Goal: Information Seeking & Learning: Check status

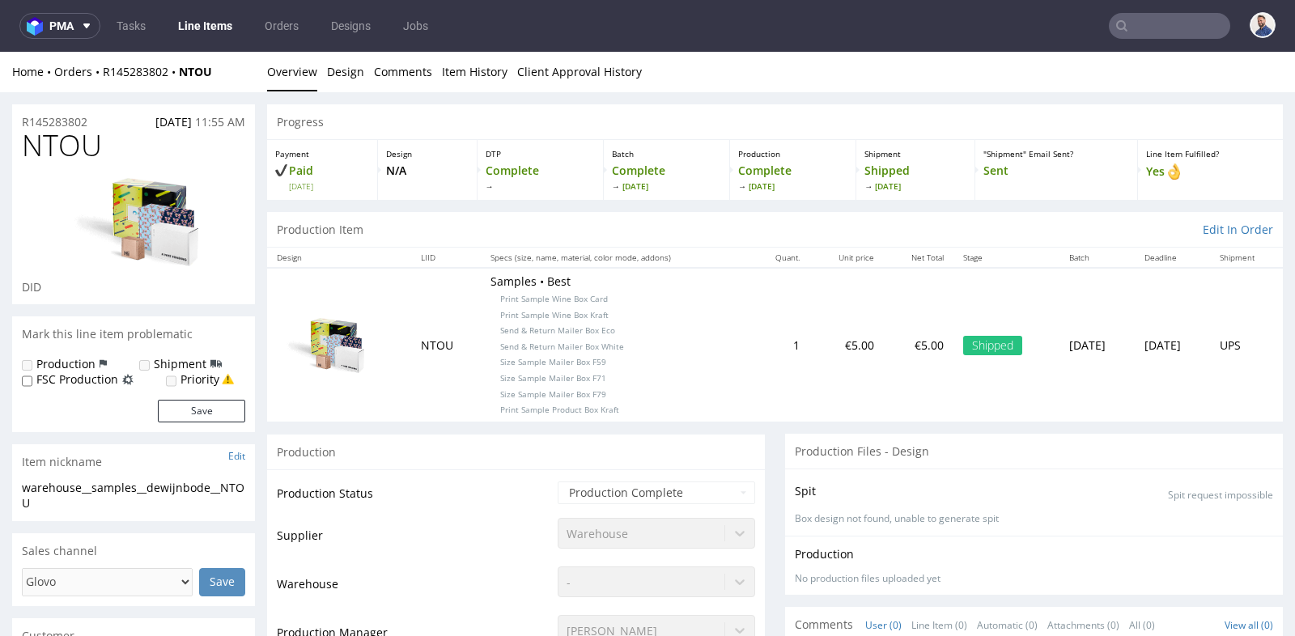
scroll to position [503, 0]
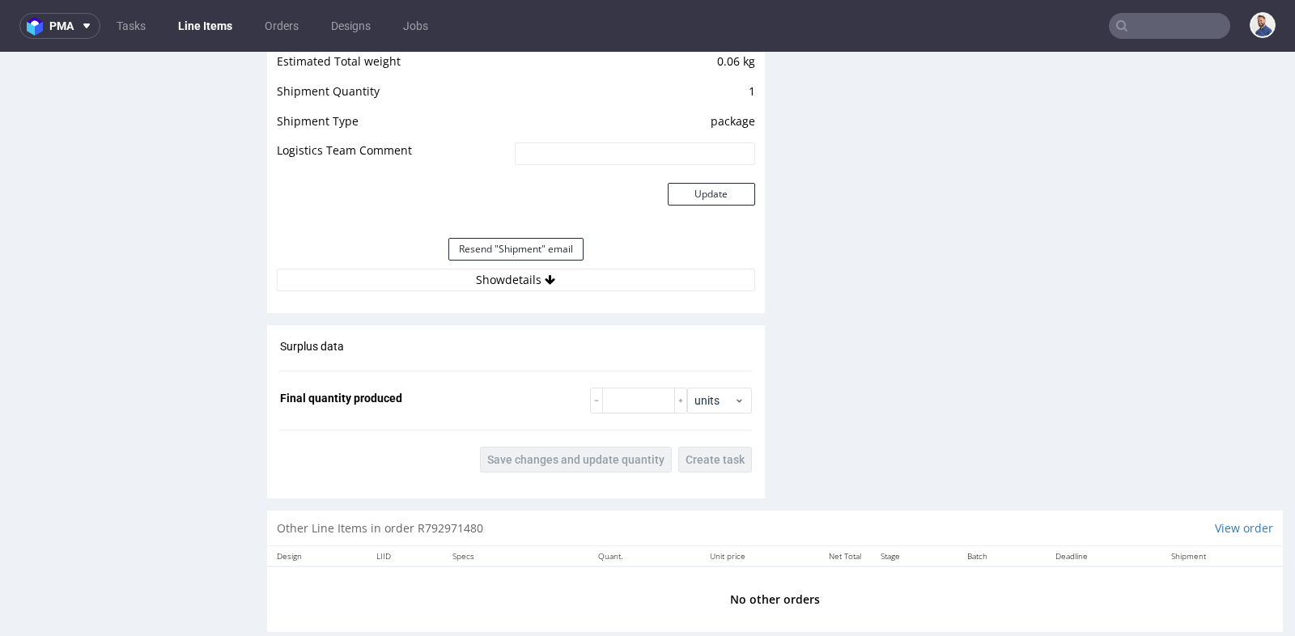
scroll to position [2160, 0]
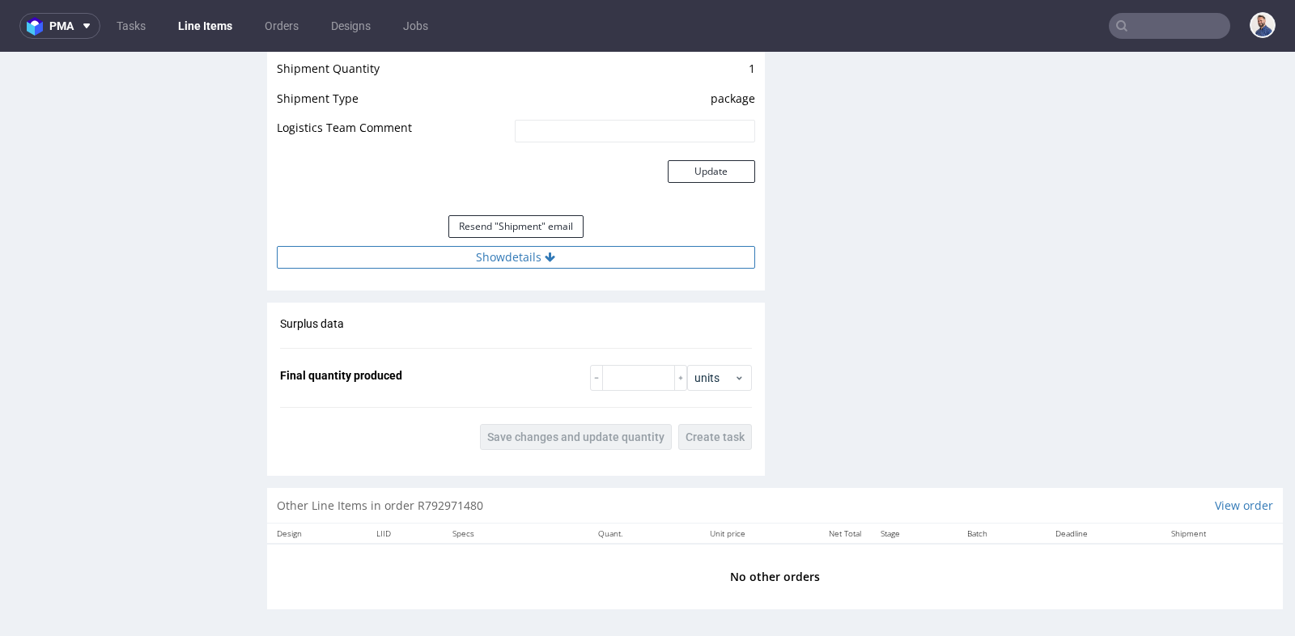
click at [531, 250] on button "Show details" at bounding box center [516, 257] width 478 height 23
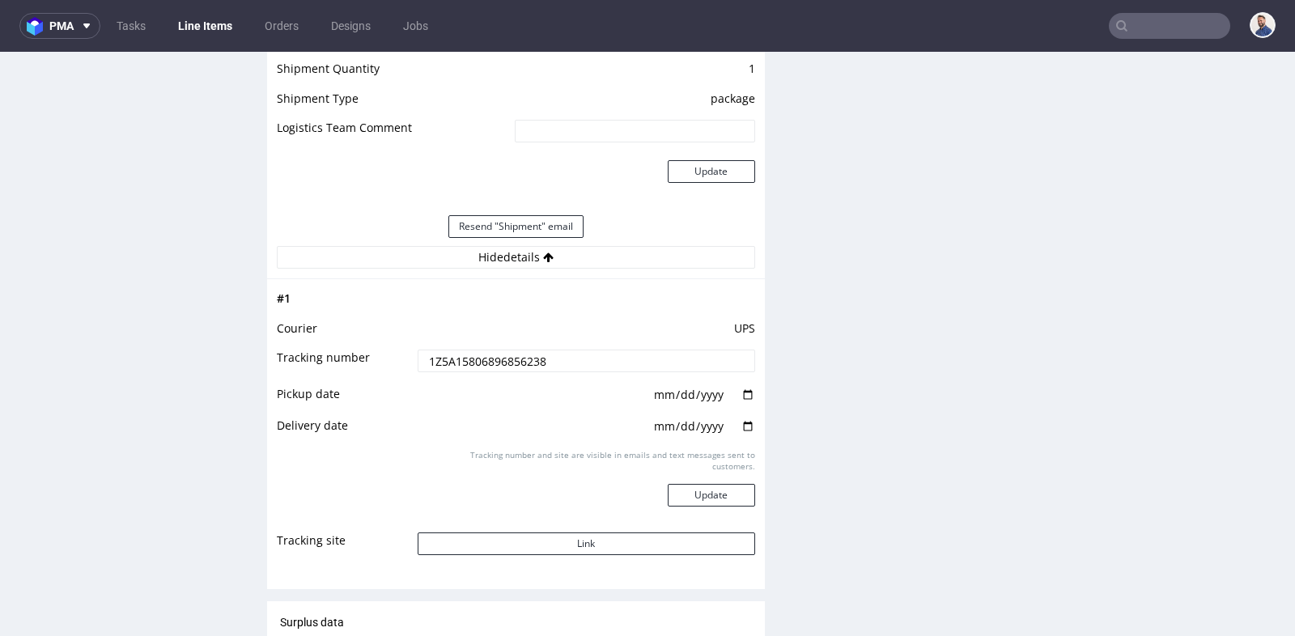
click at [542, 350] on input "1Z5A15806896856238" at bounding box center [585, 361] width 337 height 23
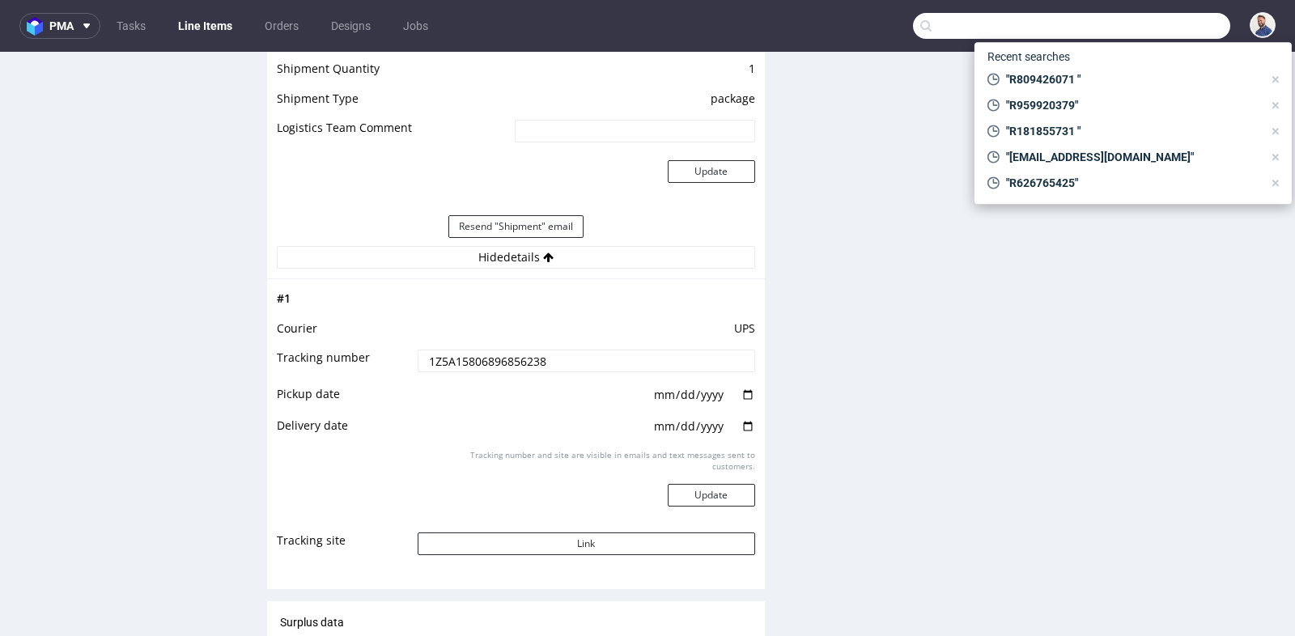
click at [1168, 24] on input "text" at bounding box center [1071, 26] width 317 height 26
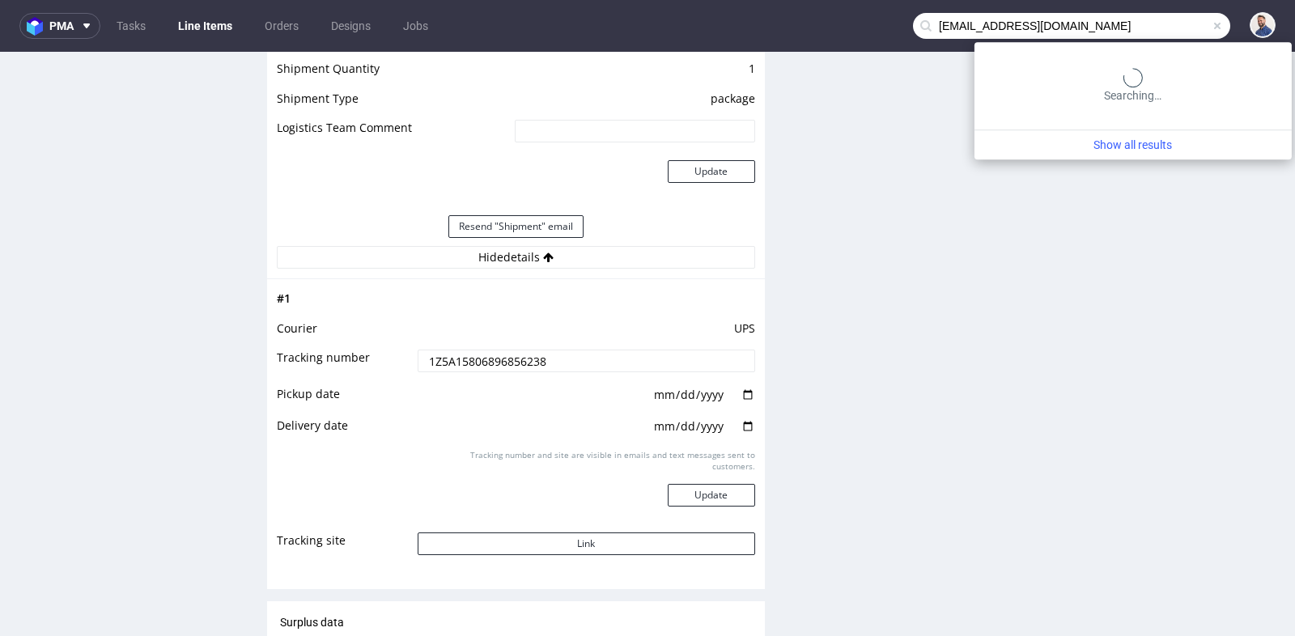
type input "nika.ozis@annika.si"
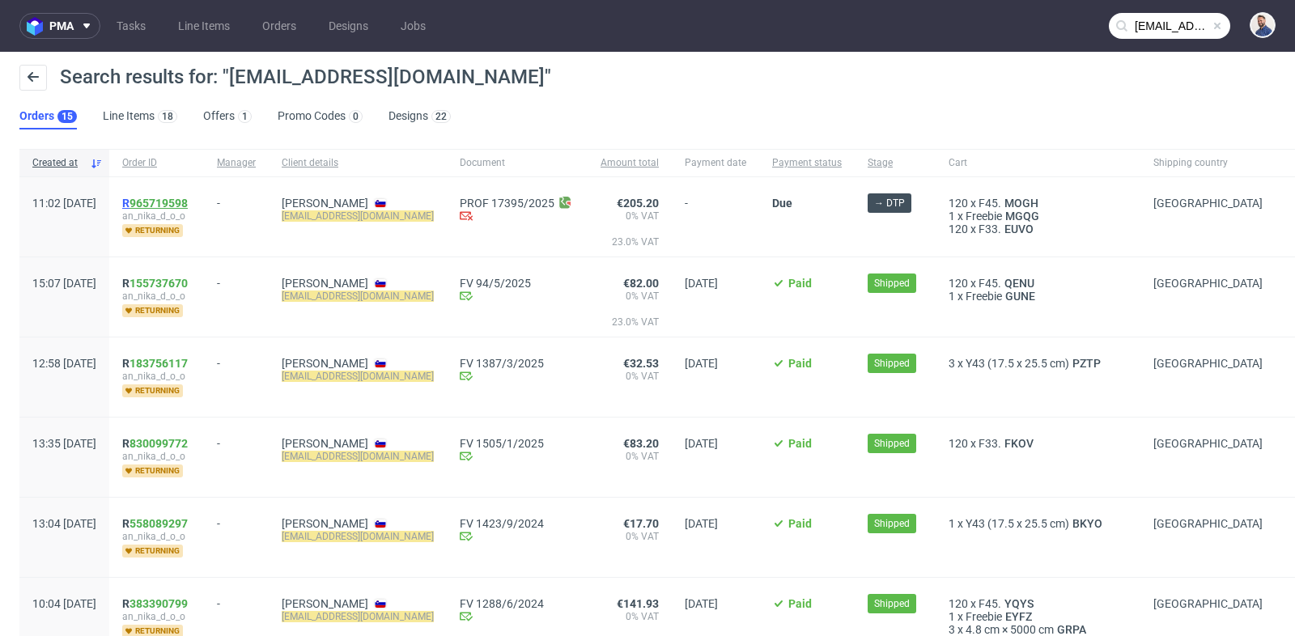
click at [188, 201] on link "965719598" at bounding box center [158, 203] width 58 height 13
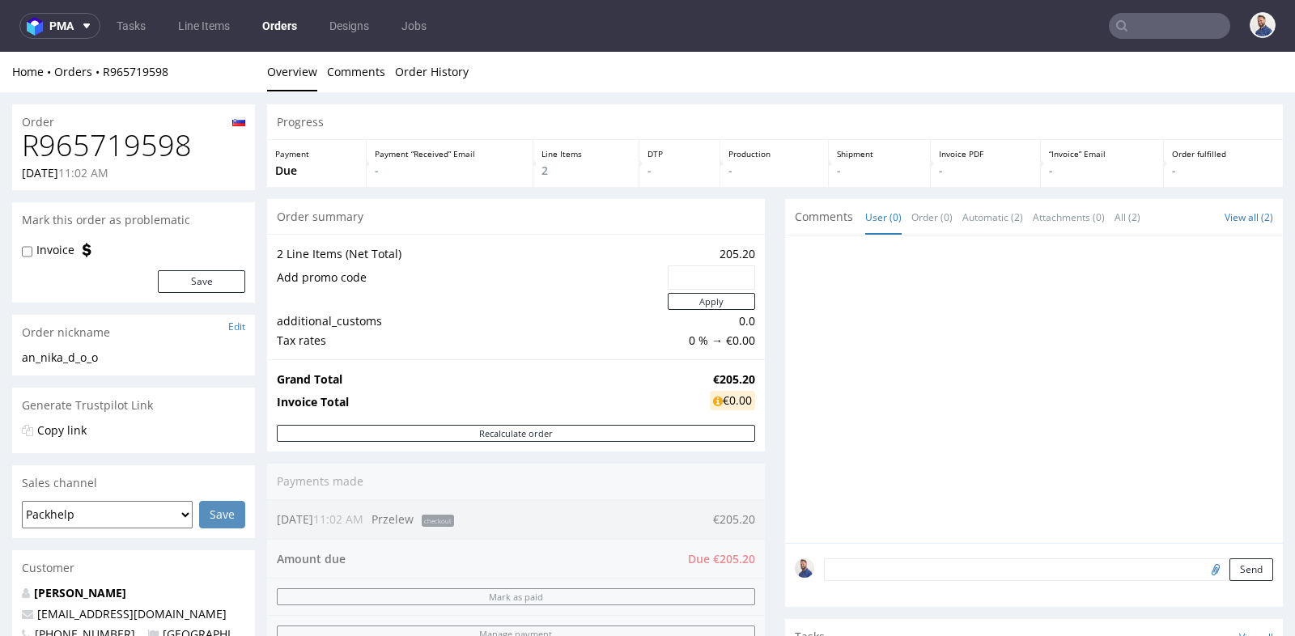
click at [1163, 32] on input "text" at bounding box center [1168, 26] width 121 height 26
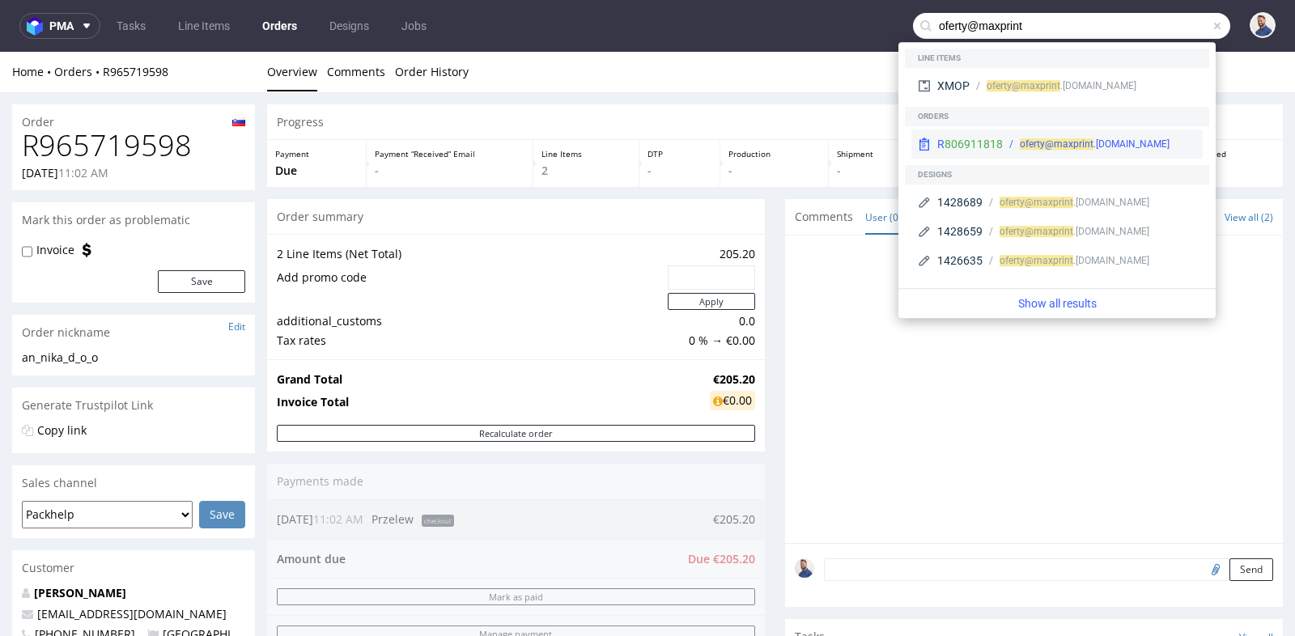
type input "oferty@maxprint"
click at [1134, 144] on div "oferty@maxprint .com.pl" at bounding box center [1098, 144] width 193 height 15
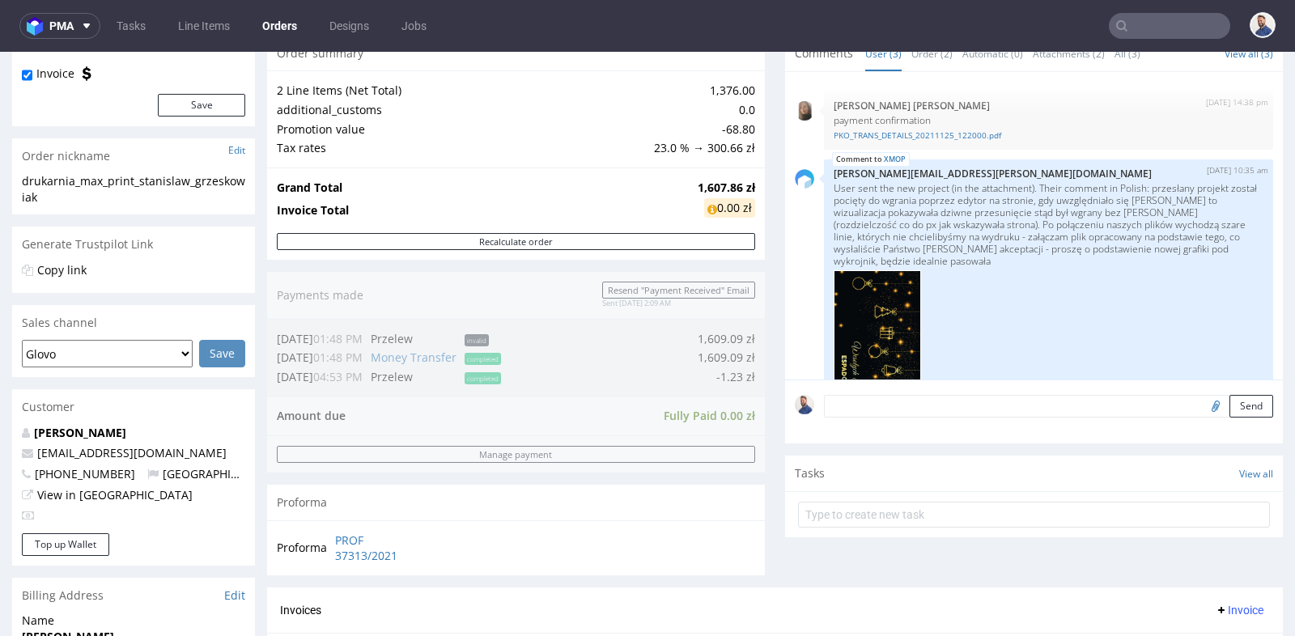
scroll to position [180, 0]
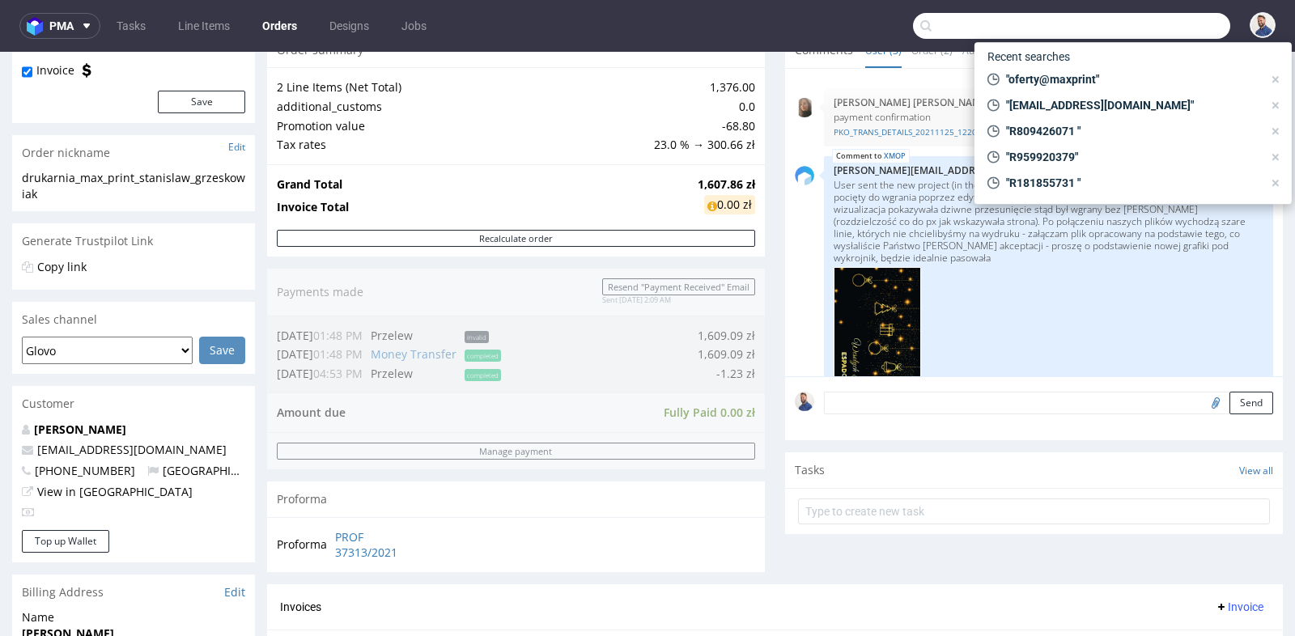
click at [1142, 17] on input "text" at bounding box center [1071, 26] width 317 height 26
paste input "R959920379"
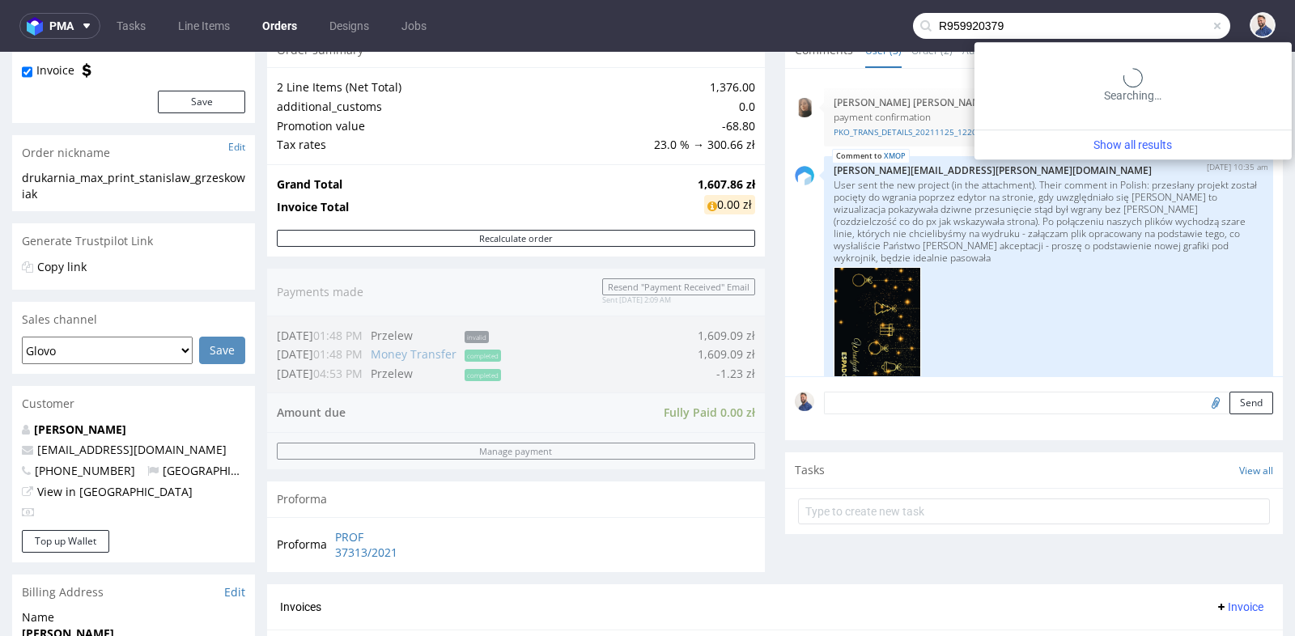
type input "R959920379"
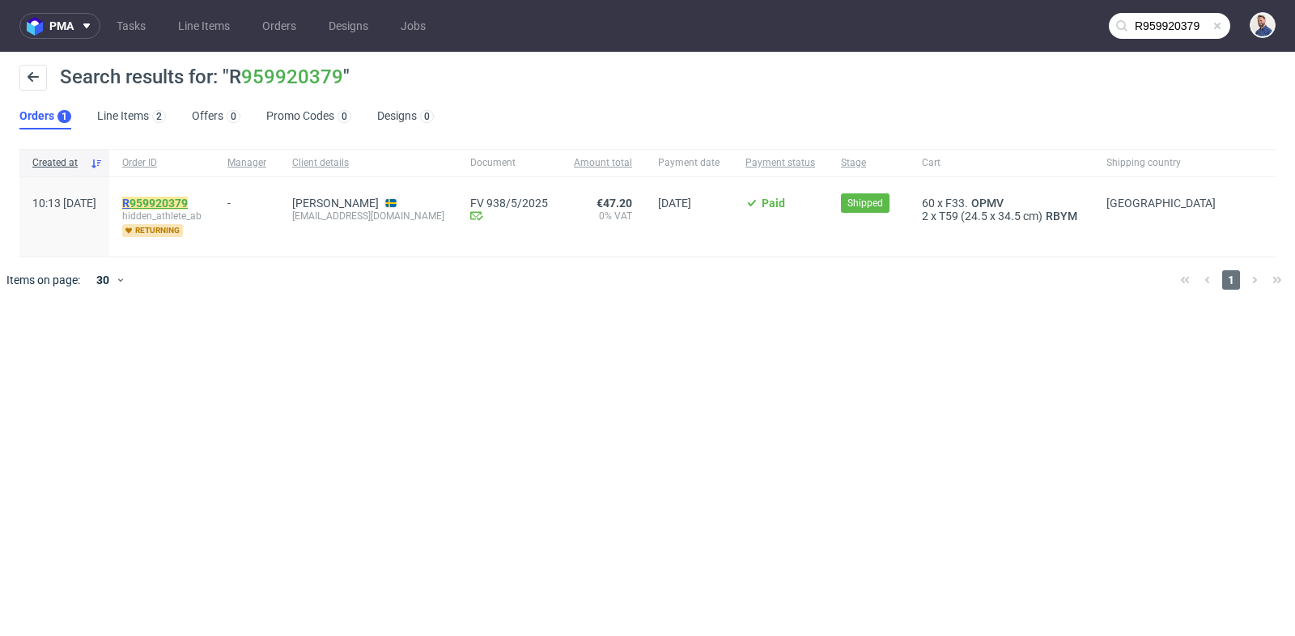
click at [188, 202] on link "959920379" at bounding box center [158, 203] width 58 height 13
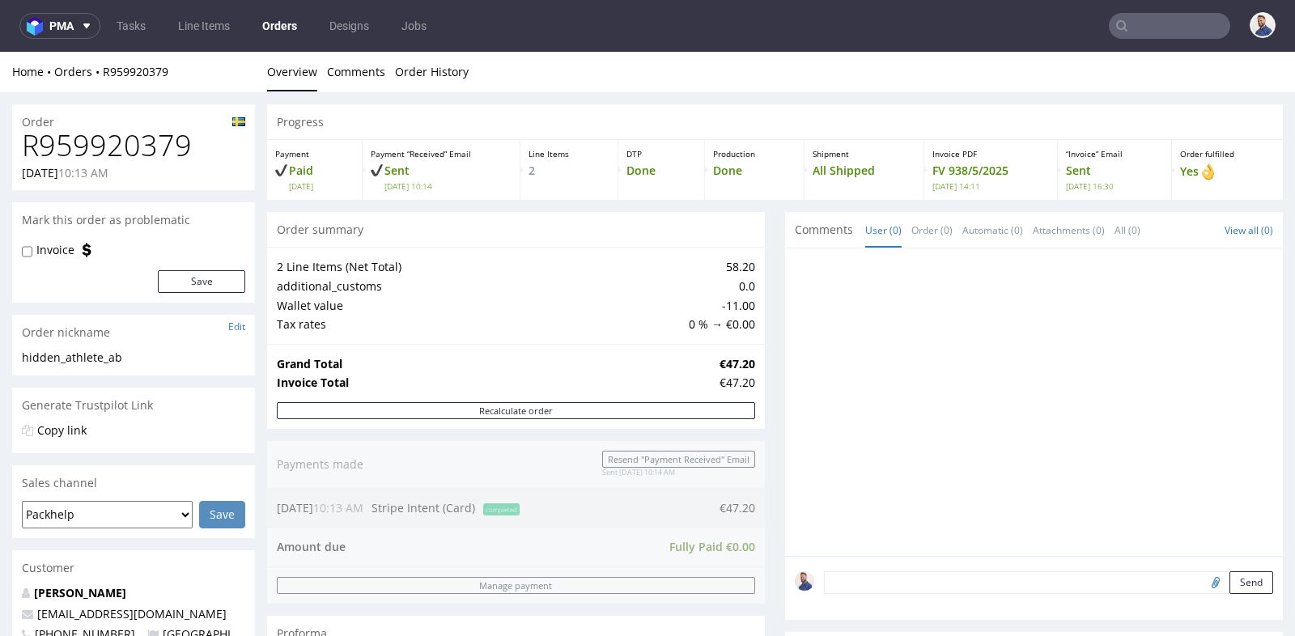
click at [774, 289] on div "Progress Payment Paid Mon 19 May Payment “Received” Email Sent Mon 19 May 10:14…" at bounding box center [774, 595] width 1015 height 983
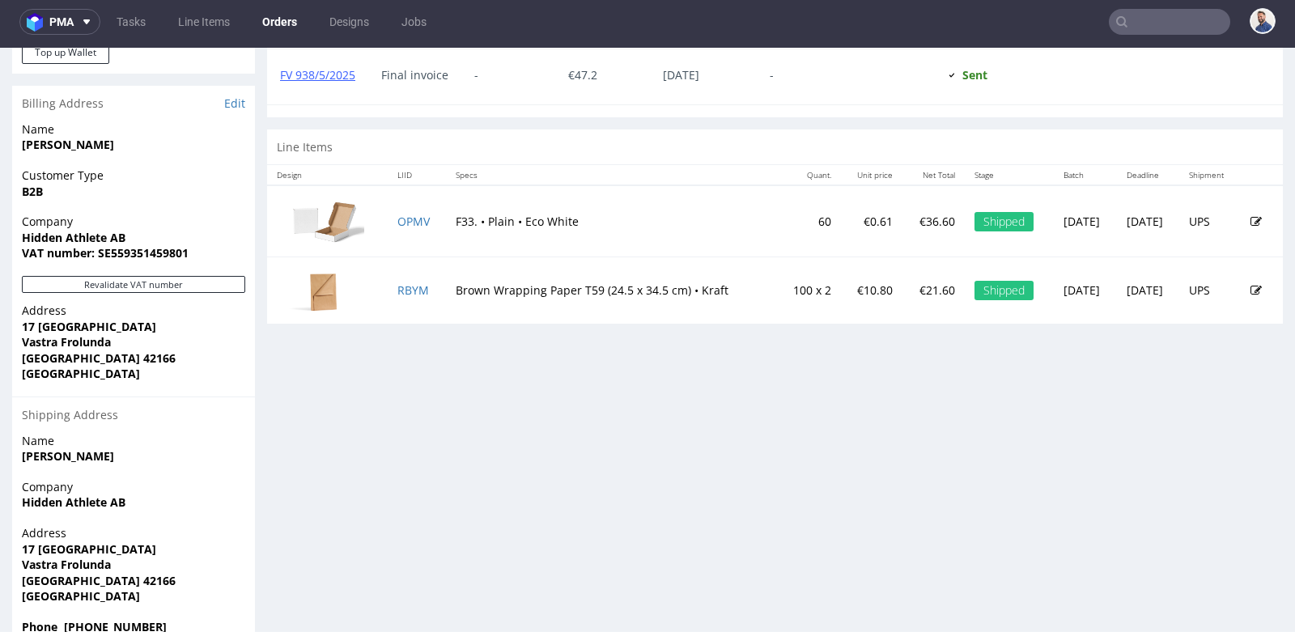
scroll to position [710, 0]
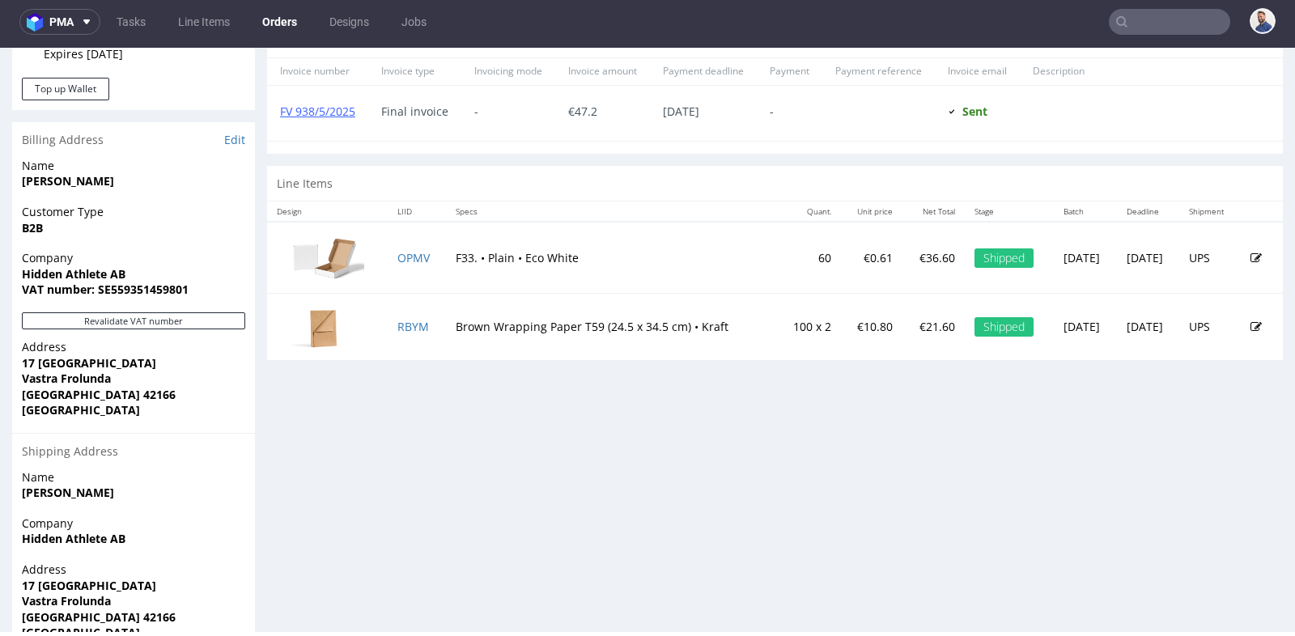
type input "R959920379"
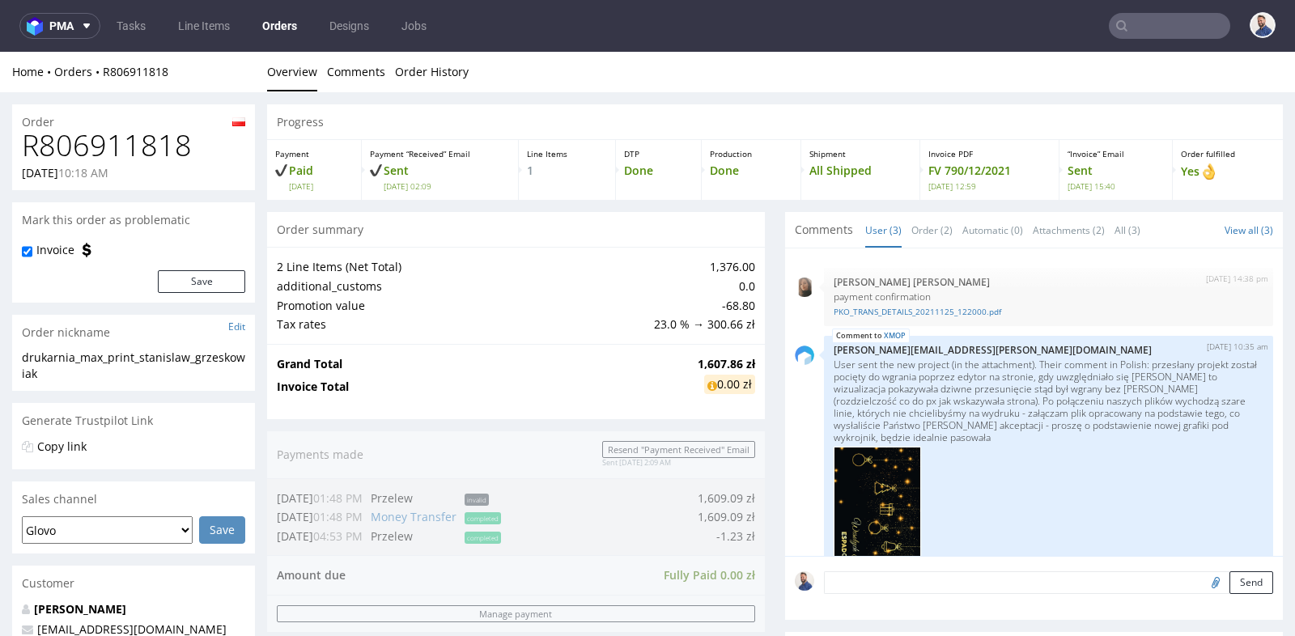
scroll to position [308, 0]
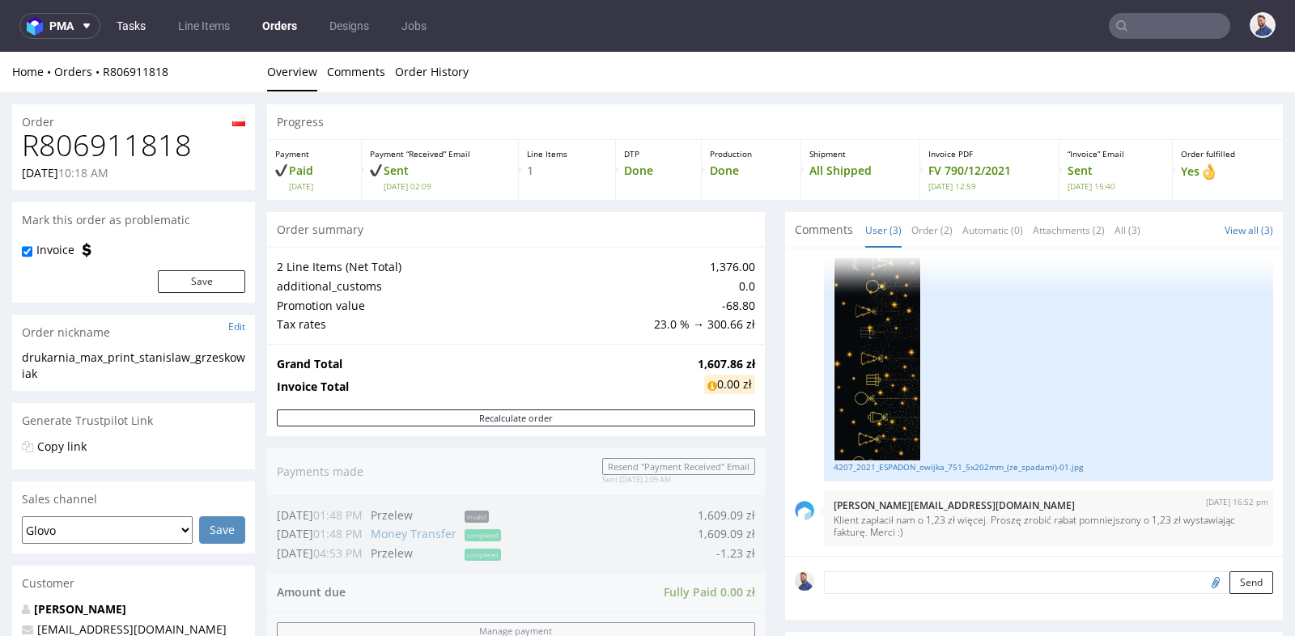
click at [130, 25] on link "Tasks" at bounding box center [131, 26] width 49 height 26
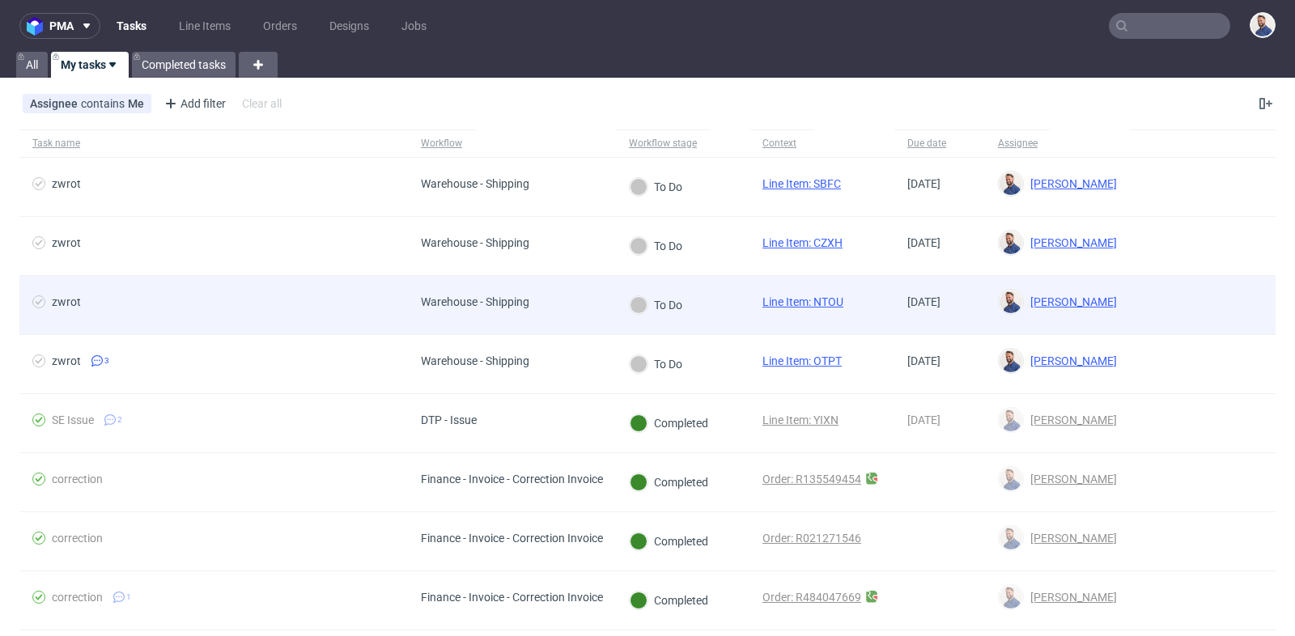
click at [280, 297] on span "zwrot" at bounding box center [213, 304] width 362 height 19
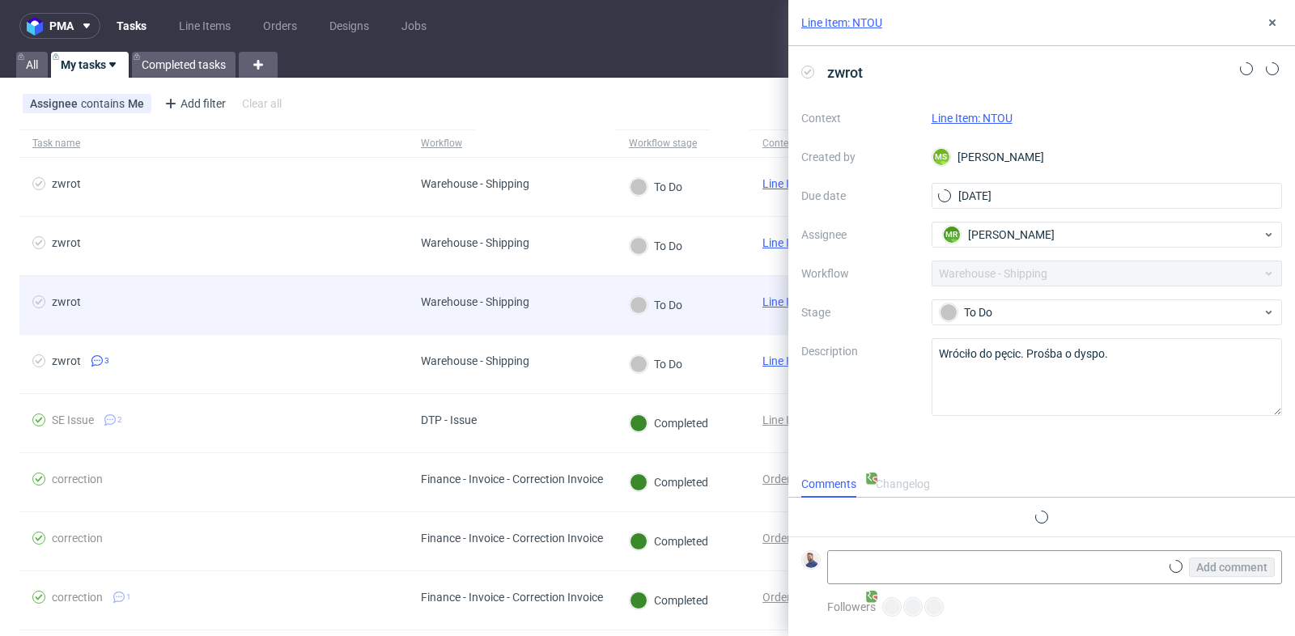
scroll to position [12, 0]
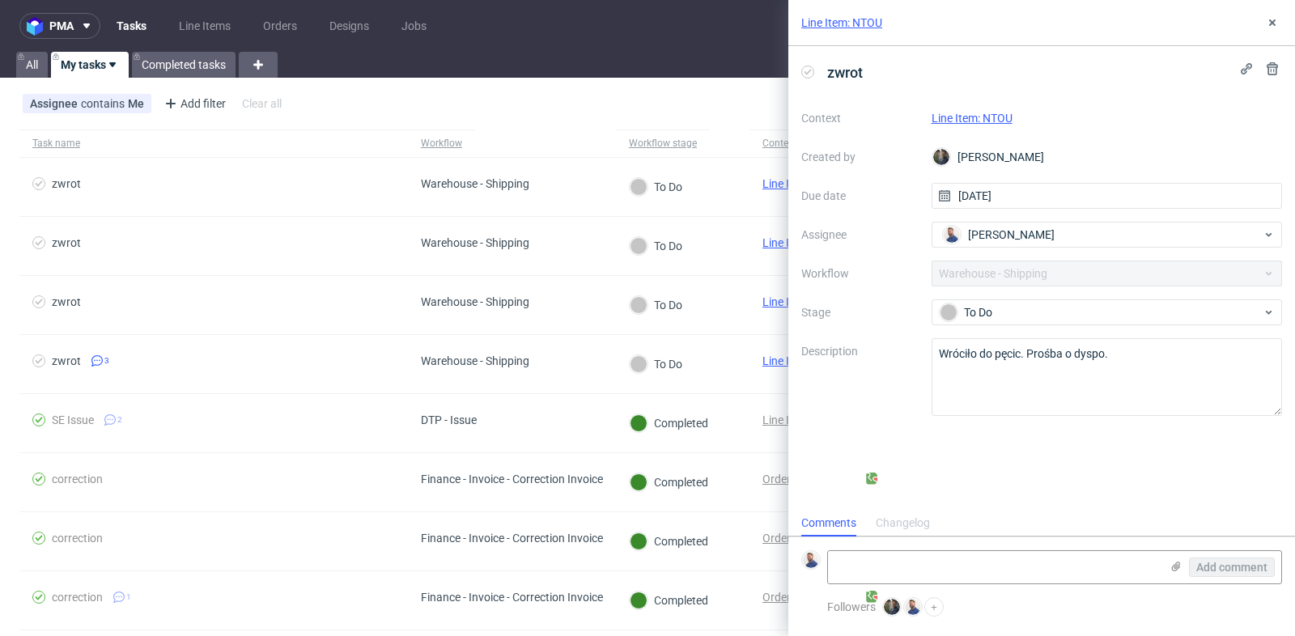
click at [960, 116] on link "Line Item: NTOU" at bounding box center [971, 118] width 81 height 13
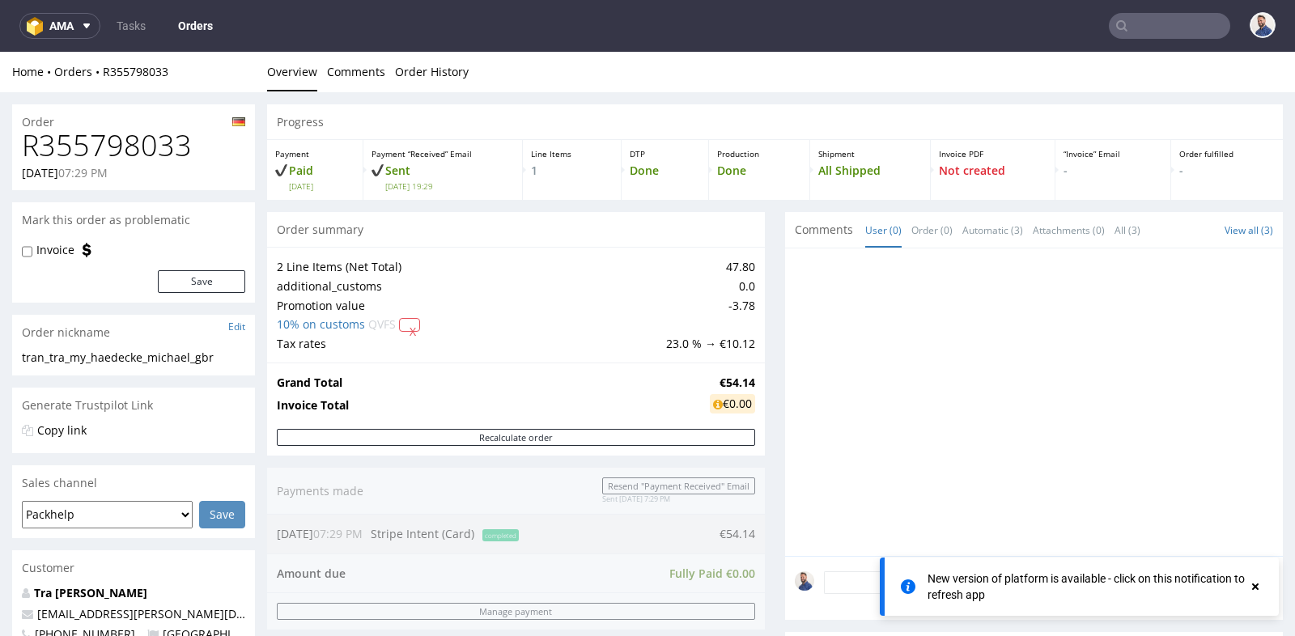
scroll to position [287, 0]
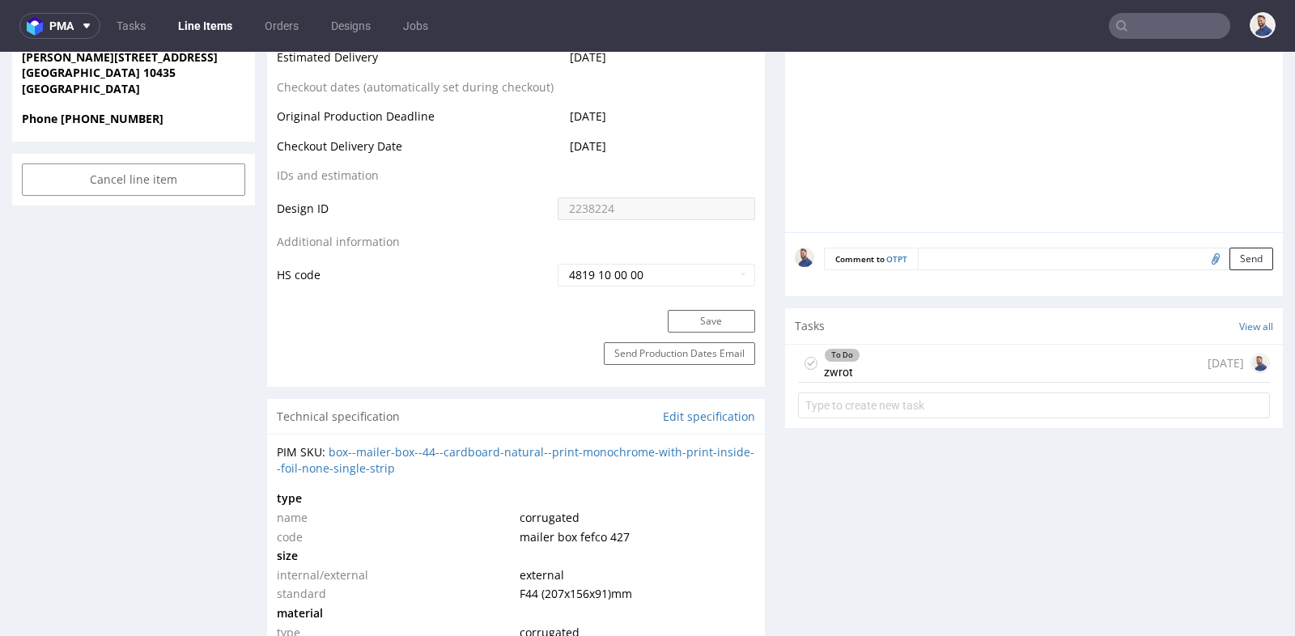
scroll to position [790, 0]
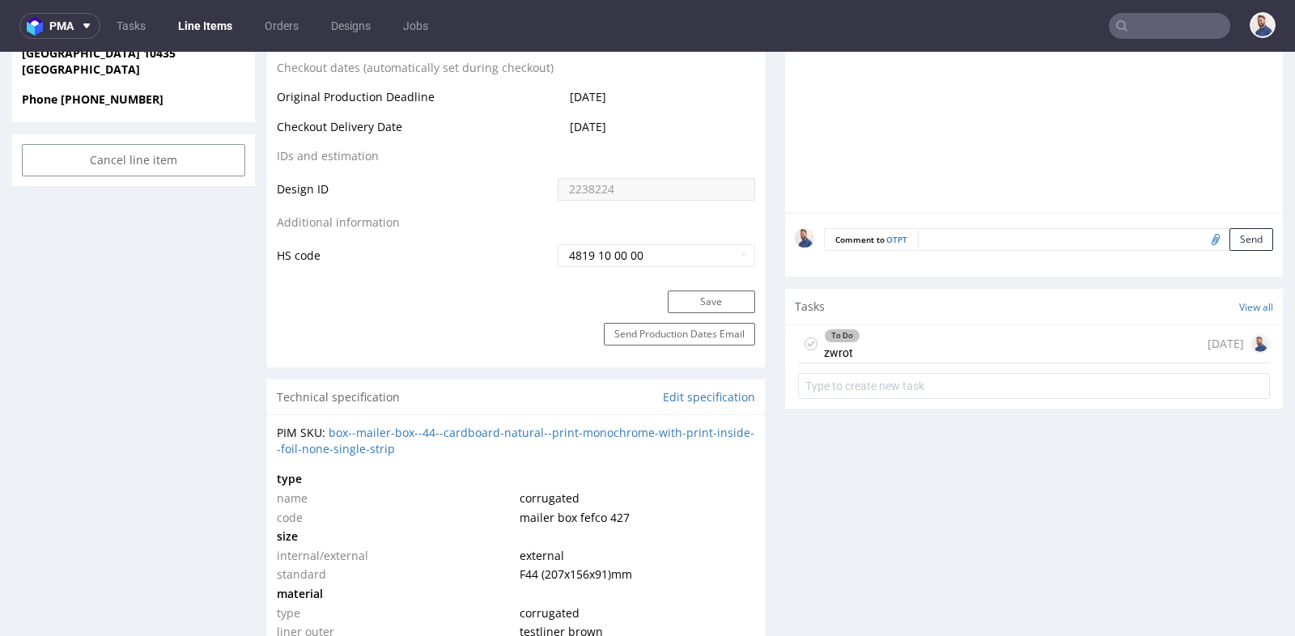
click at [886, 340] on div "To Do zwrot today" at bounding box center [1034, 344] width 472 height 38
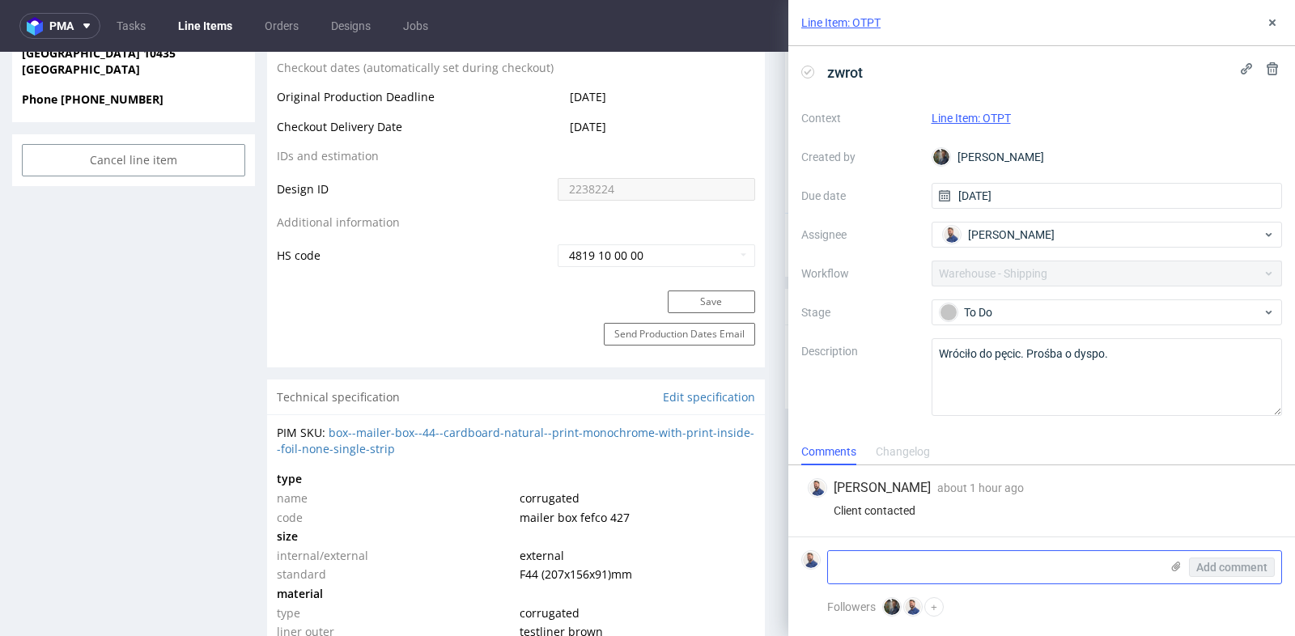
click at [909, 558] on textarea at bounding box center [994, 567] width 332 height 32
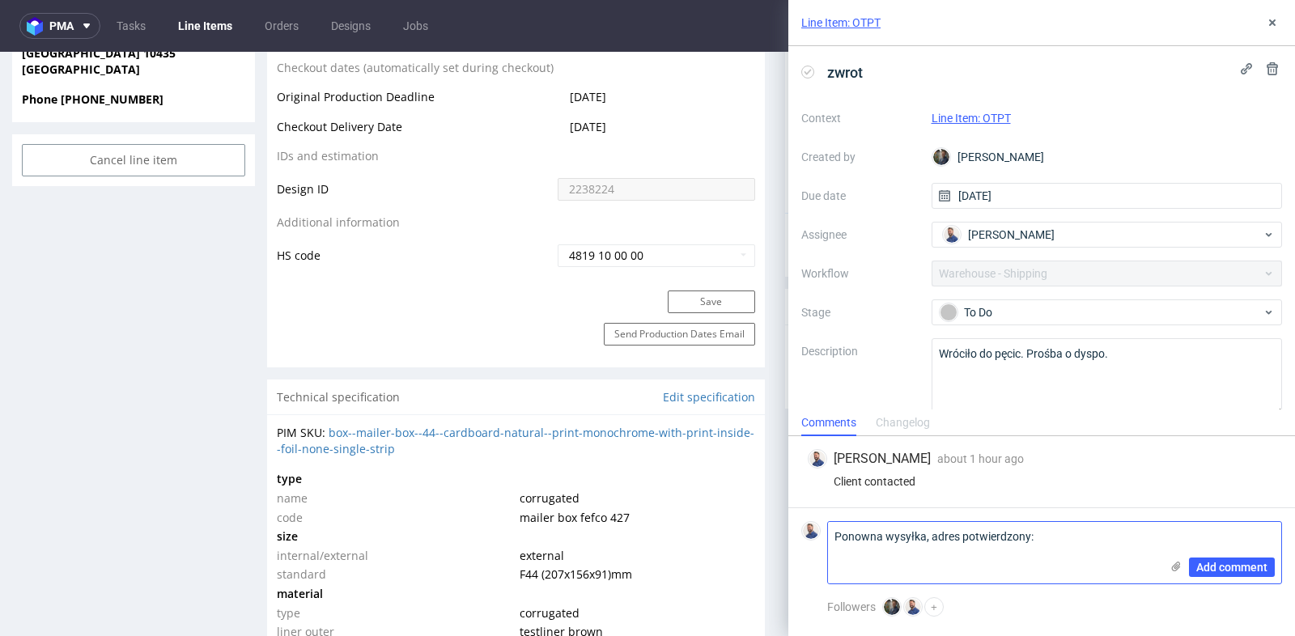
paste textarea "Creategy GmbH z.Hd. Simon Mai Danziger Str. 6 10435 Berlin"
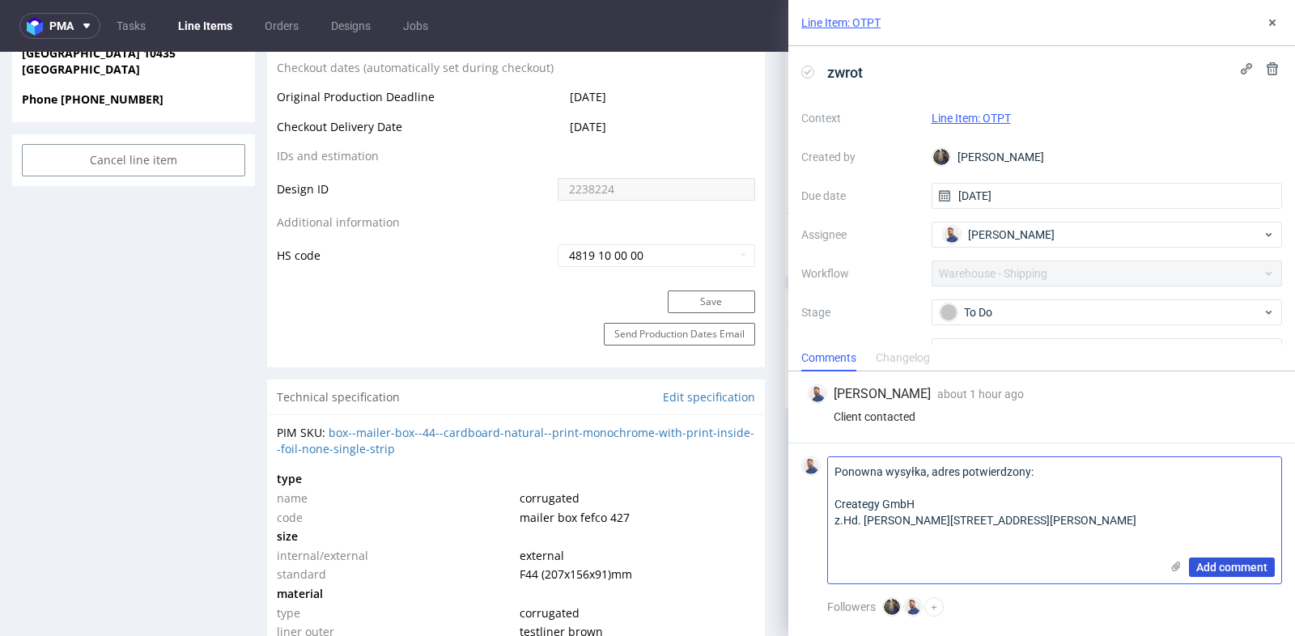
type textarea "Ponowna wysyłka, adres potwierdzony: Creategy GmbH z.Hd. Simon Mai Danziger Str…"
click at [1217, 566] on span "Add comment" at bounding box center [1231, 567] width 71 height 11
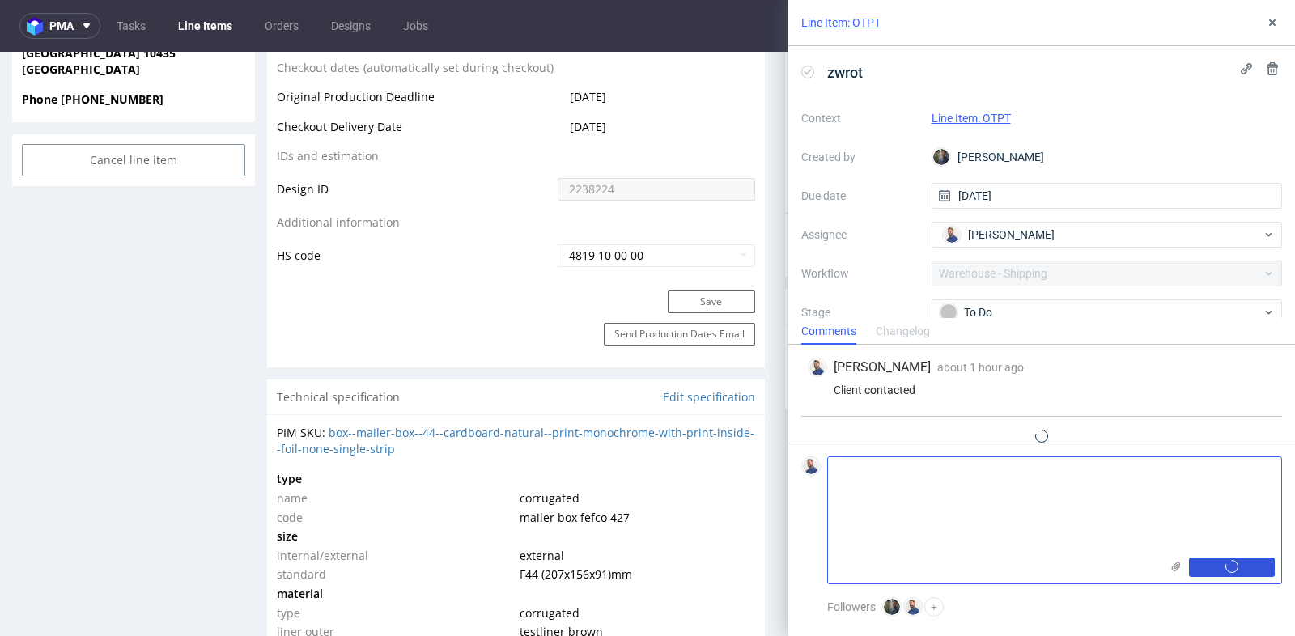
scroll to position [27, 0]
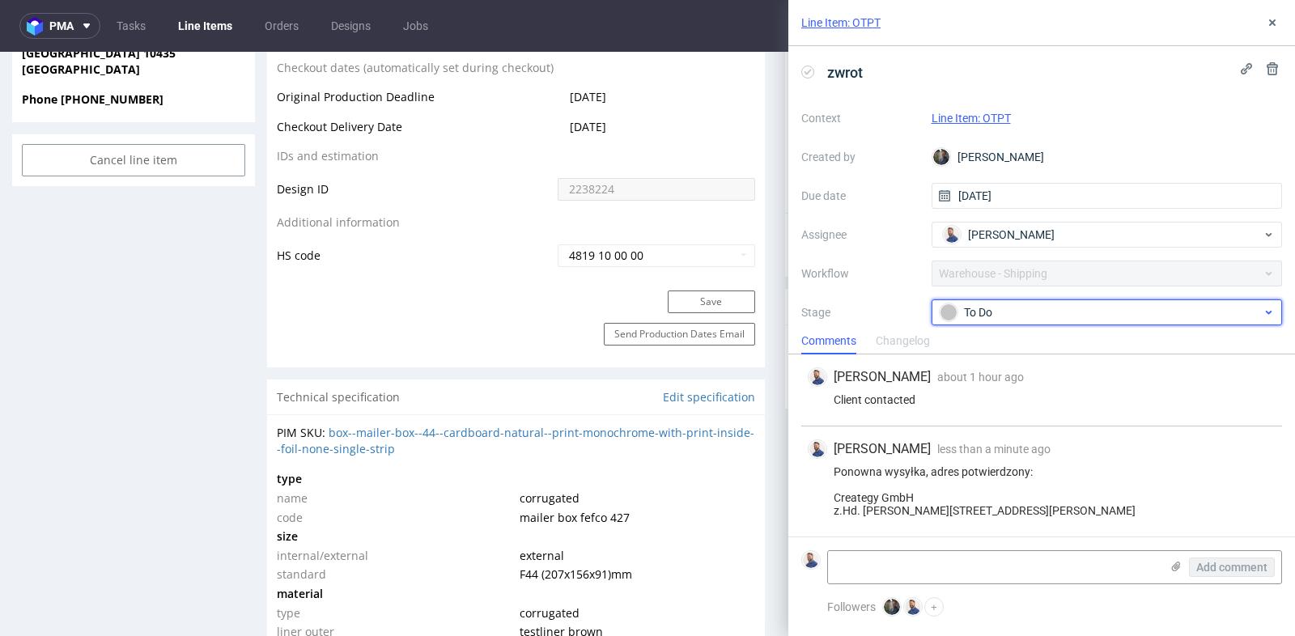
click at [1275, 307] on div "To Do" at bounding box center [1106, 312] width 351 height 26
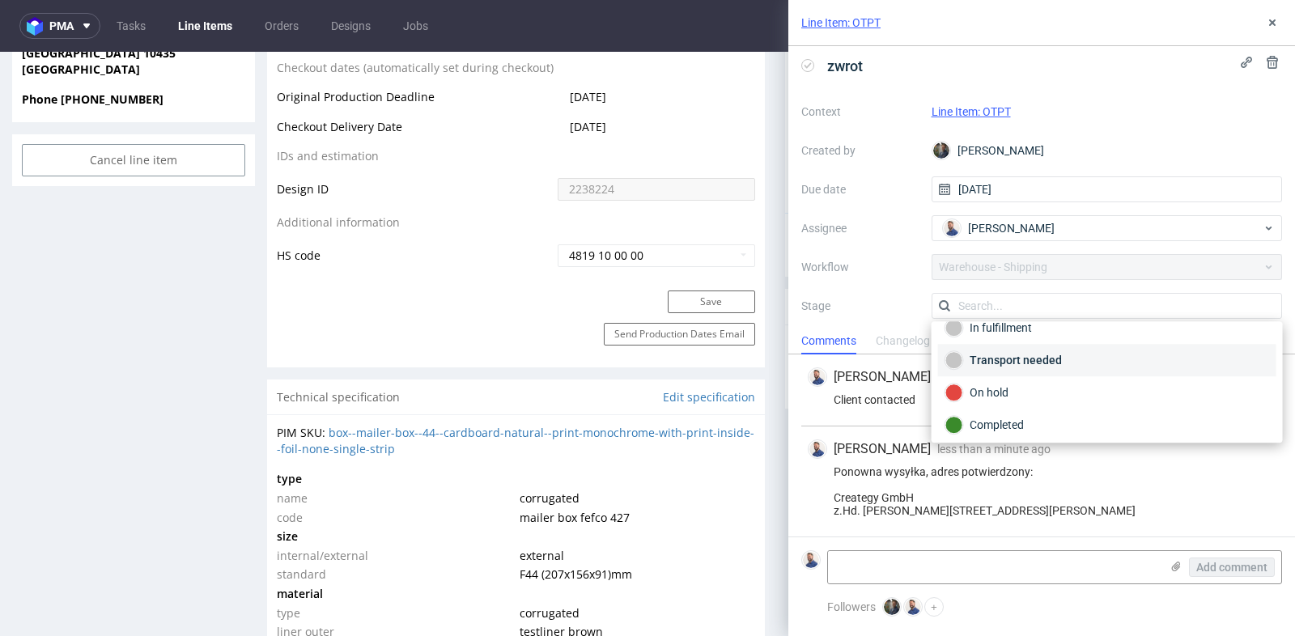
scroll to position [0, 0]
click at [1118, 523] on div "Michał Rachański less than a minute ago 21st Aug 2025, 11:34 Ponowna wysyłka, a…" at bounding box center [1041, 481] width 481 height 110
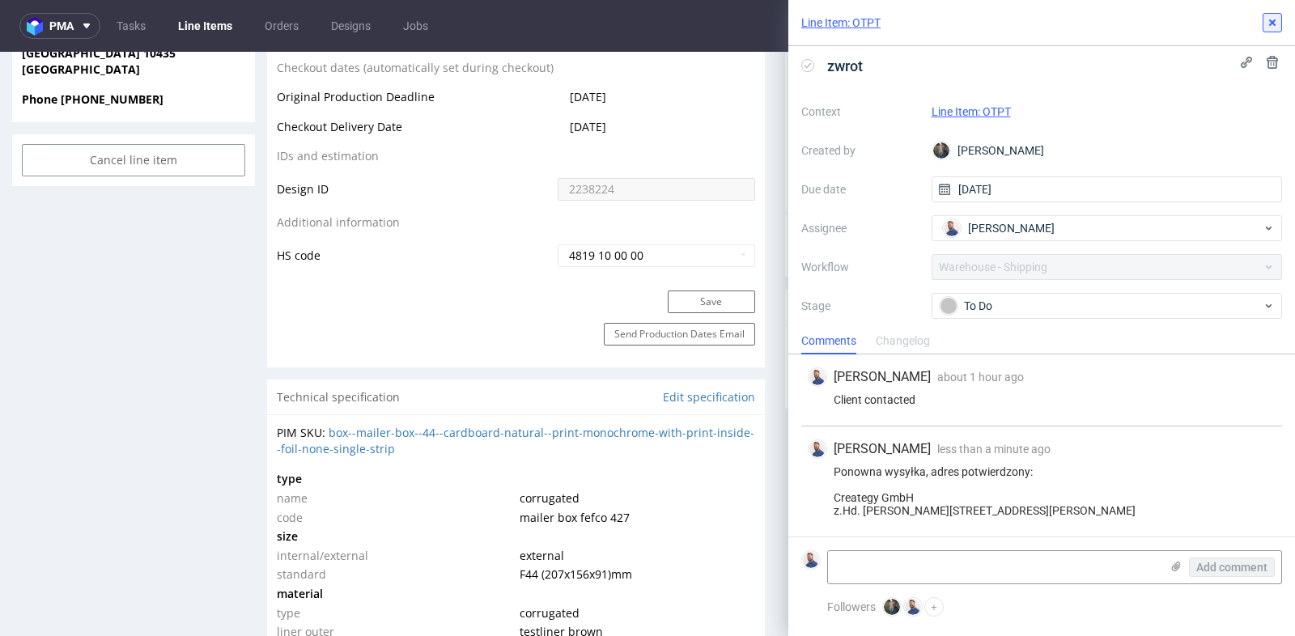
click at [1274, 21] on icon at bounding box center [1271, 22] width 13 height 13
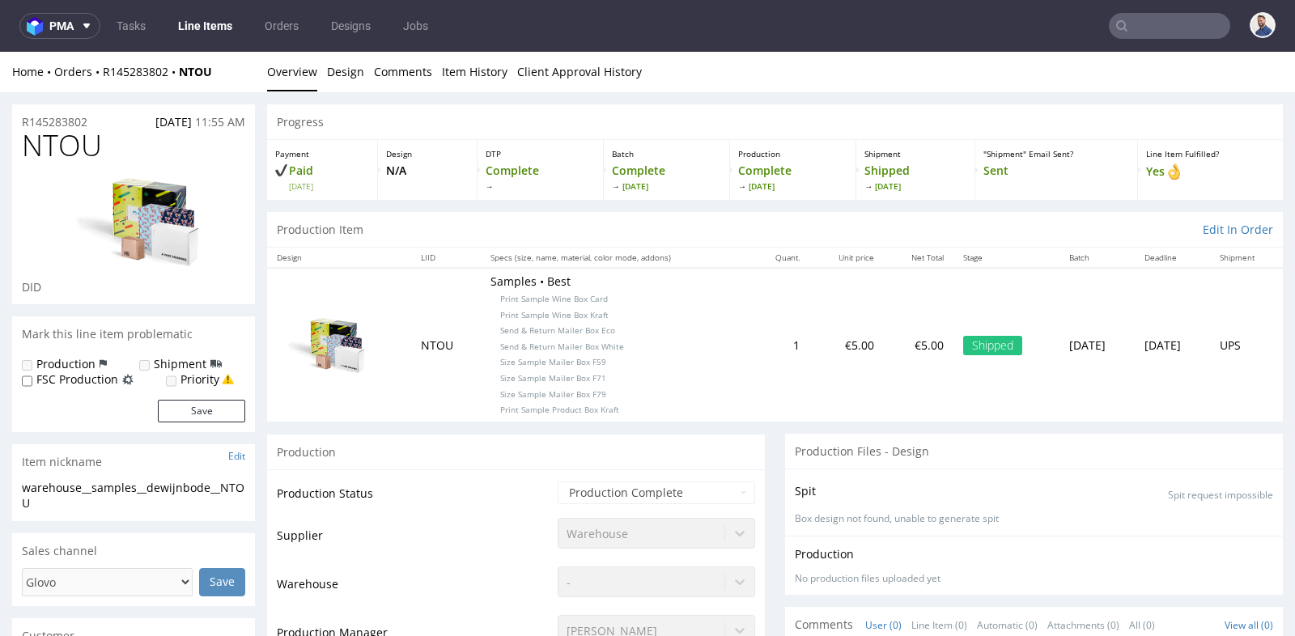
drag, startPoint x: 107, startPoint y: 121, endPoint x: 20, endPoint y: 123, distance: 86.6
click at [20, 123] on div "R145283802 [DATE] 11:55 AM" at bounding box center [133, 117] width 243 height 26
copy p "R145283802"
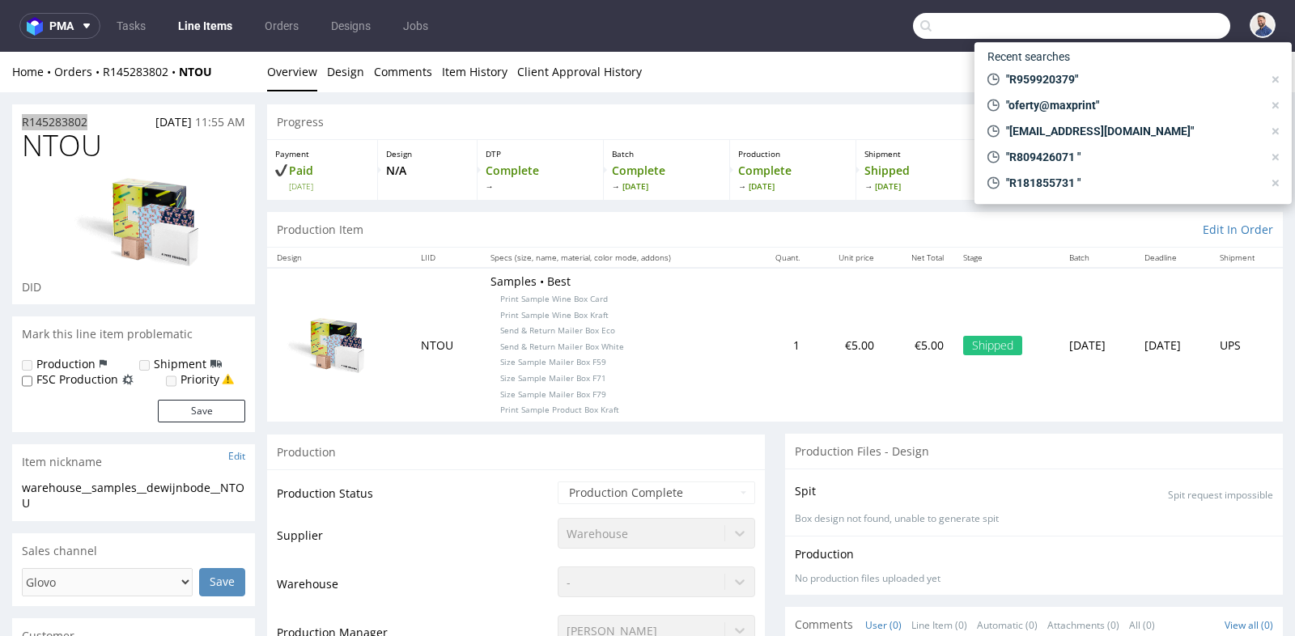
click at [1159, 25] on input "text" at bounding box center [1071, 26] width 317 height 26
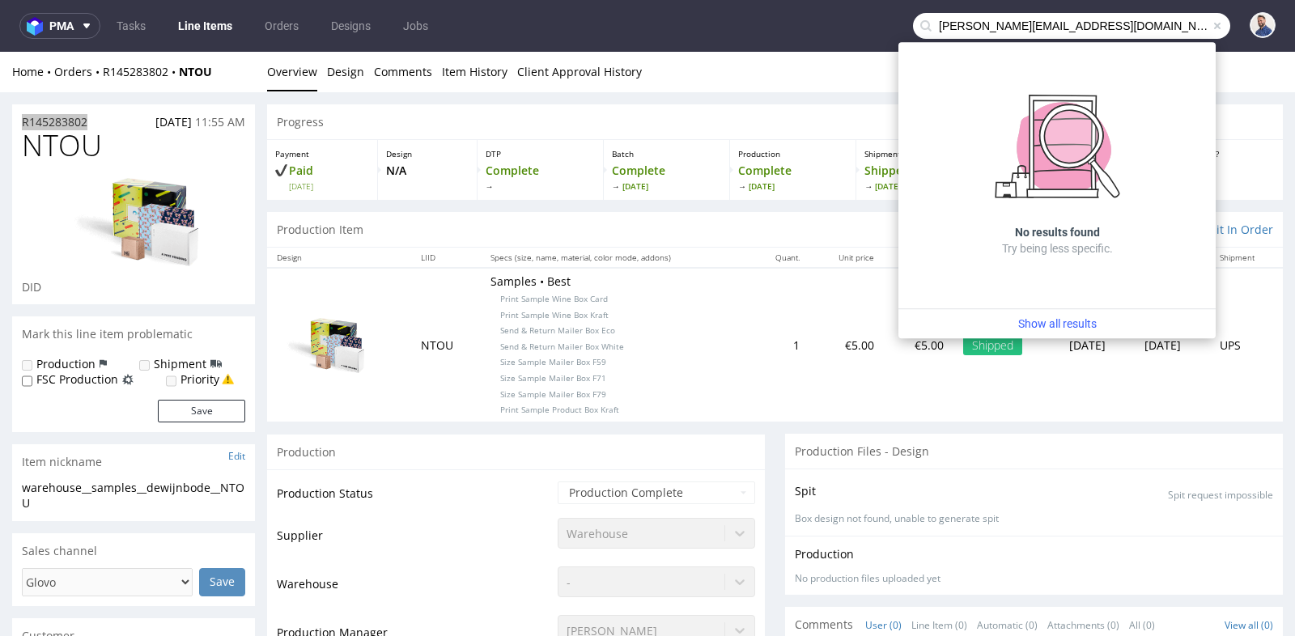
drag, startPoint x: 985, startPoint y: 26, endPoint x: 944, endPoint y: 25, distance: 41.3
click at [944, 25] on input "[PERSON_NAME][EMAIL_ADDRESS][DOMAIN_NAME]" at bounding box center [1071, 26] width 317 height 26
click at [971, 25] on input "[PERSON_NAME][EMAIL_ADDRESS][DOMAIN_NAME]" at bounding box center [1071, 26] width 317 height 26
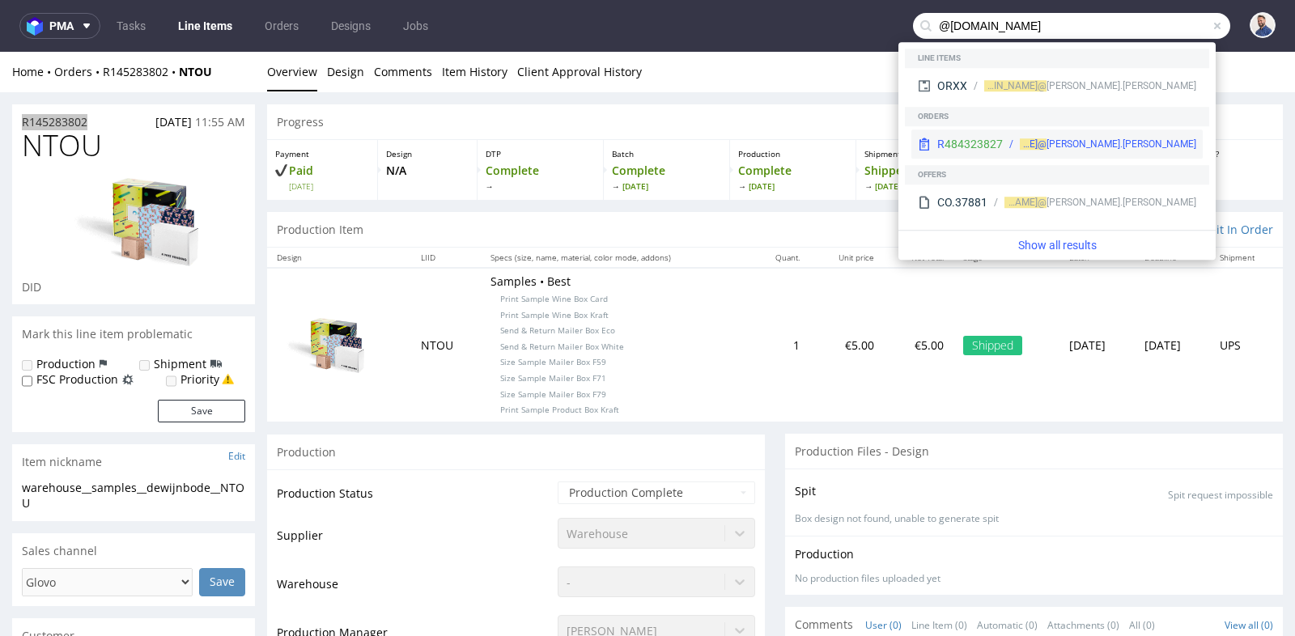
type input "@[DOMAIN_NAME]"
click at [1045, 143] on div "[PERSON_NAME].[PERSON_NAME] @[DOMAIN_NAME]" at bounding box center [1107, 144] width 176 height 15
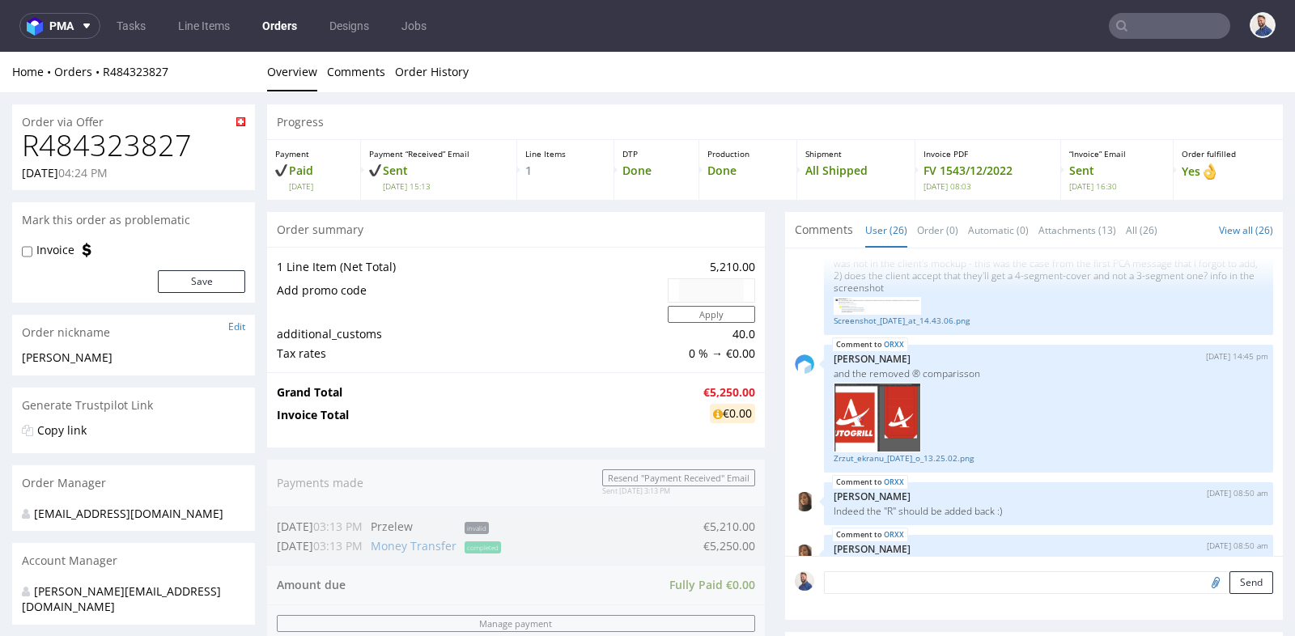
scroll to position [2430, 0]
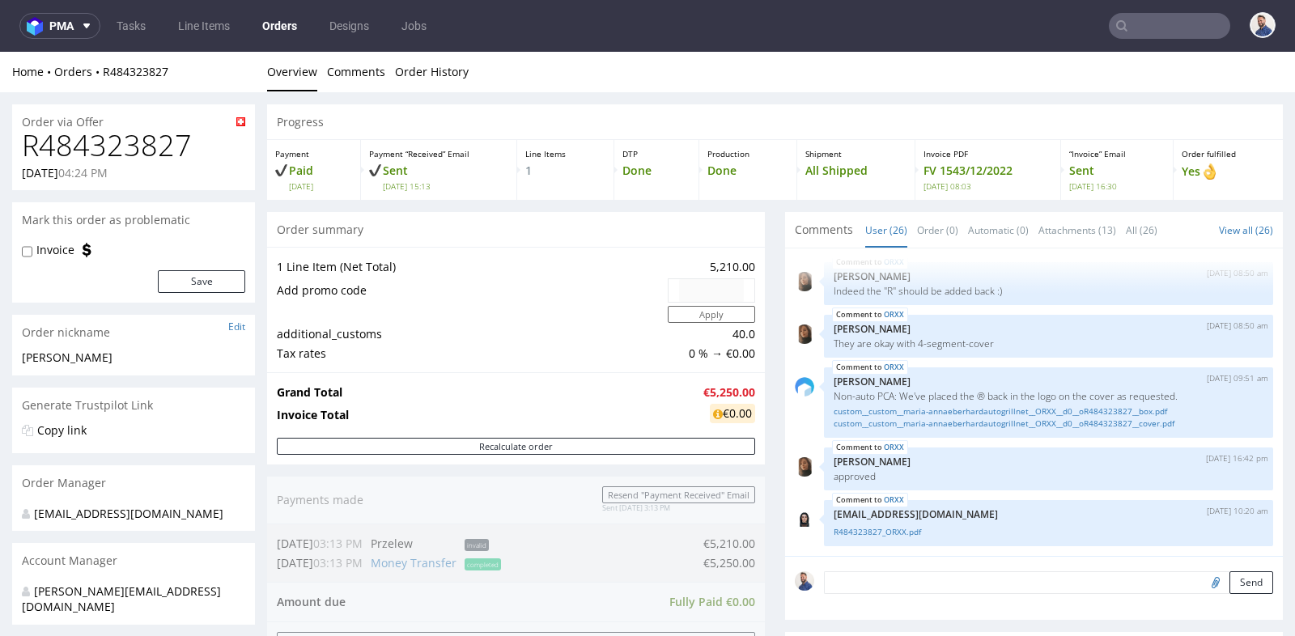
click at [246, 350] on div "Generate Trustpilot Link" at bounding box center [133, 333] width 243 height 36
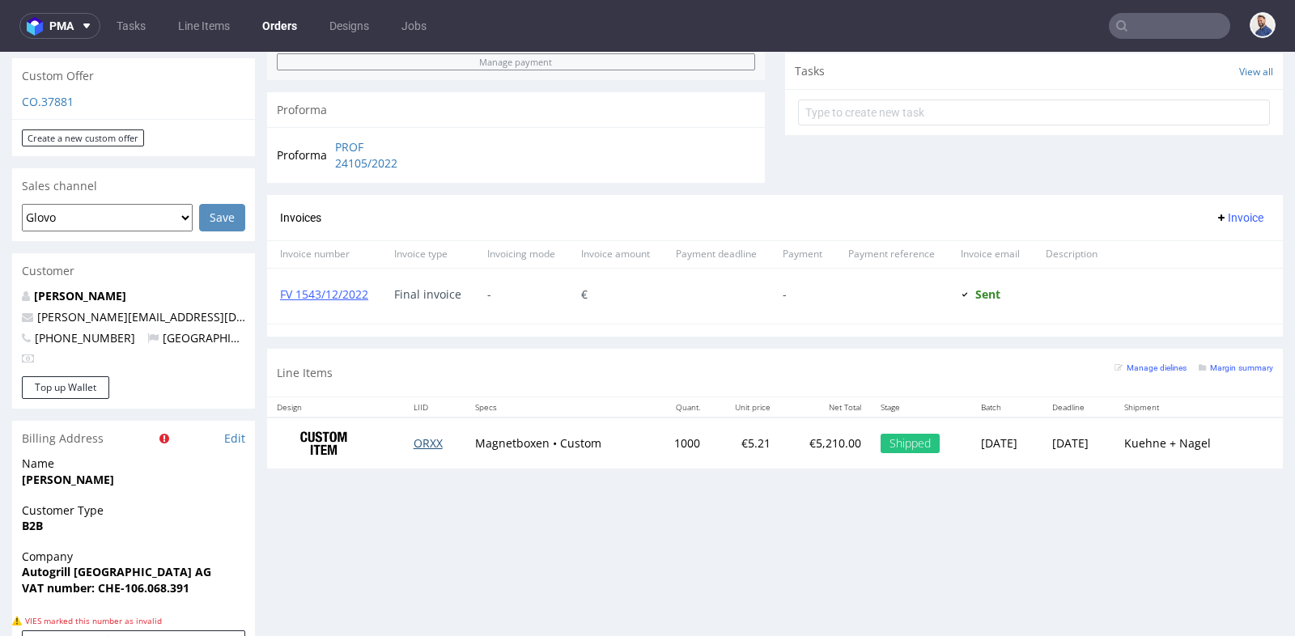
scroll to position [575, 0]
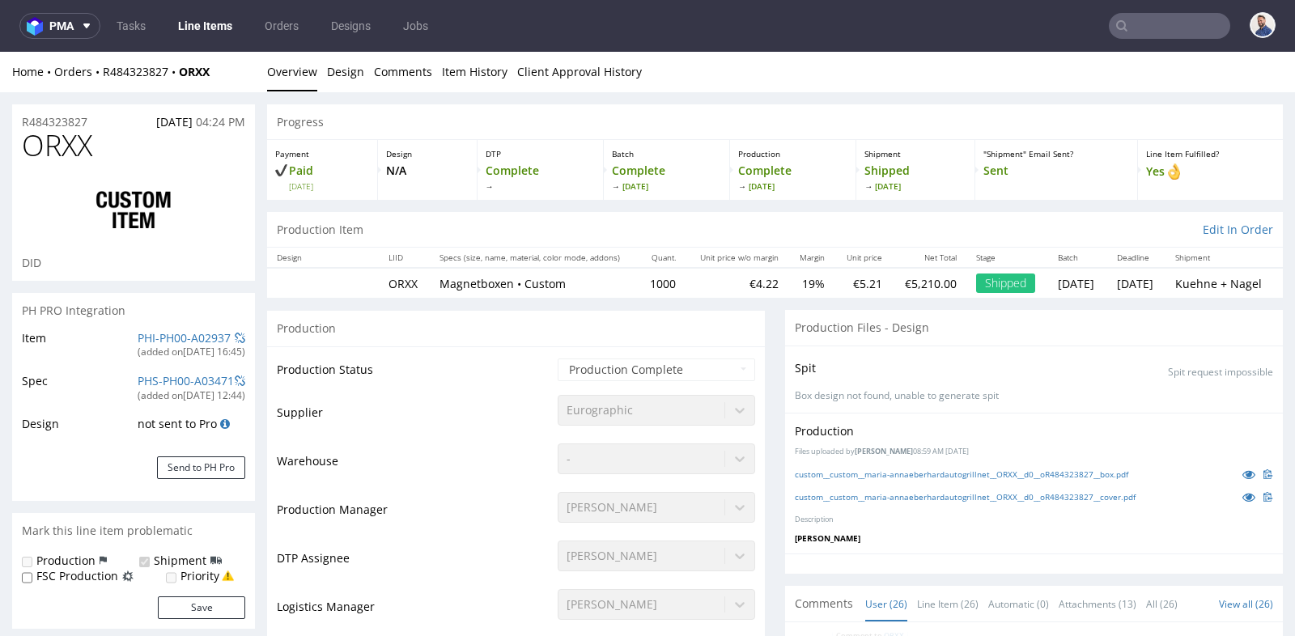
scroll to position [4, 0]
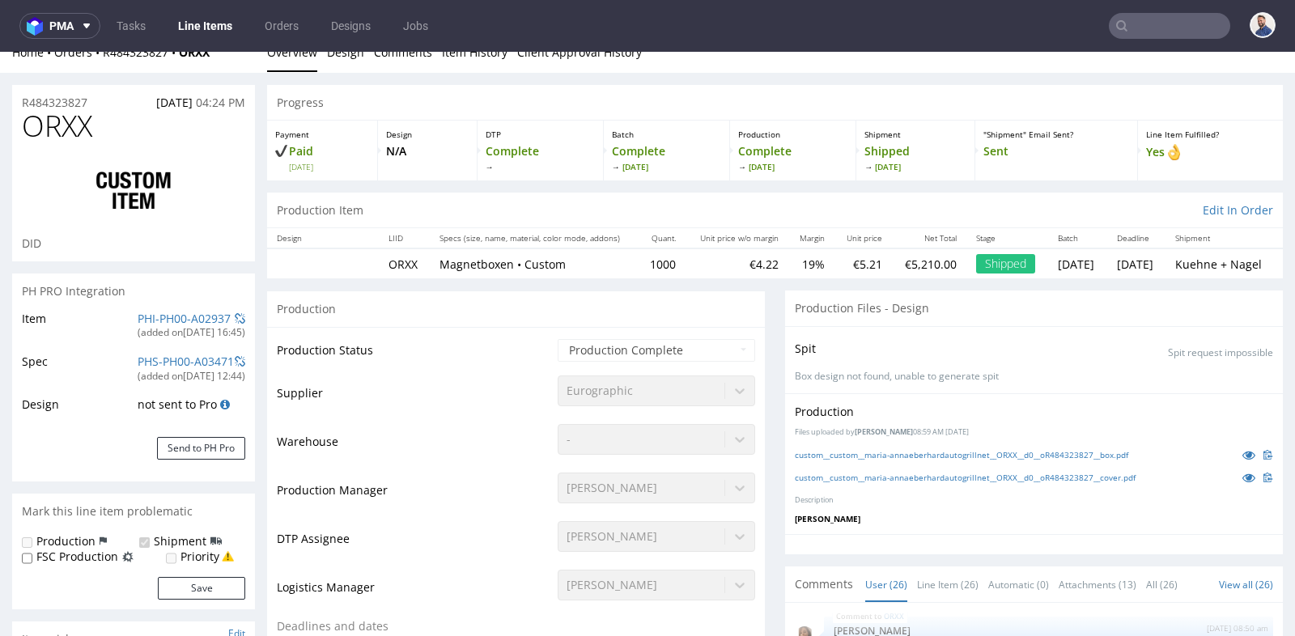
scroll to position [0, 0]
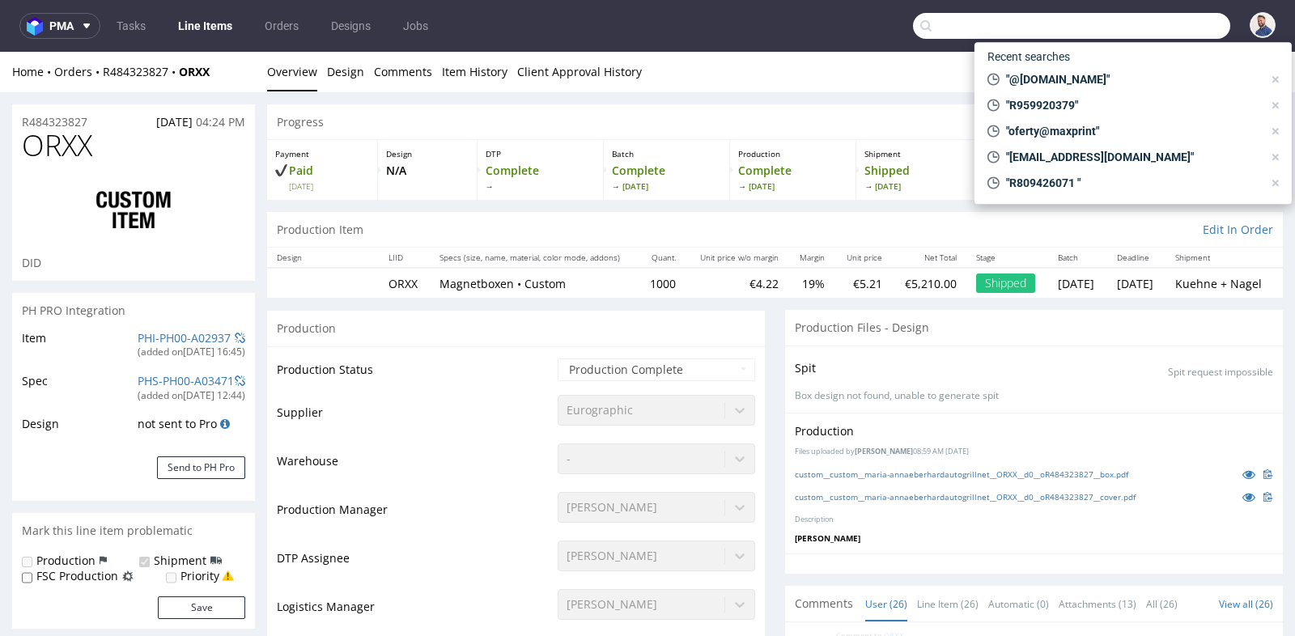
click at [1147, 29] on input "text" at bounding box center [1071, 26] width 317 height 26
click at [1121, 132] on span ""oferty@maxprint"" at bounding box center [1130, 131] width 263 height 16
type input "oferty@maxprint"
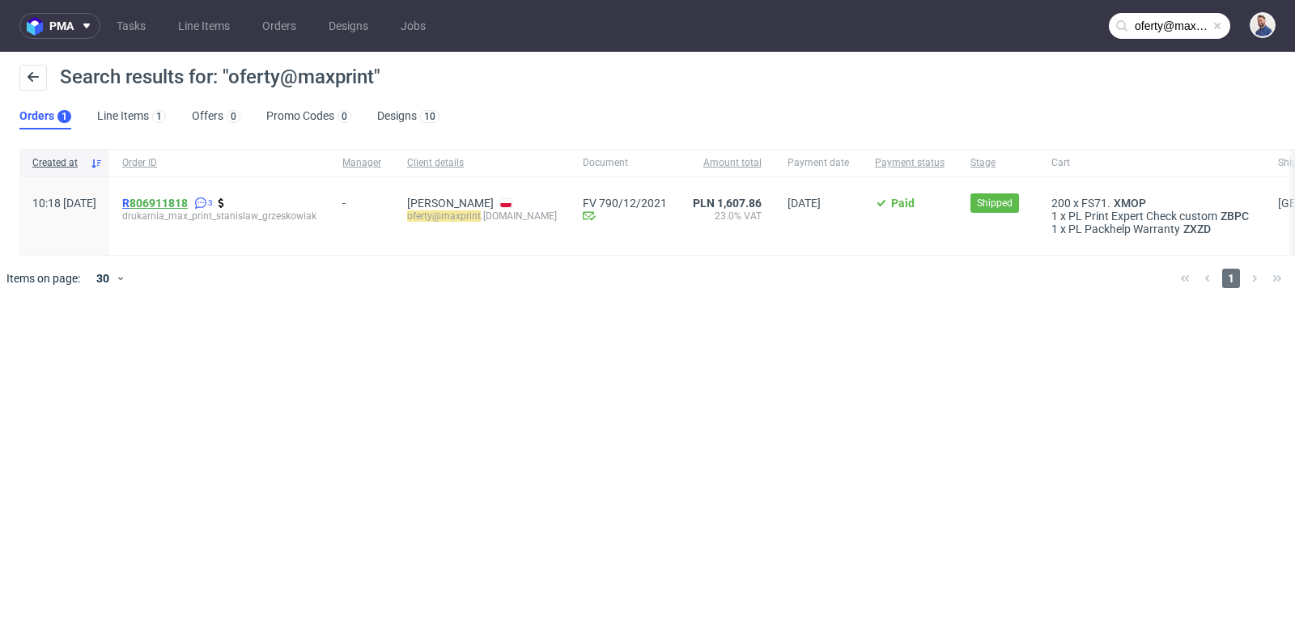
click at [187, 201] on link "806911818" at bounding box center [158, 203] width 58 height 13
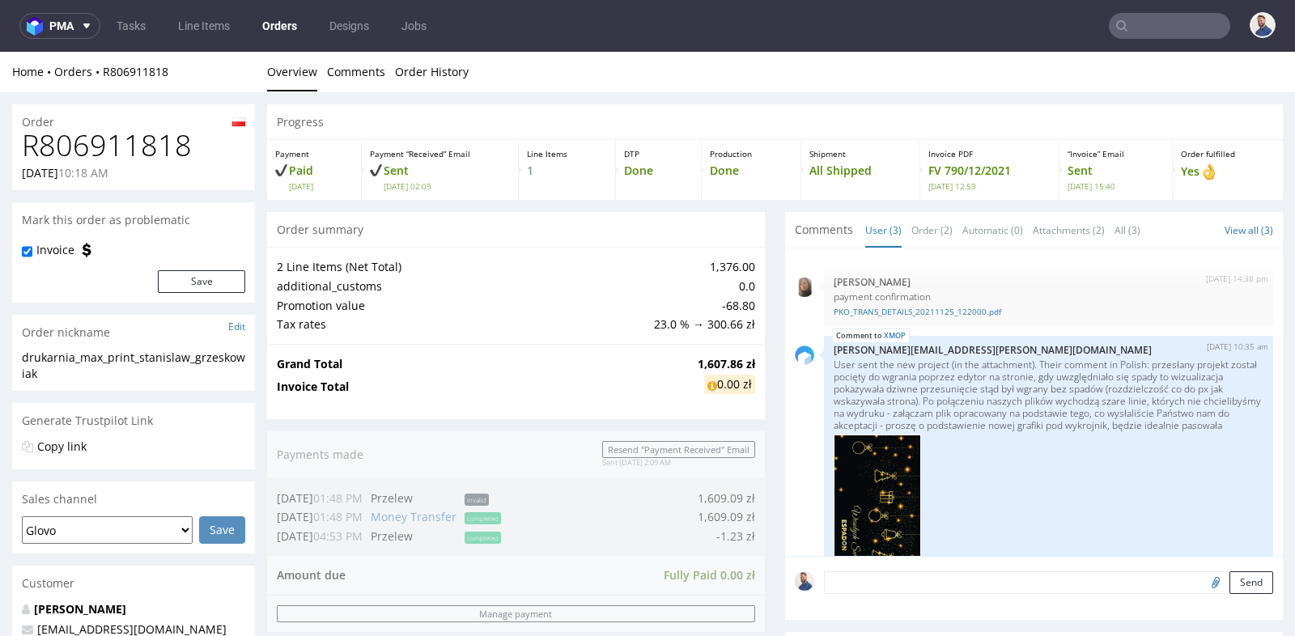
scroll to position [308, 0]
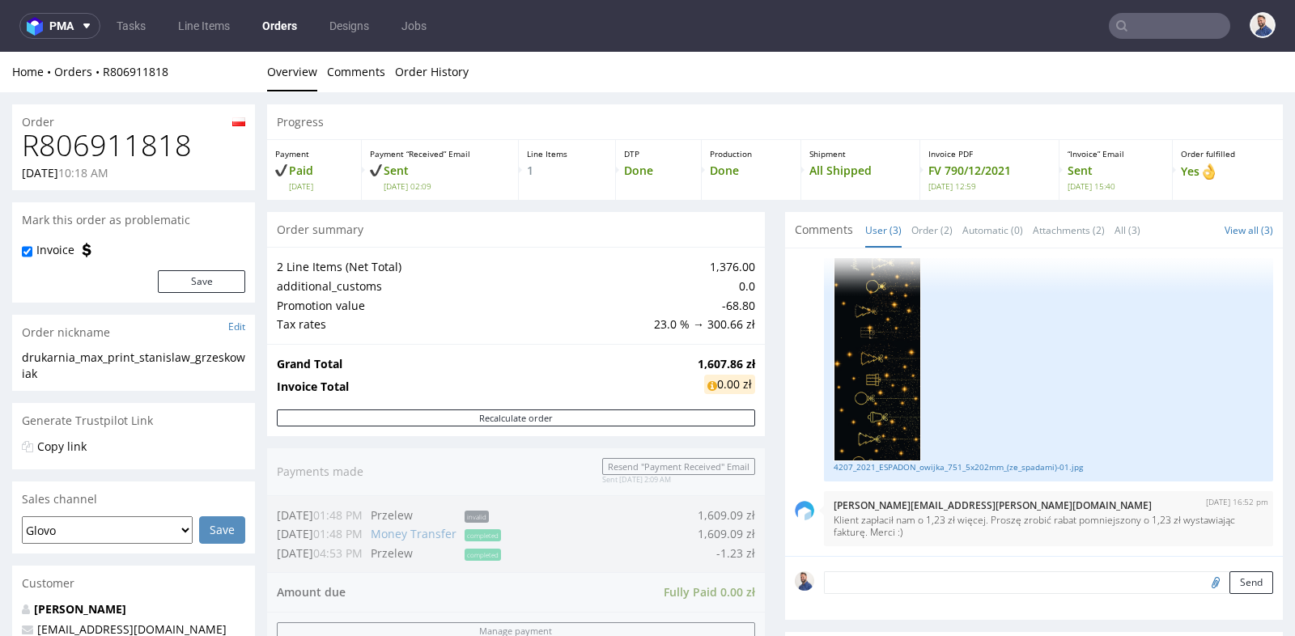
drag, startPoint x: 148, startPoint y: 627, endPoint x: 40, endPoint y: 627, distance: 108.4
click at [40, 627] on p "oferty@maxprint.com.pl" at bounding box center [133, 629] width 223 height 16
copy link "oferty@maxprint.com.pl"
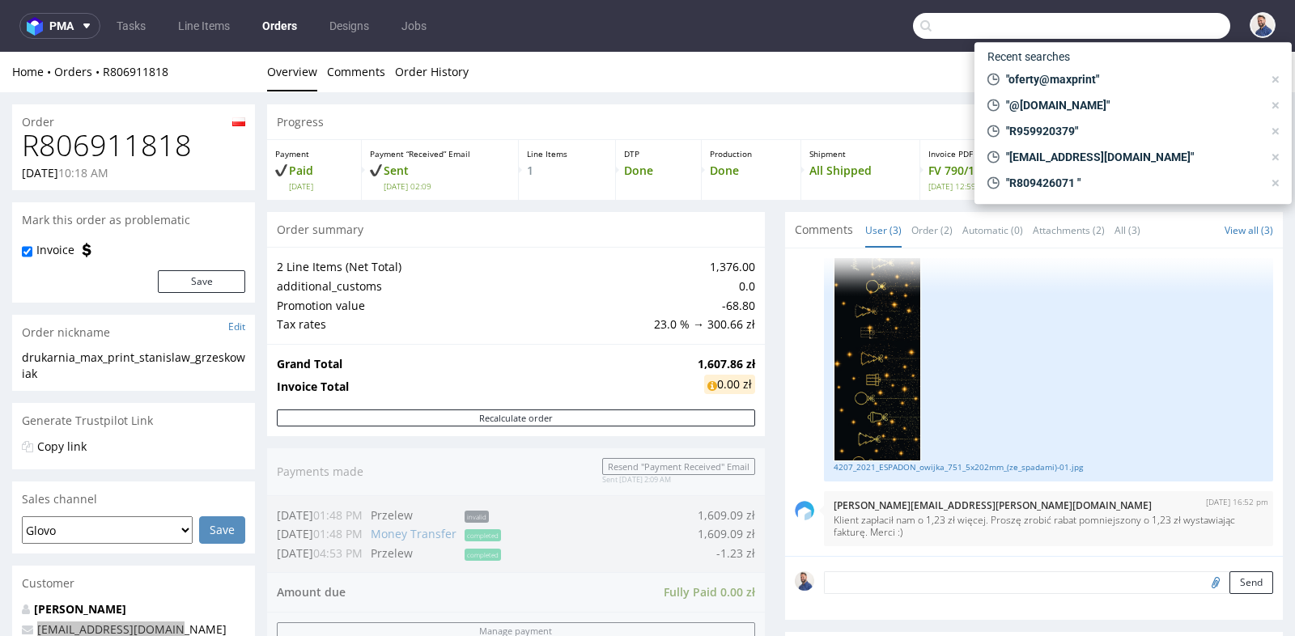
click at [1130, 23] on input "text" at bounding box center [1071, 26] width 317 height 26
paste input "annabel.klaverstijn@vista.com>"
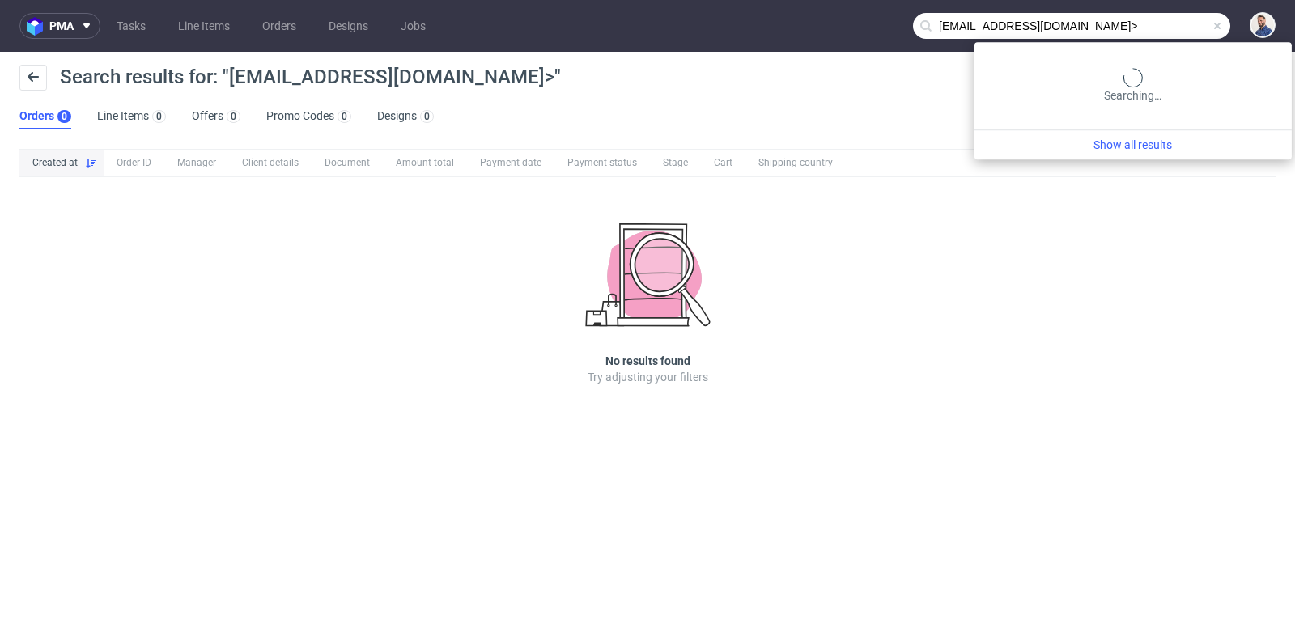
click at [1138, 38] on input "annabel.klaverstijn@vista.com>" at bounding box center [1071, 26] width 317 height 26
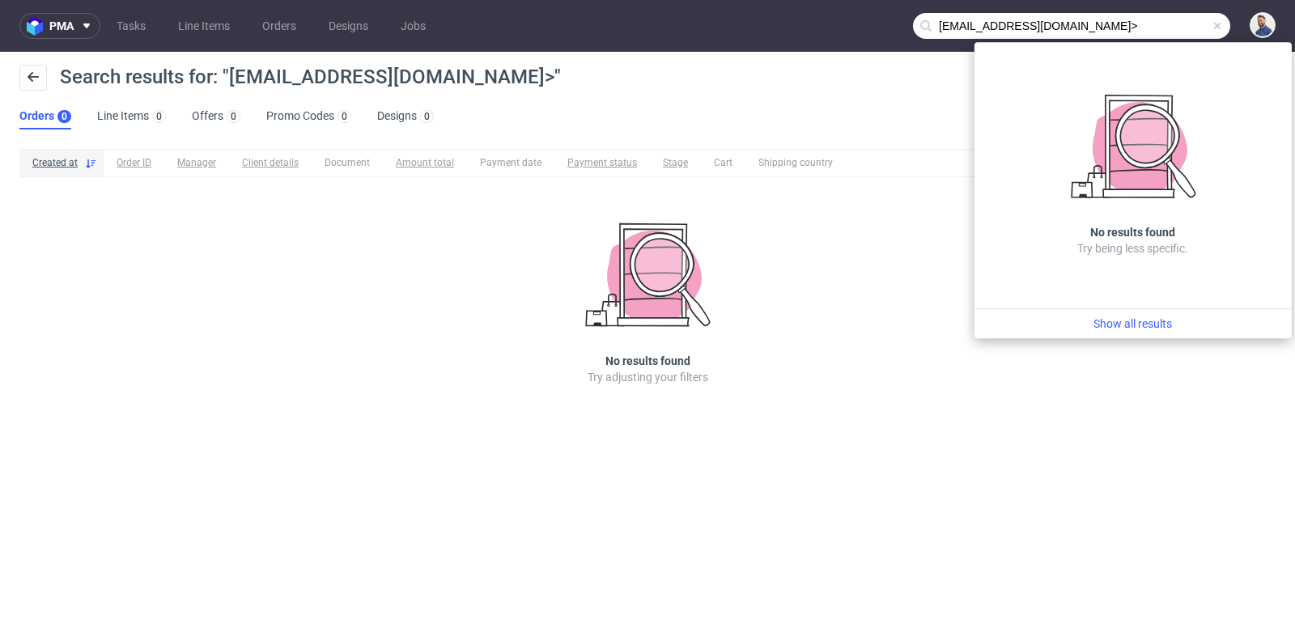
click at [1142, 30] on input "annabel.klaverstijn@vista.com>" at bounding box center [1071, 26] width 317 height 26
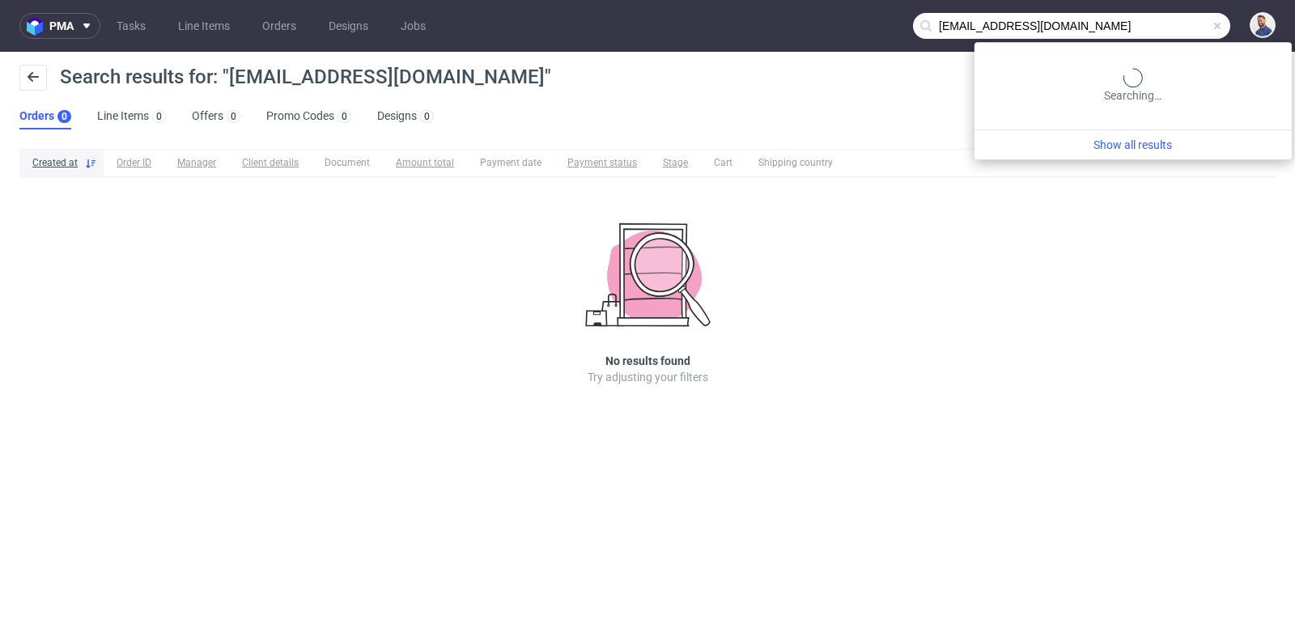
click at [1146, 18] on input "annabel.klaverstijn@vista.com" at bounding box center [1071, 26] width 317 height 26
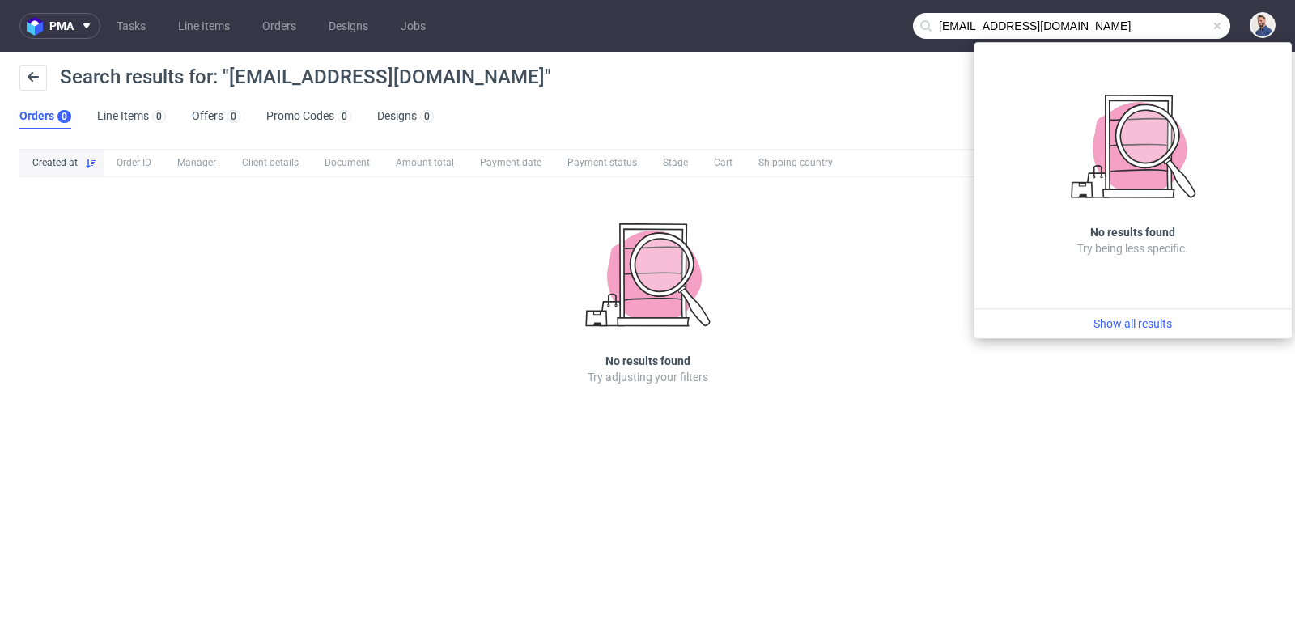
drag, startPoint x: 1033, startPoint y: 28, endPoint x: 909, endPoint y: 23, distance: 123.9
click at [909, 23] on nav "pma Tasks Line Items Orders Designs Jobs annabel.klaverstijn@vista.com" at bounding box center [647, 26] width 1295 height 52
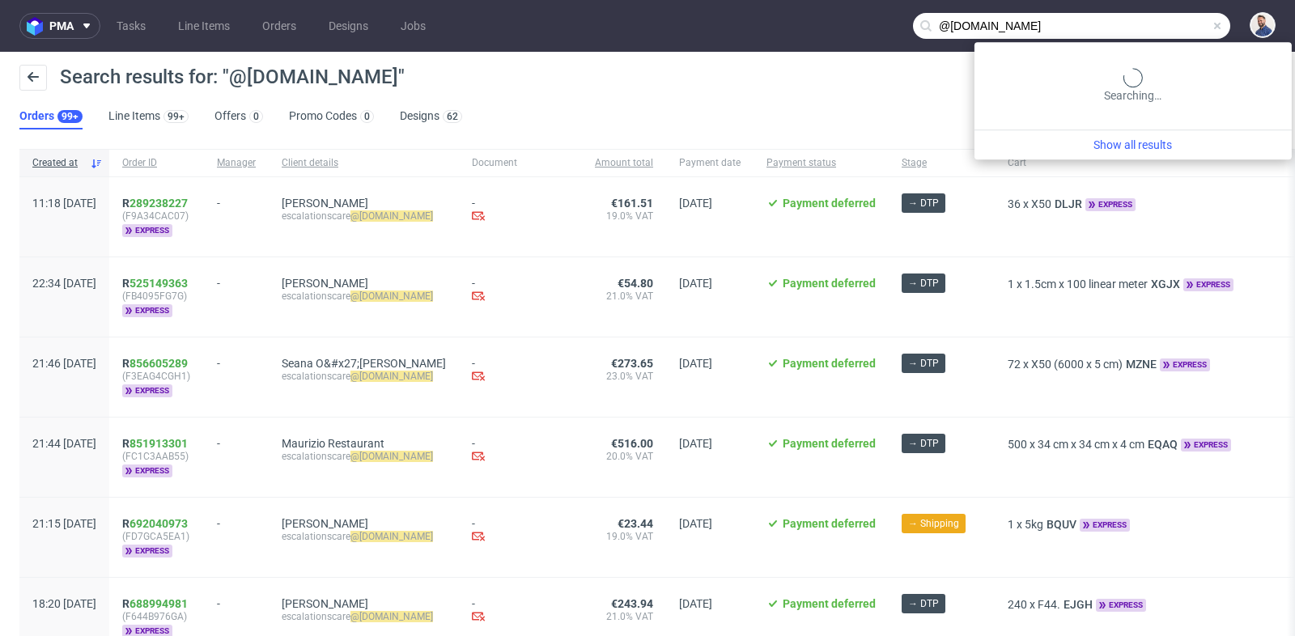
click at [1144, 26] on input "@vista.com" at bounding box center [1071, 26] width 317 height 26
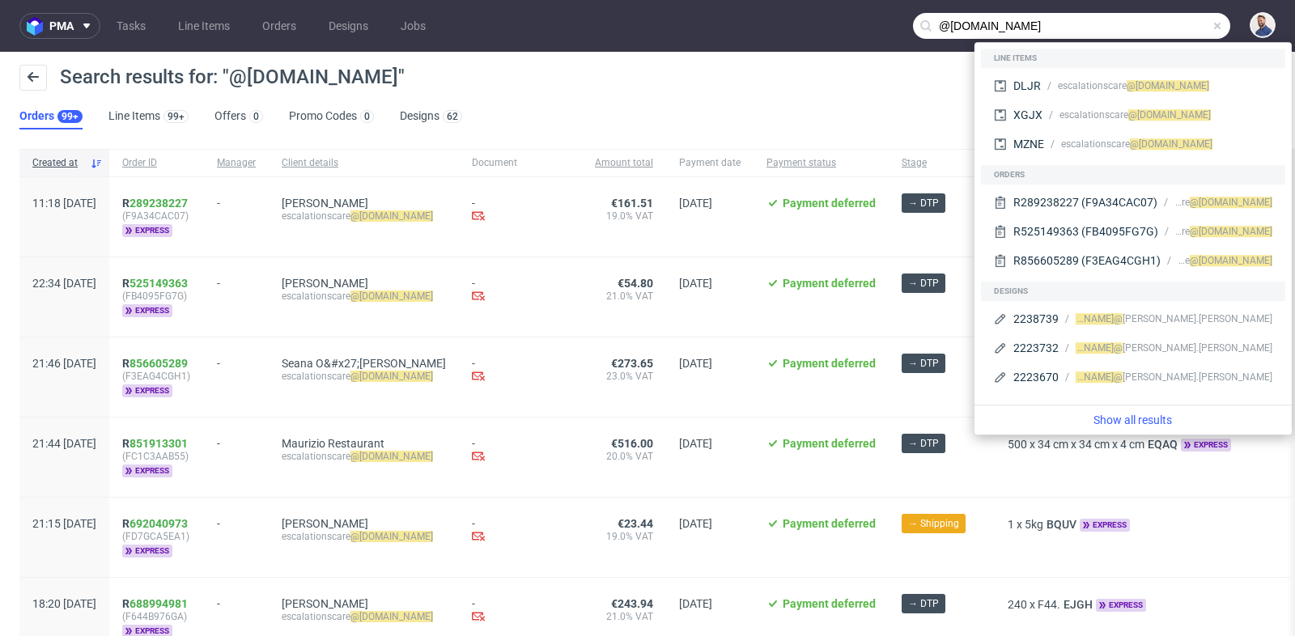
paste input "FHB17H7CGF"
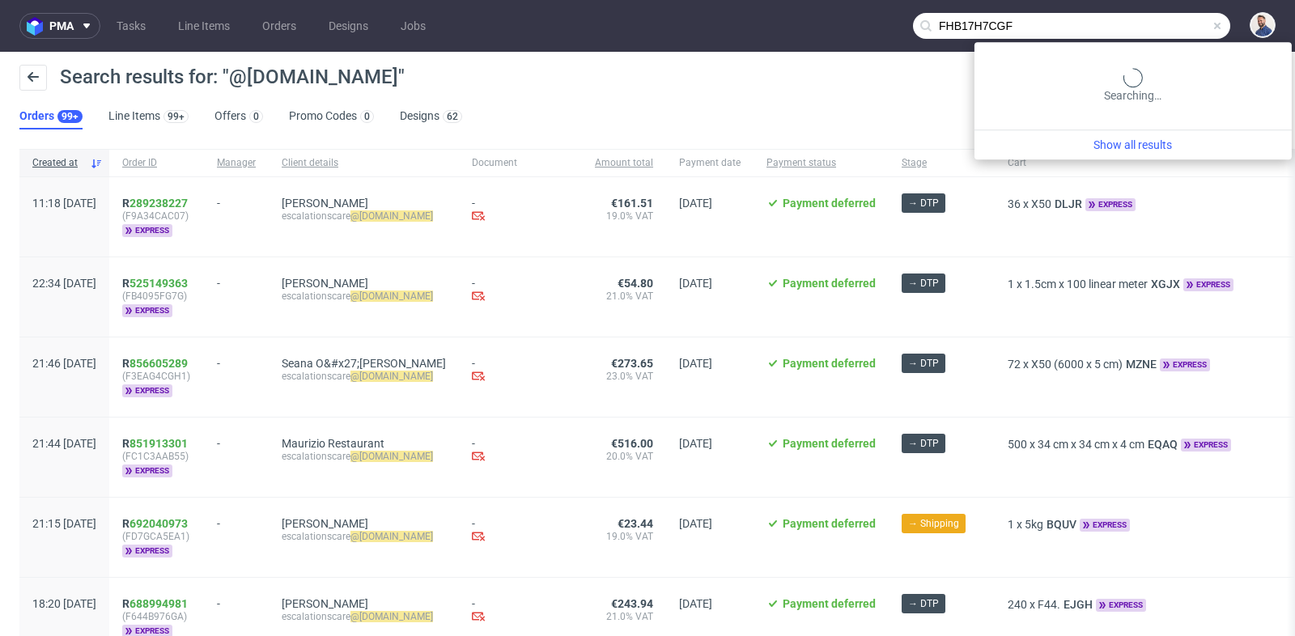
type input "FHB17H7CGF"
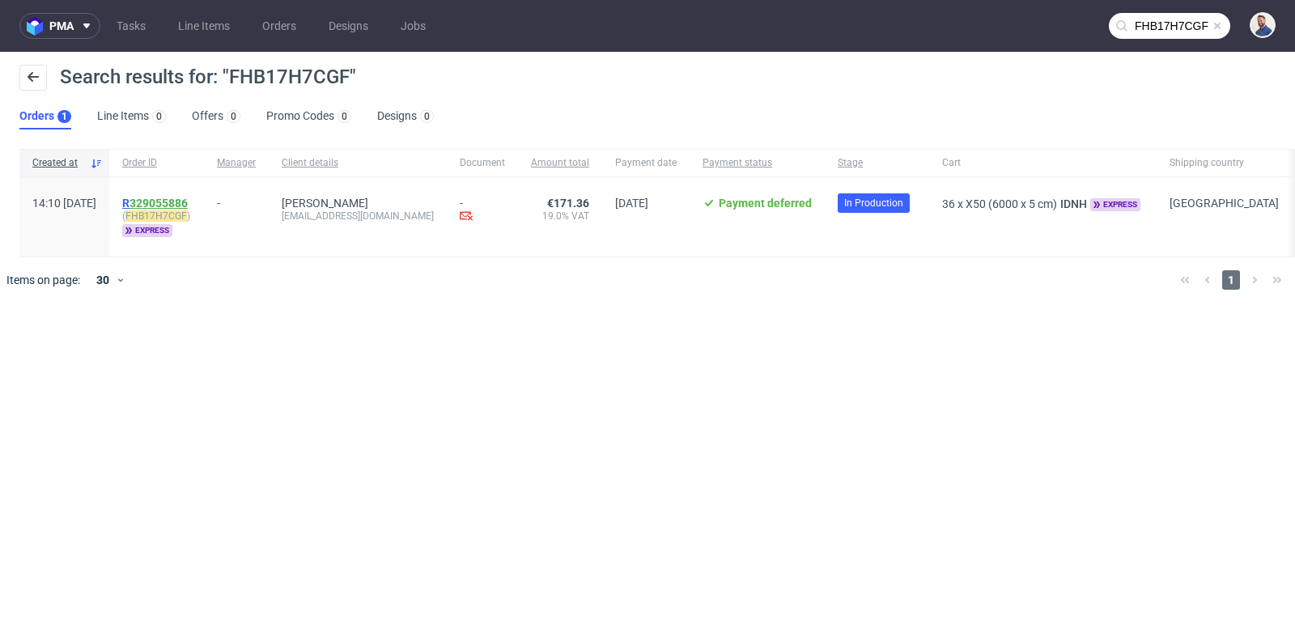
click at [188, 202] on link "329055886" at bounding box center [158, 203] width 58 height 13
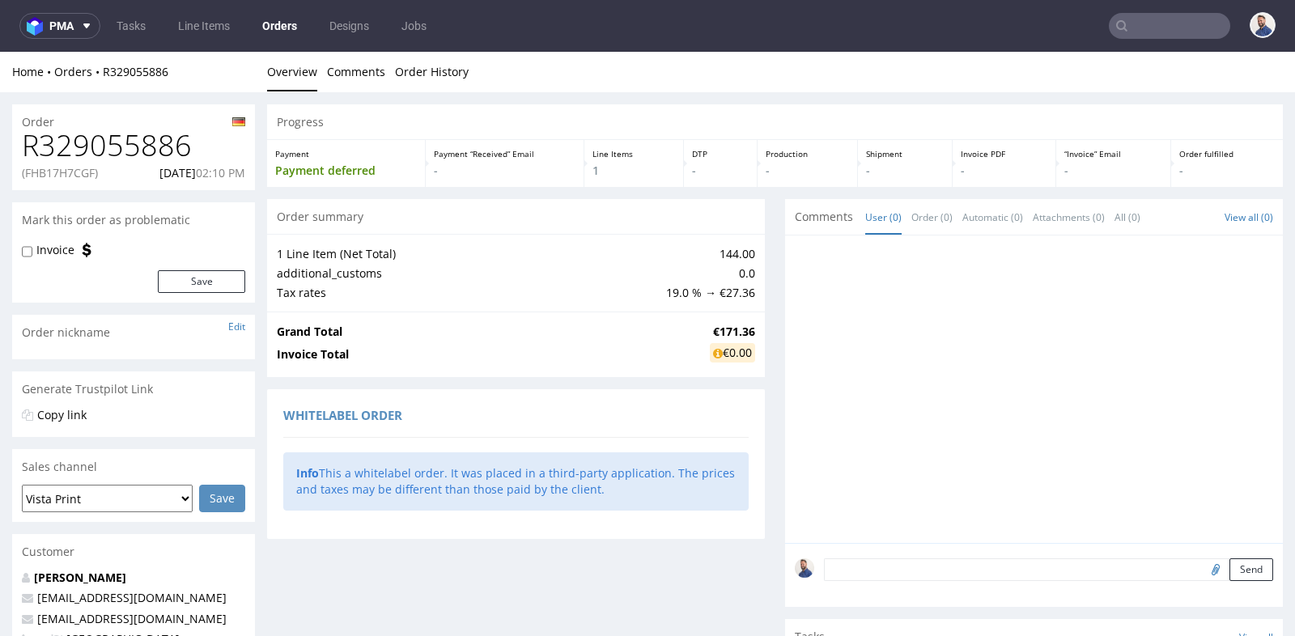
click at [646, 385] on div "Order summary 1 Line Item (Net Total) 144.00 additional_customs 0.0 Tax rates 1…" at bounding box center [516, 456] width 498 height 514
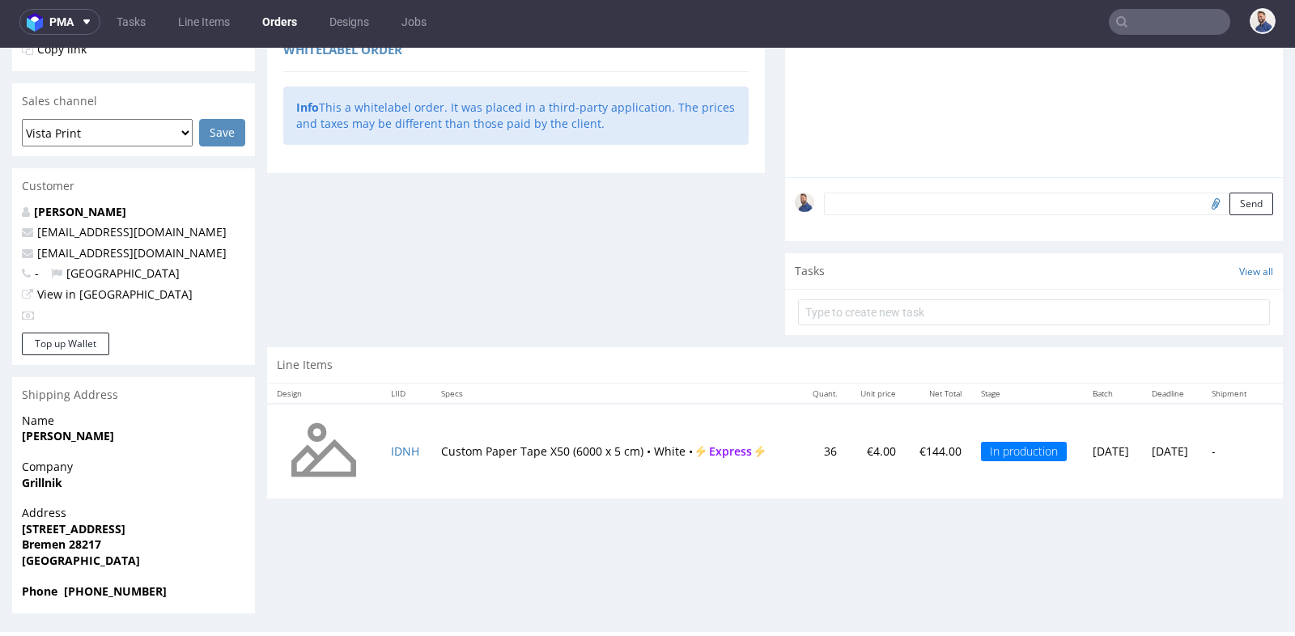
scroll to position [4, 0]
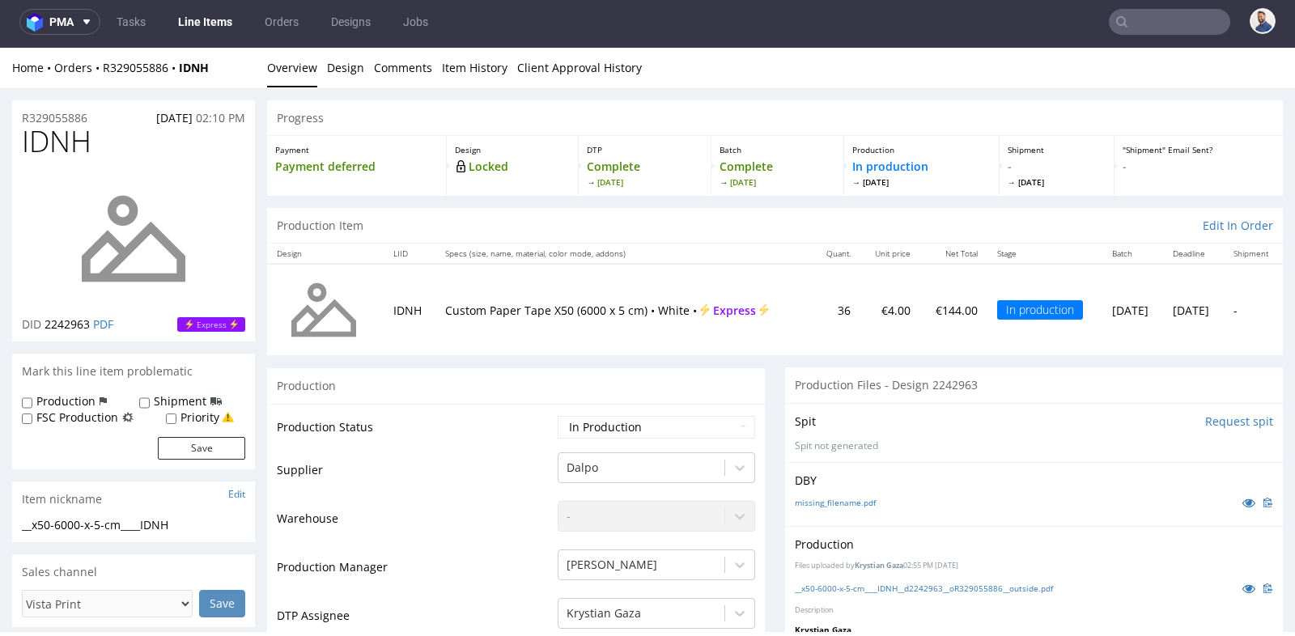
click at [764, 354] on td "Custom Paper Tape X50 (6000 x 5 cm) • White • Express" at bounding box center [623, 309] width 377 height 91
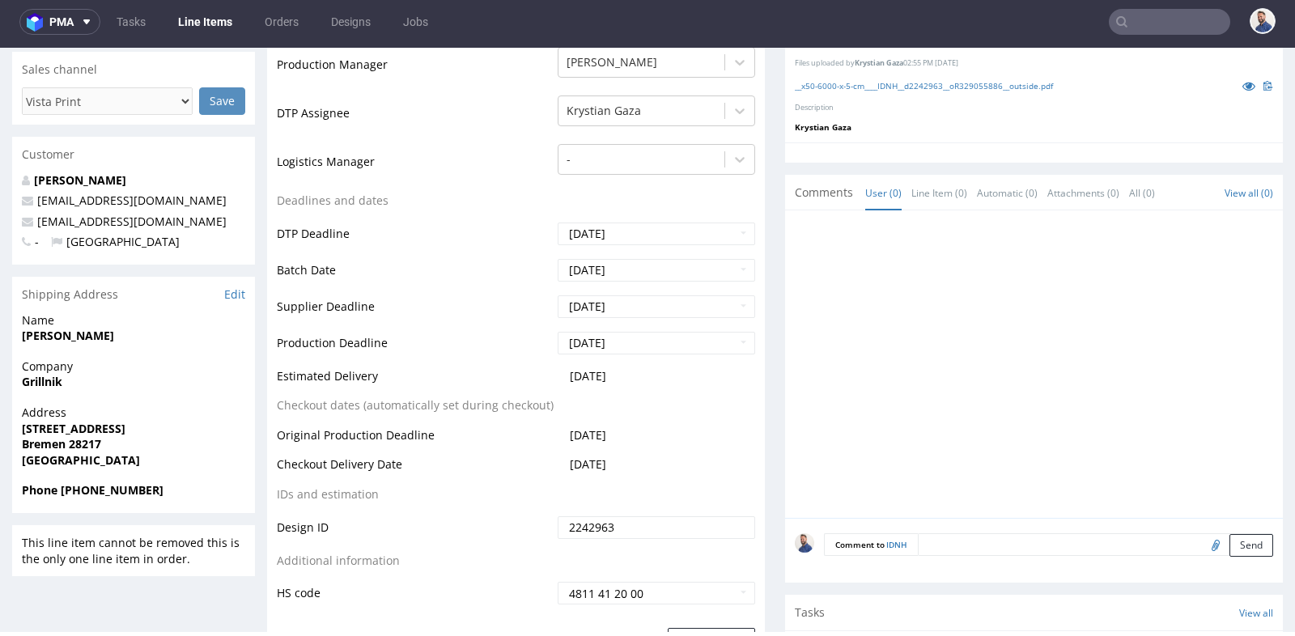
scroll to position [503, 0]
click at [755, 217] on div "Production Status Waiting for Artwork Waiting for Diecut Waiting for Mockup Wai…" at bounding box center [516, 263] width 498 height 727
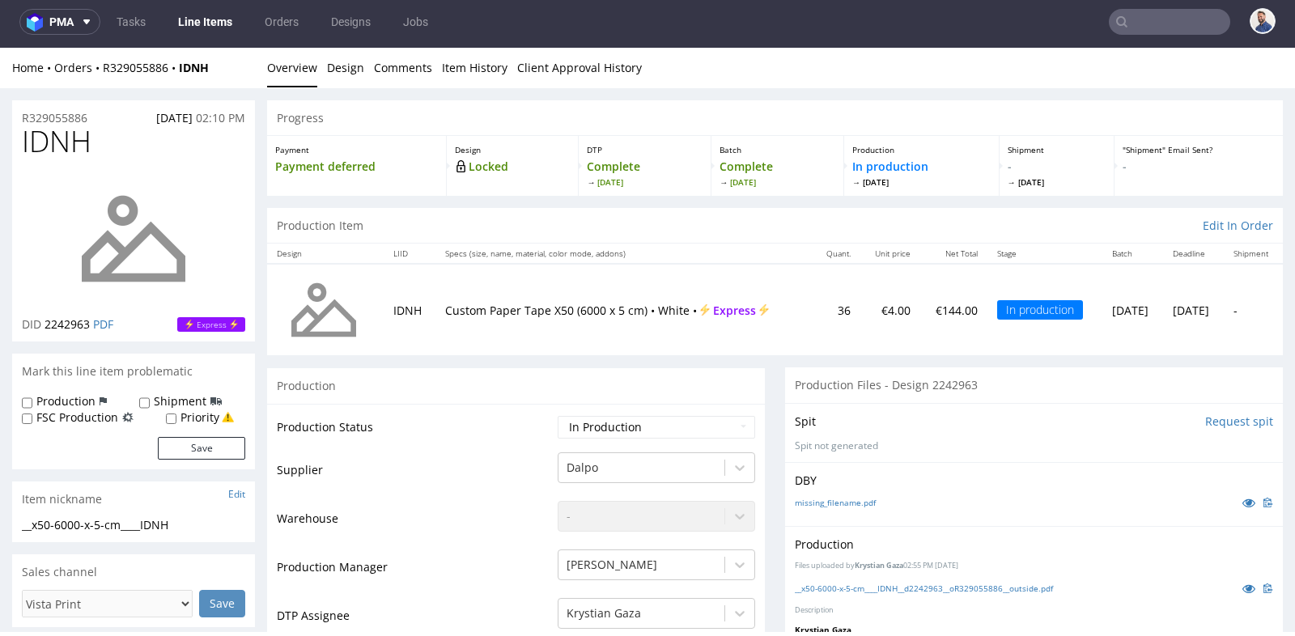
scroll to position [0, 0]
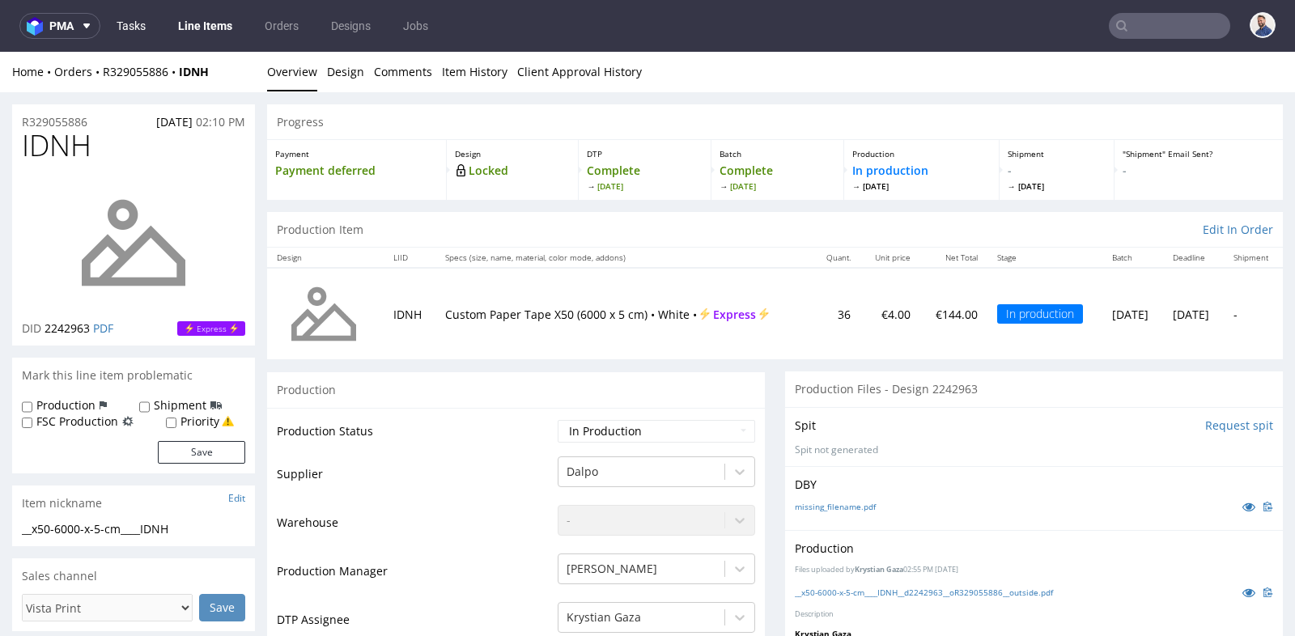
click at [137, 27] on link "Tasks" at bounding box center [131, 26] width 49 height 26
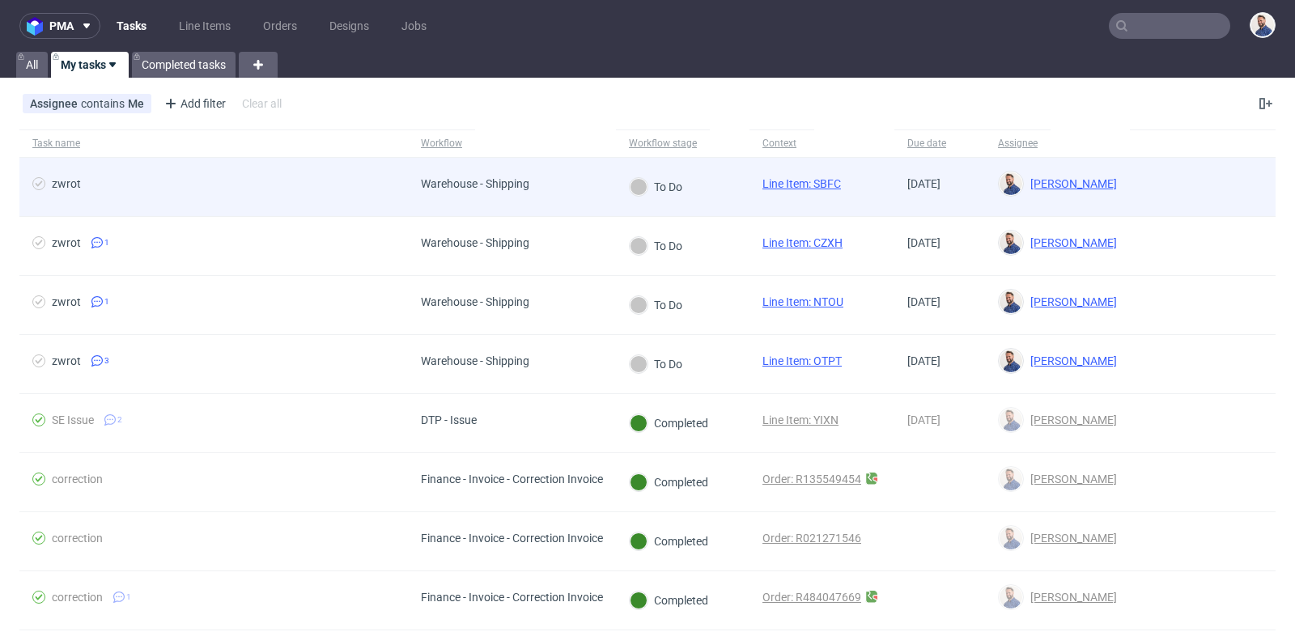
click at [228, 184] on span "zwrot" at bounding box center [213, 186] width 362 height 19
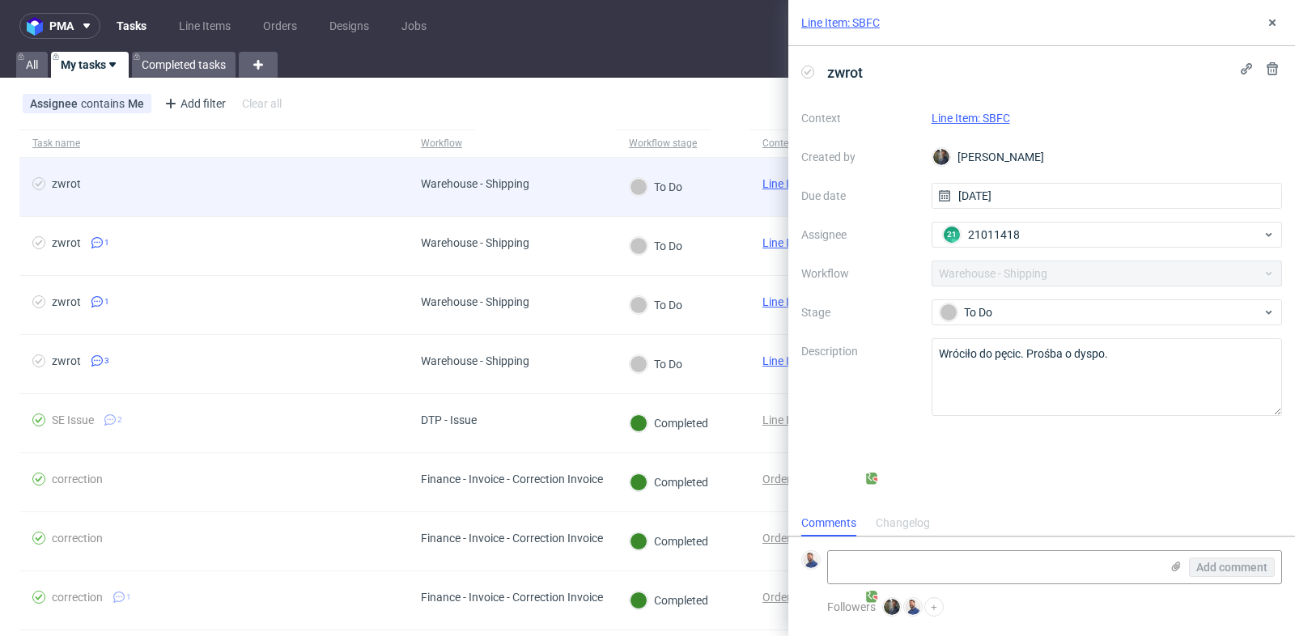
scroll to position [12, 0]
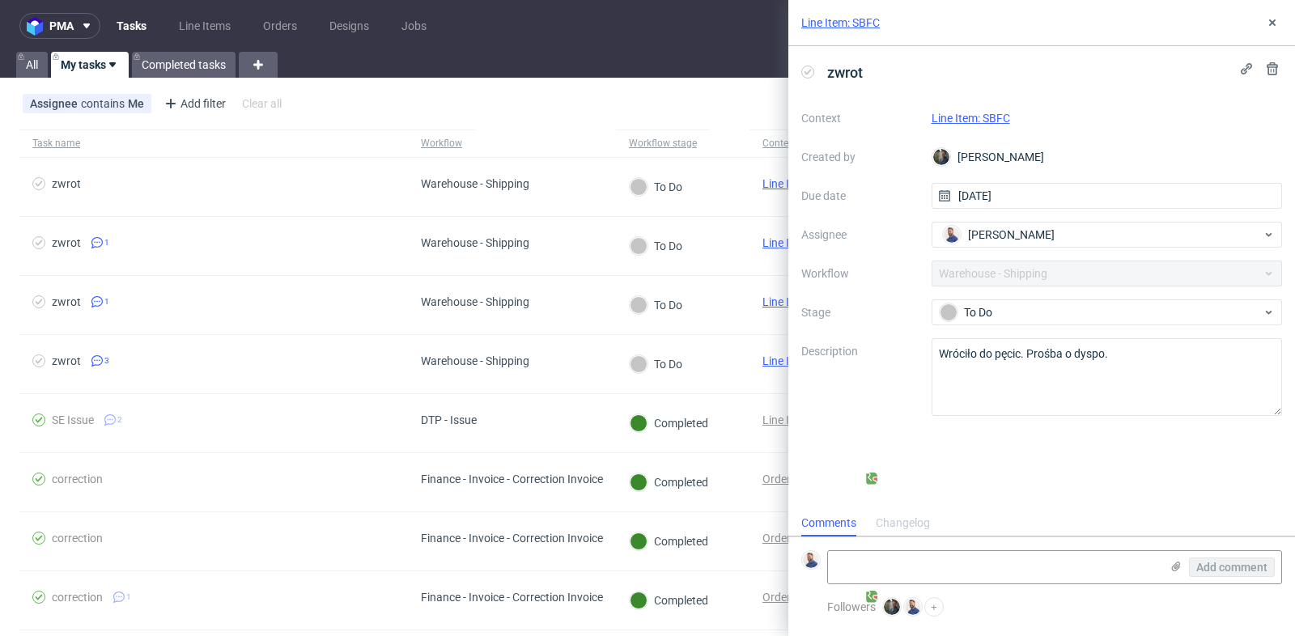
click at [989, 117] on link "Line Item: SBFC" at bounding box center [970, 118] width 78 height 13
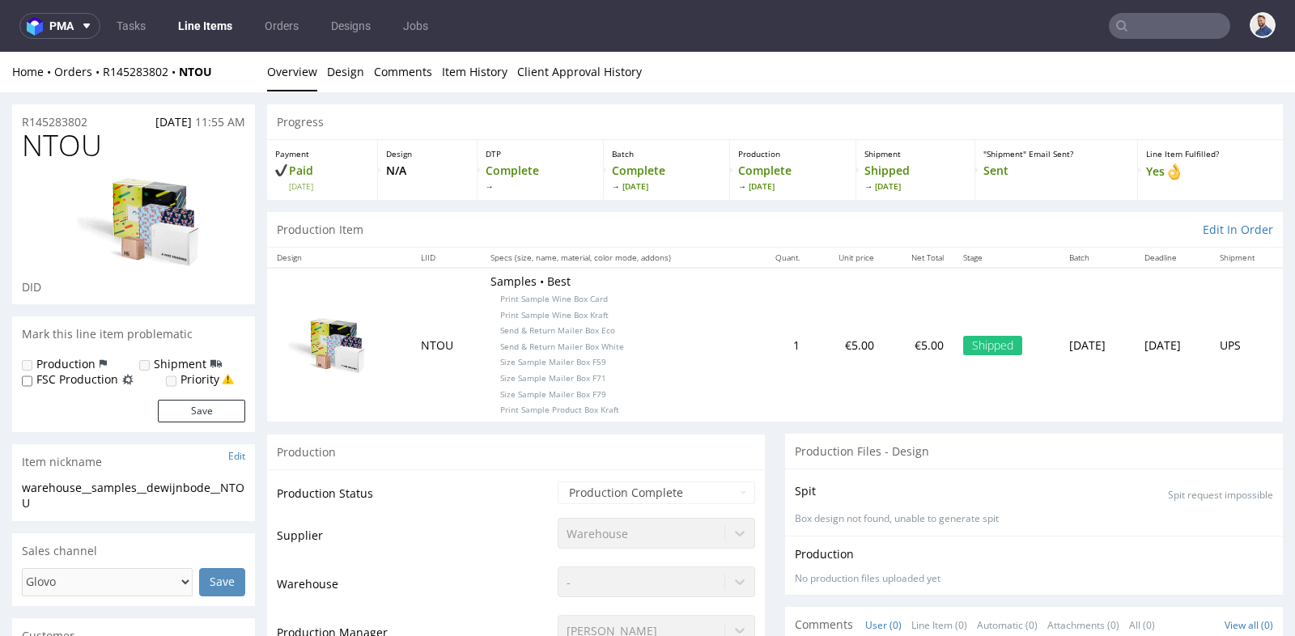
scroll to position [503, 0]
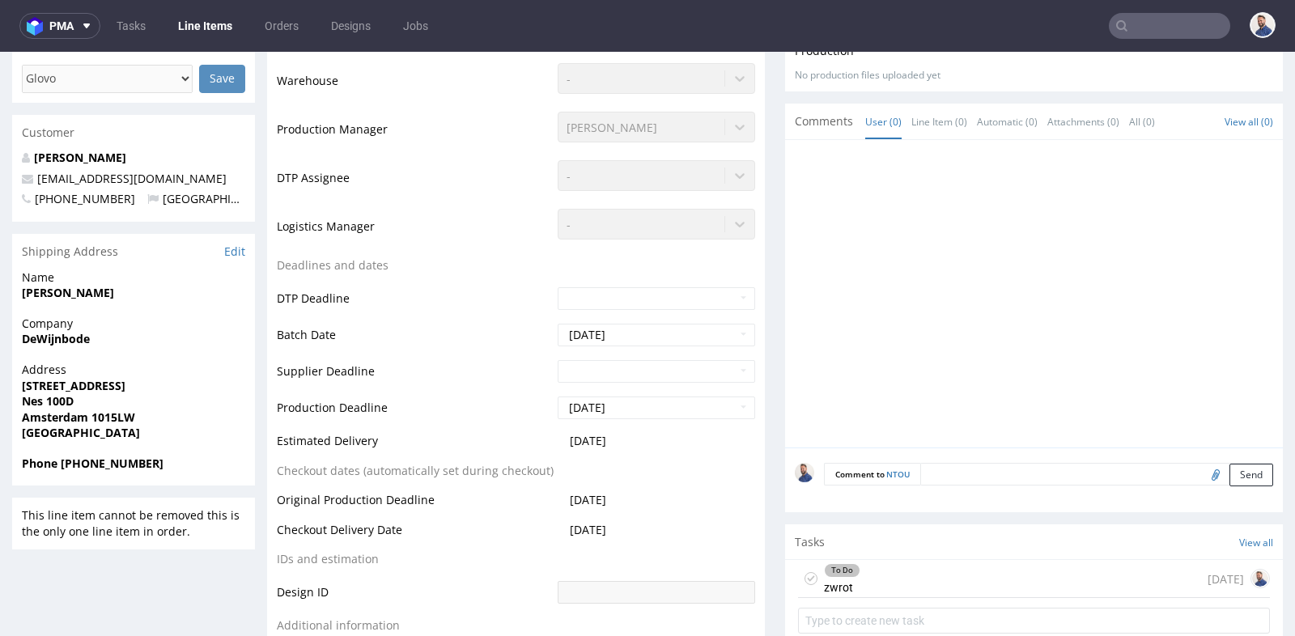
click at [921, 579] on div "To Do zwrot [DATE]" at bounding box center [1034, 579] width 472 height 38
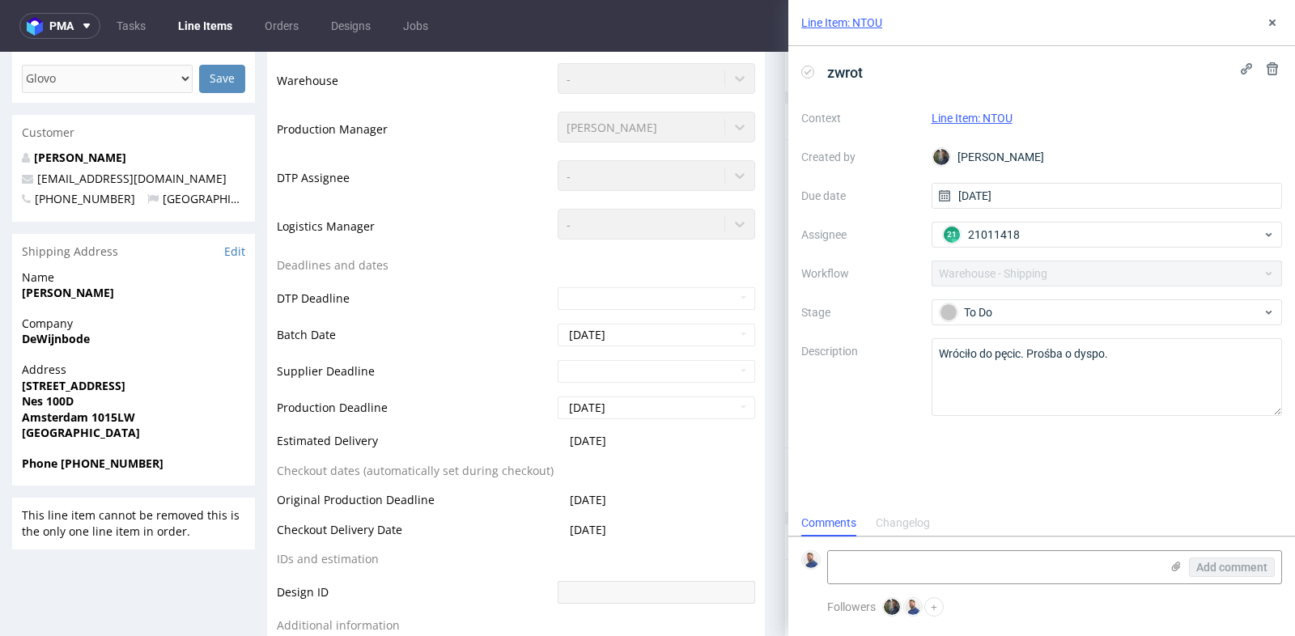
scroll to position [12, 0]
click at [898, 573] on textarea at bounding box center [994, 567] width 332 height 32
type textarea "Client contacted"
click at [1226, 557] on div "Add comment" at bounding box center [1219, 567] width 121 height 32
click at [1226, 562] on span "Add comment" at bounding box center [1231, 567] width 71 height 11
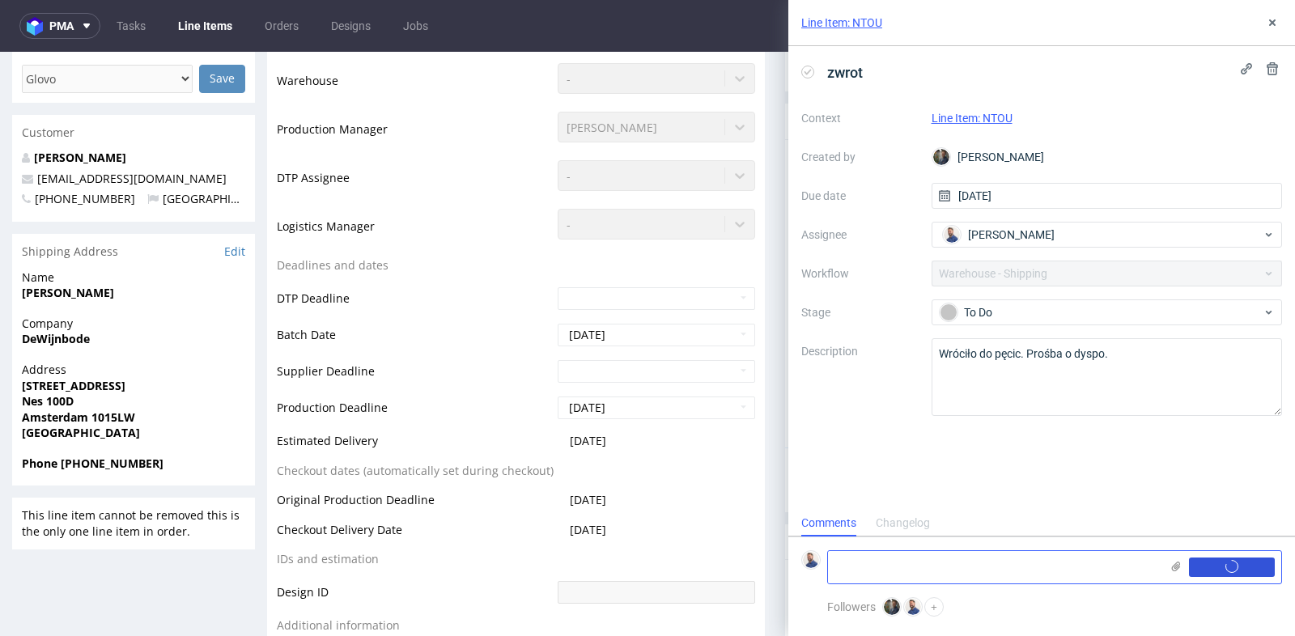
scroll to position [0, 0]
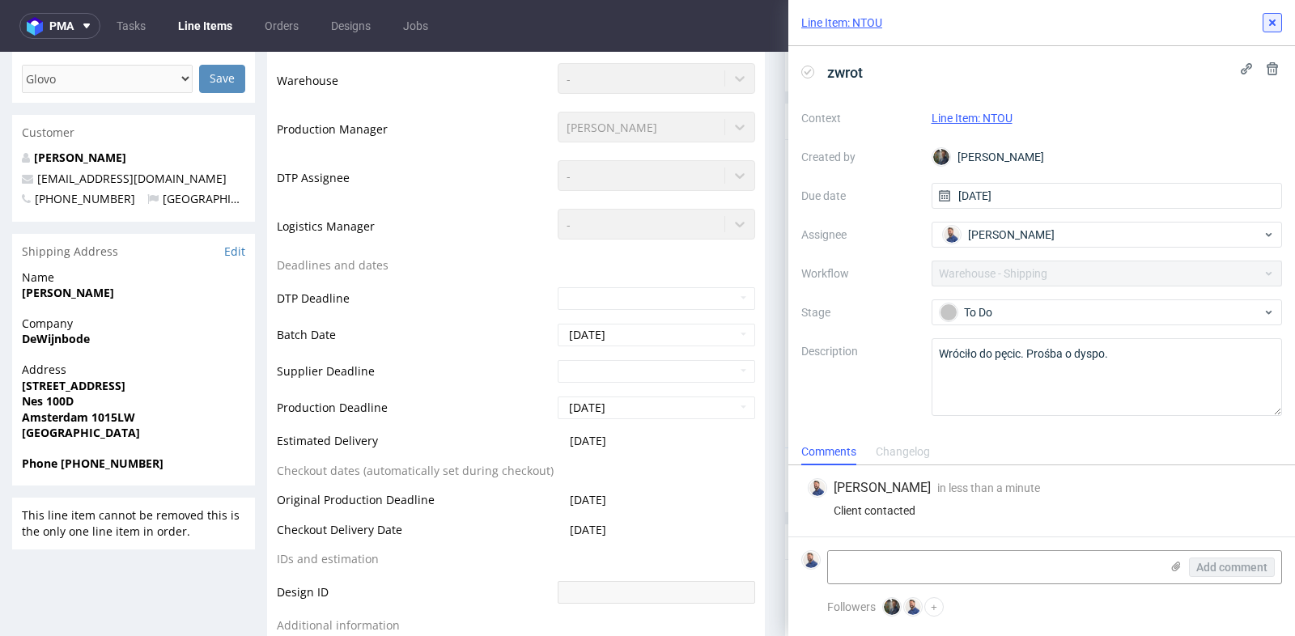
click at [1270, 20] on use at bounding box center [1272, 22] width 6 height 6
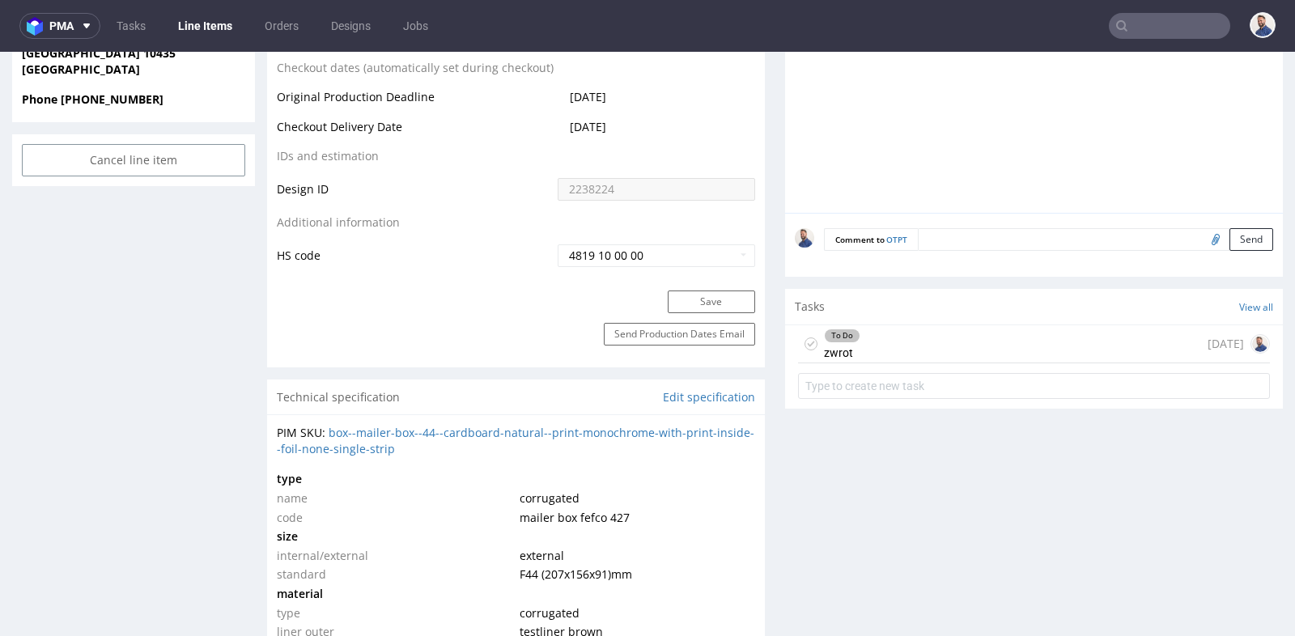
scroll to position [27, 0]
click at [770, 157] on div "Progress Payment Paid [DATE] Design Locked DTP Complete [DATE] Batch Complete […" at bounding box center [774, 546] width 1015 height 2465
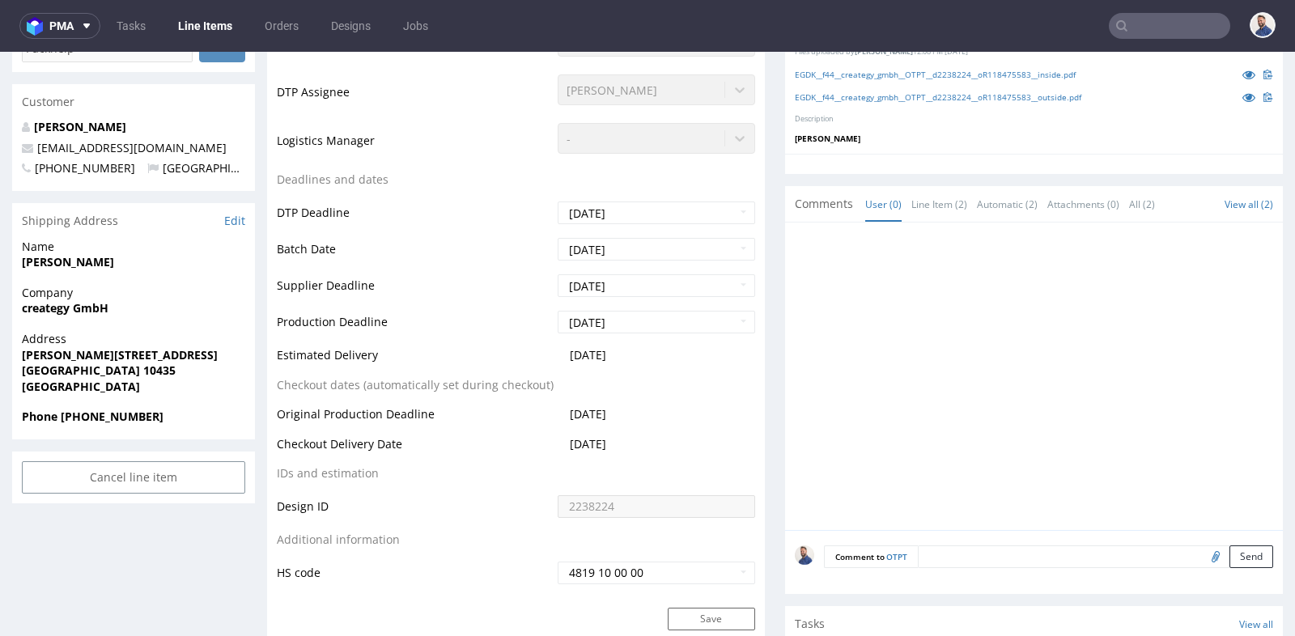
scroll to position [395, 0]
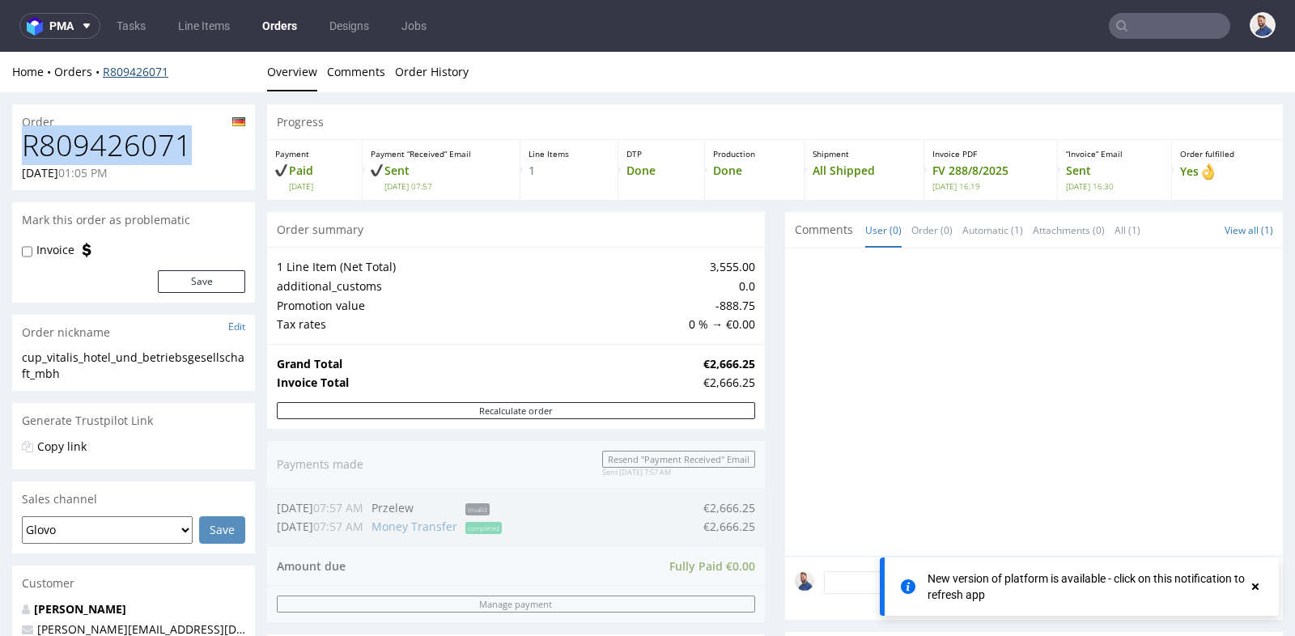
scroll to position [105, 0]
click at [286, 28] on link "Orders" at bounding box center [279, 26] width 54 height 26
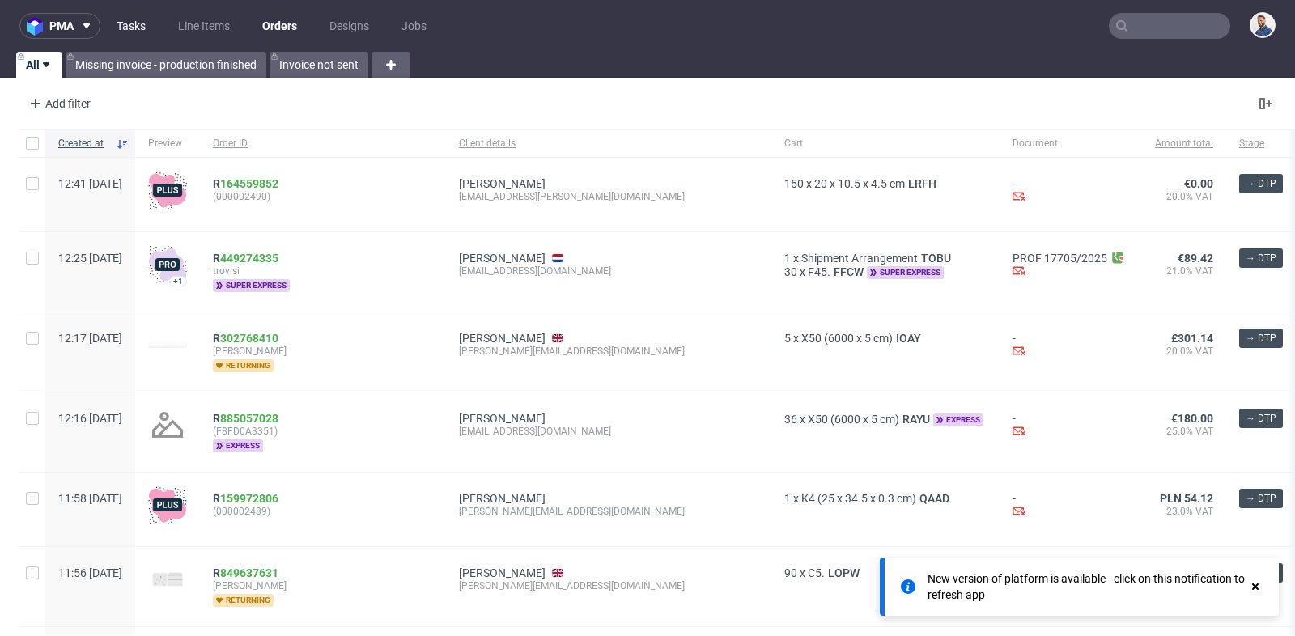
click at [134, 22] on link "Tasks" at bounding box center [131, 26] width 49 height 26
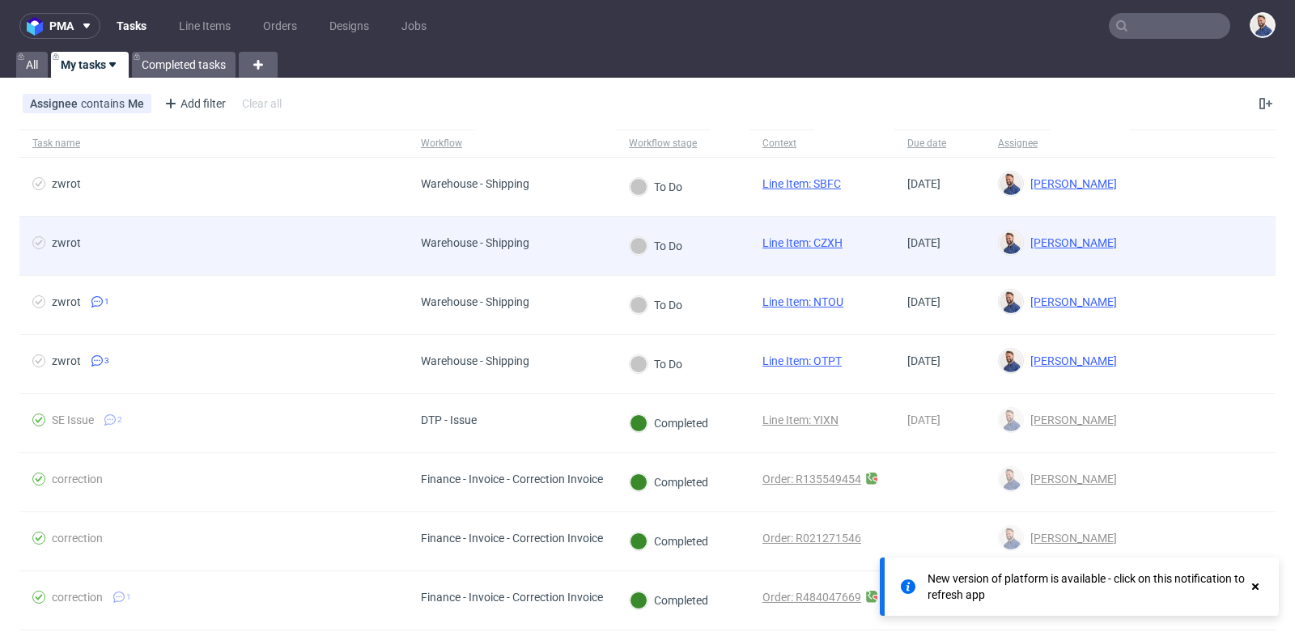
click at [129, 241] on span "zwrot" at bounding box center [213, 245] width 362 height 19
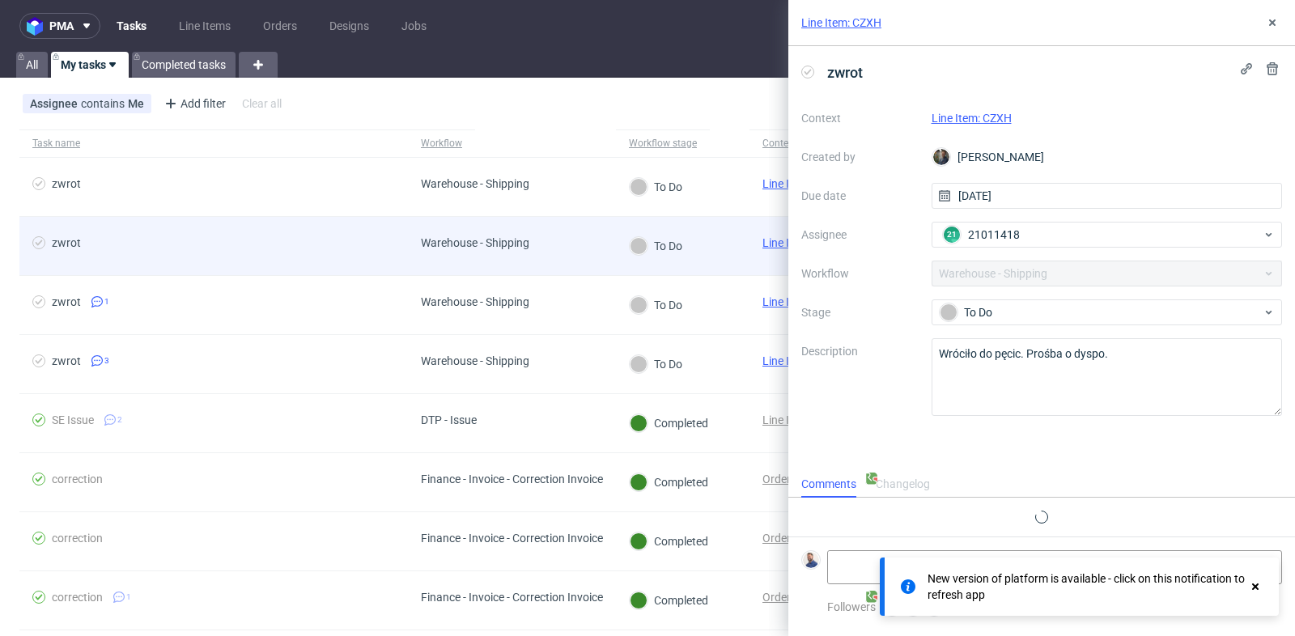
scroll to position [12, 0]
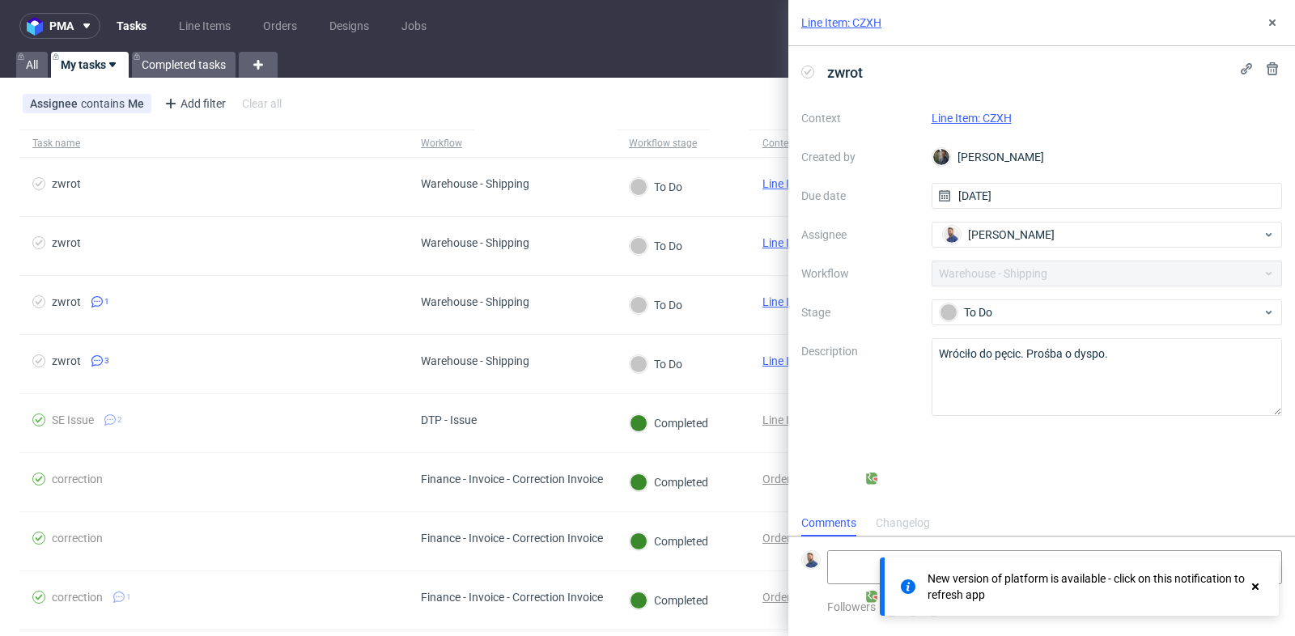
click at [985, 116] on link "Line Item: CZXH" at bounding box center [971, 118] width 80 height 13
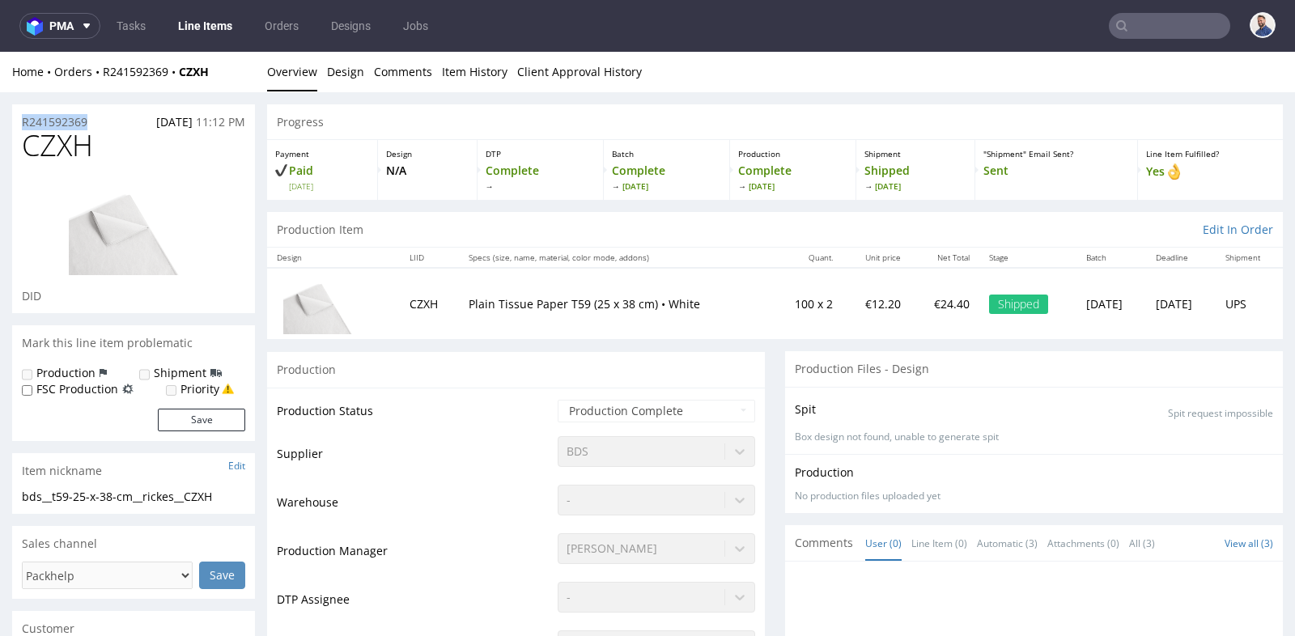
drag, startPoint x: 111, startPoint y: 121, endPoint x: 18, endPoint y: 122, distance: 93.1
click at [18, 122] on div "R241592369 [DATE] 11:12 PM" at bounding box center [133, 117] width 243 height 26
copy p "R241592369"
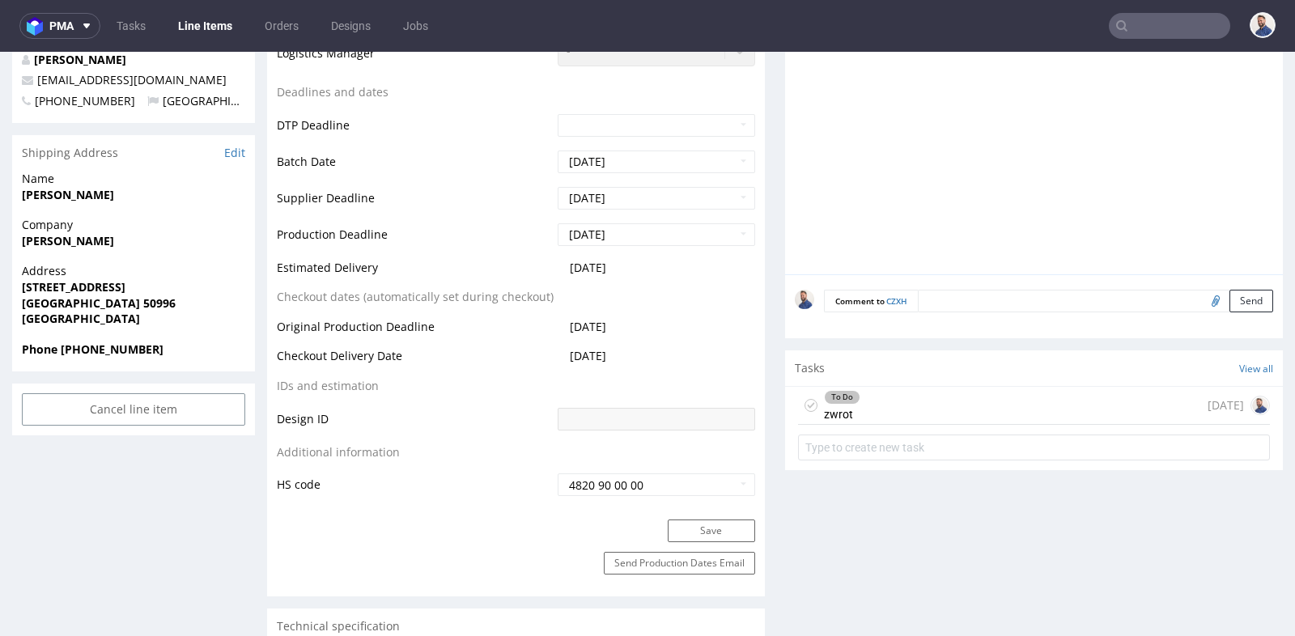
scroll to position [539, 0]
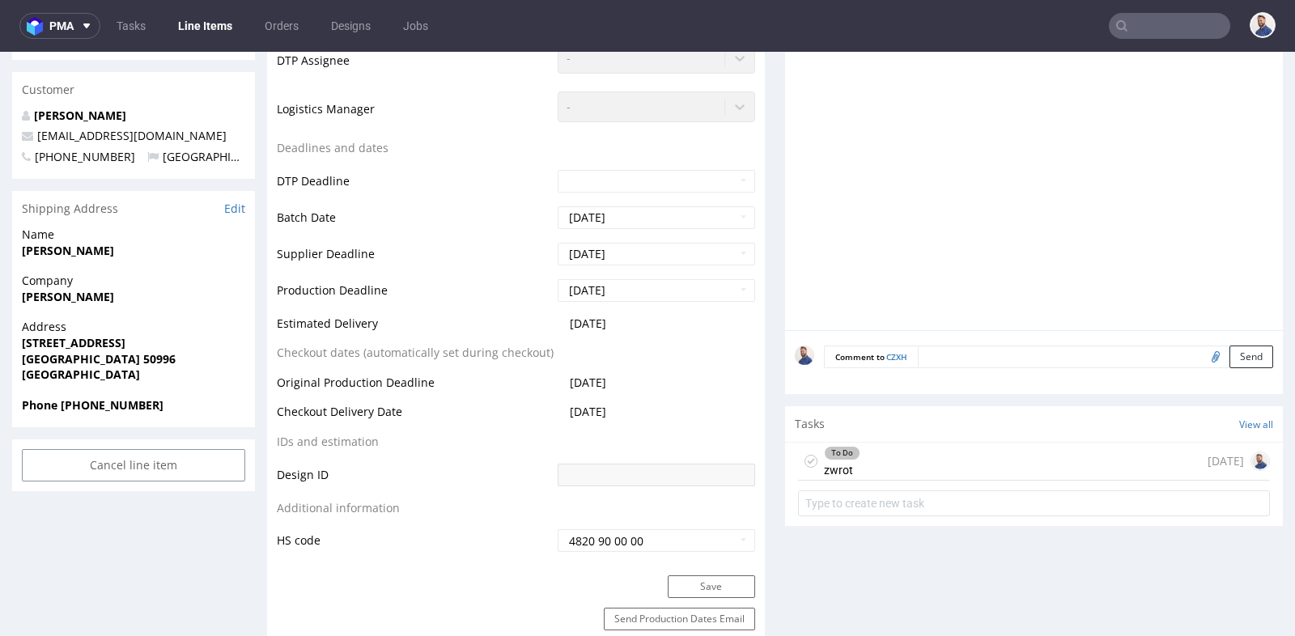
click at [935, 453] on div "To Do zwrot today" at bounding box center [1034, 462] width 472 height 38
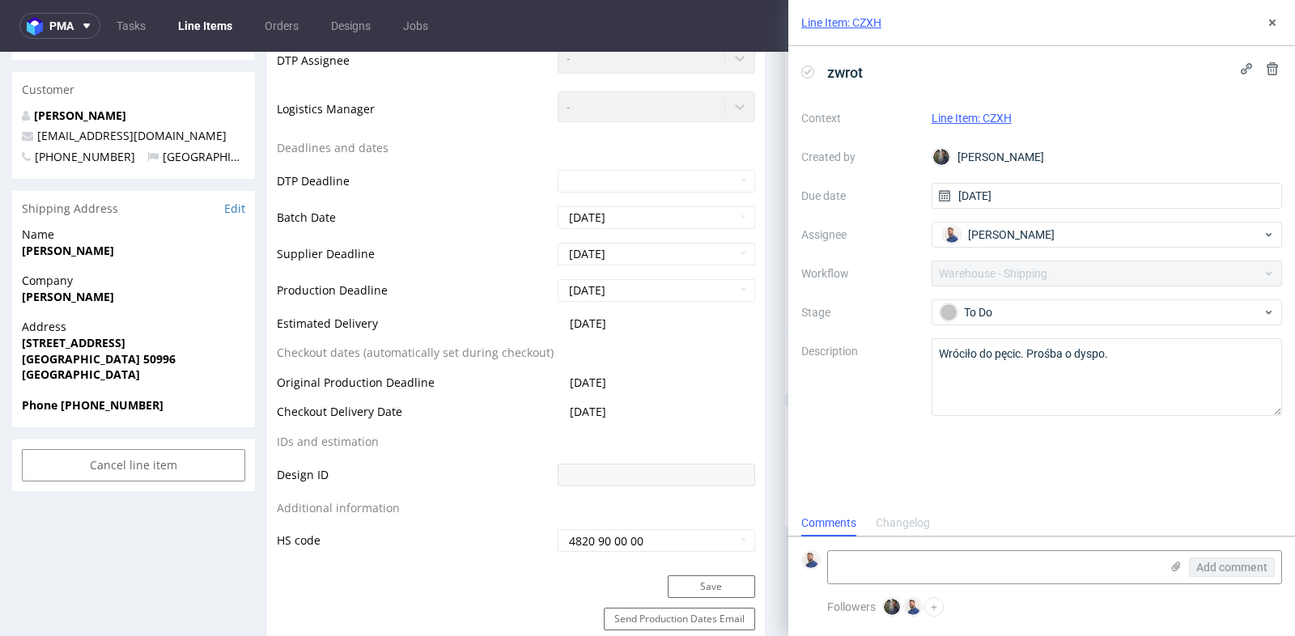
scroll to position [12, 0]
click at [1274, 23] on icon at bounding box center [1271, 22] width 13 height 13
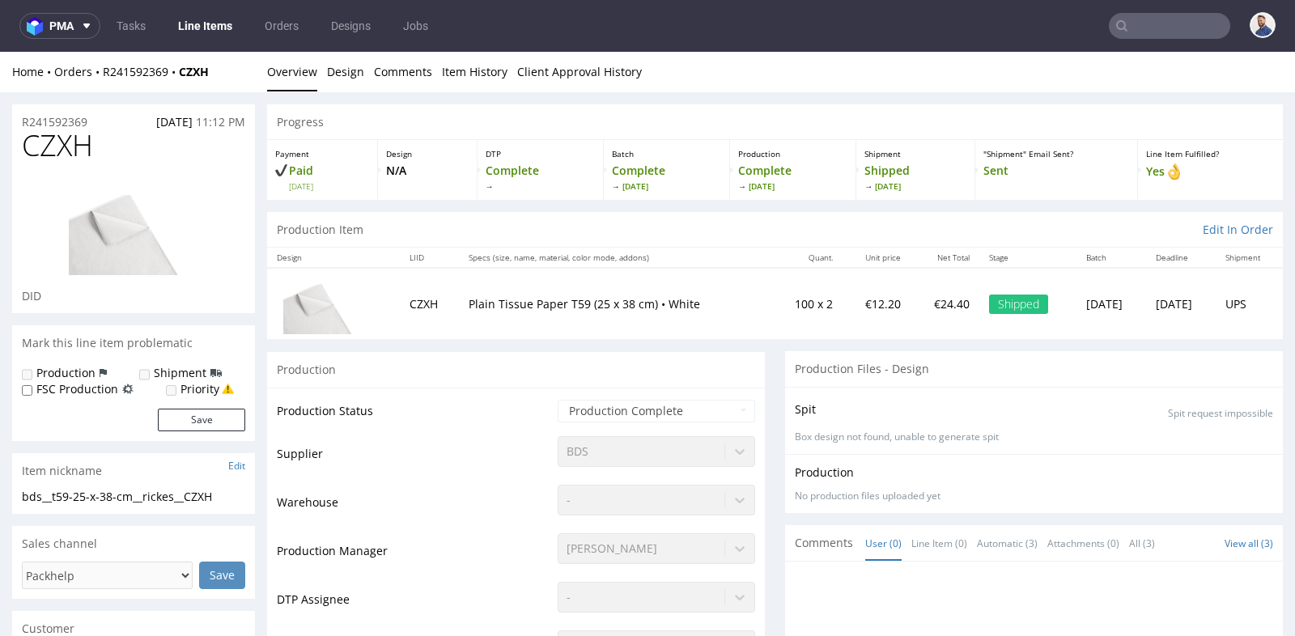
click at [775, 332] on td "100 x 2" at bounding box center [806, 303] width 71 height 71
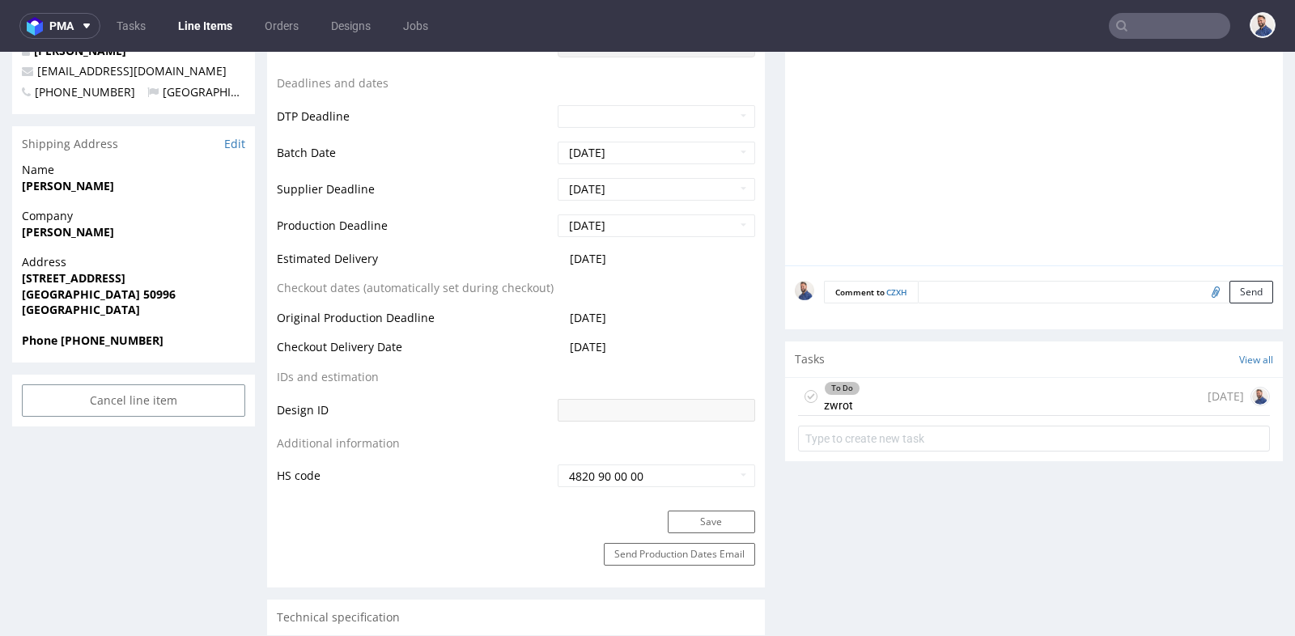
scroll to position [683, 0]
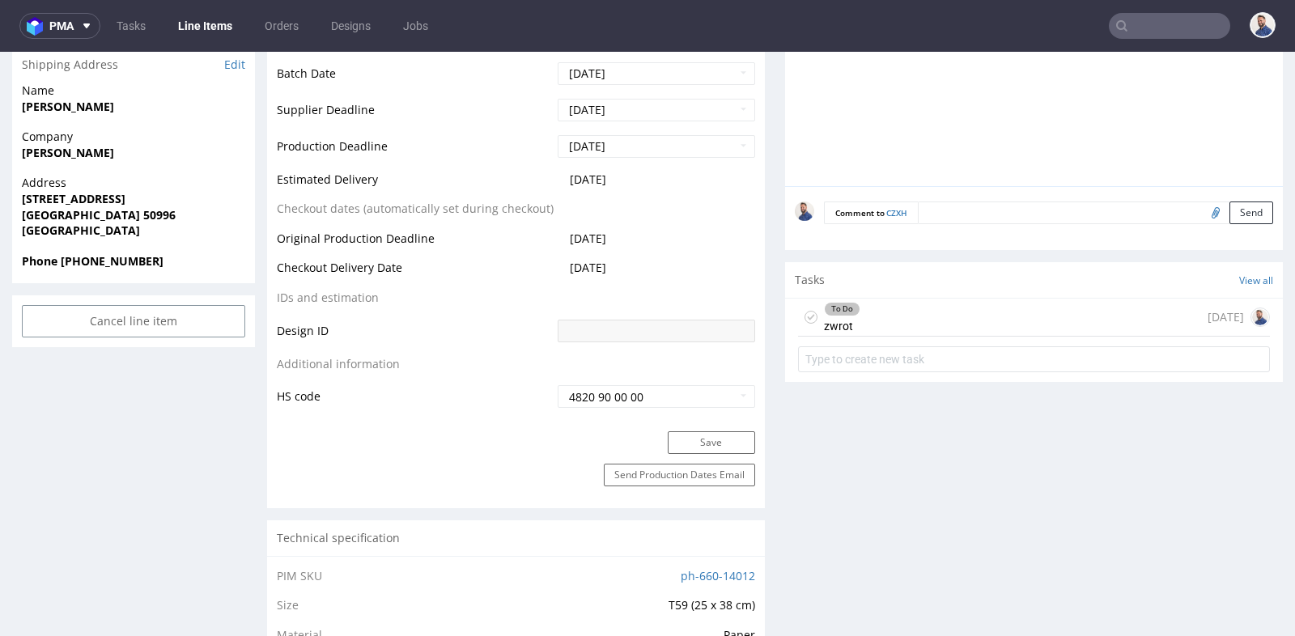
click at [888, 311] on div "To Do zwrot today" at bounding box center [1034, 318] width 472 height 38
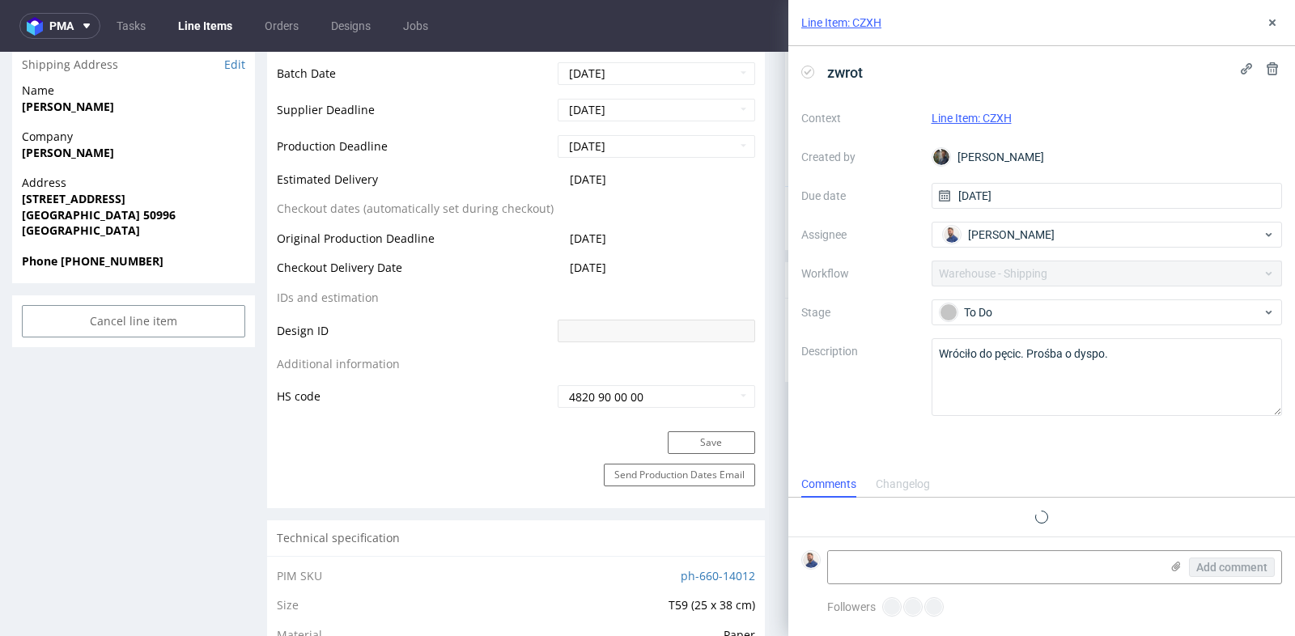
scroll to position [12, 0]
click at [892, 555] on textarea at bounding box center [994, 567] width 332 height 32
type textarea "Client contacted"
click at [1237, 564] on span "Add comment" at bounding box center [1231, 567] width 71 height 11
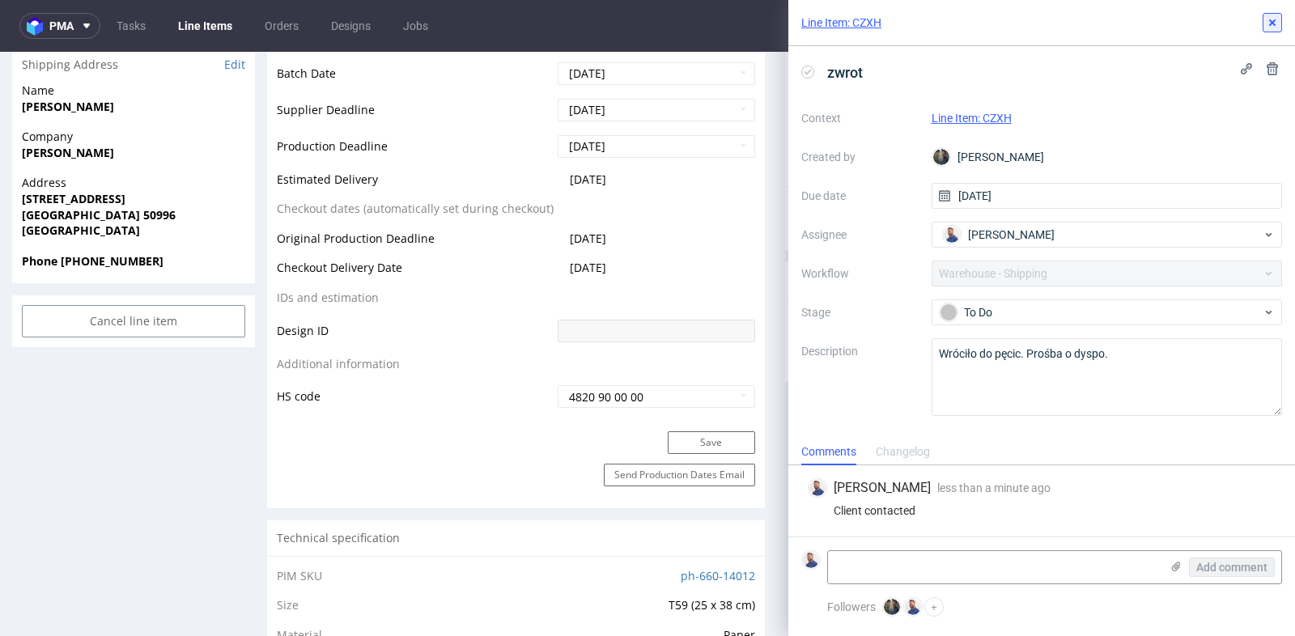
click at [1271, 20] on icon at bounding box center [1271, 22] width 13 height 13
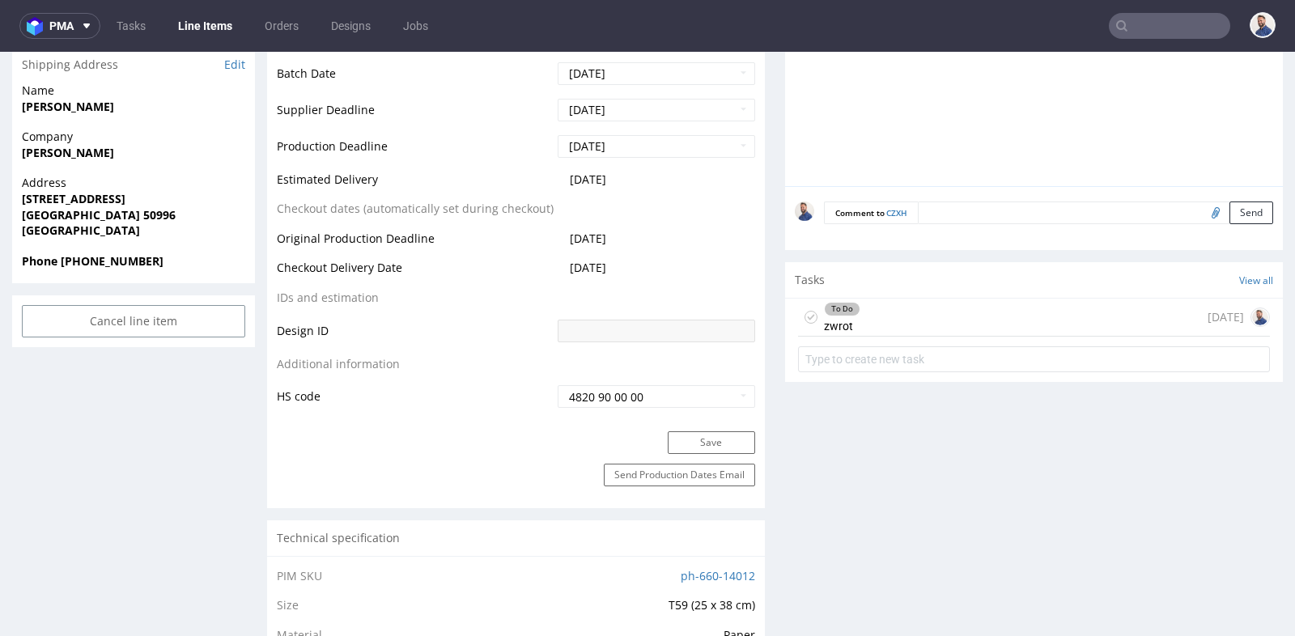
click at [772, 192] on div "Progress Payment Paid Thu 24 Jul Design N/A DTP Complete Batch Complete Fri 25 …" at bounding box center [774, 565] width 1015 height 2289
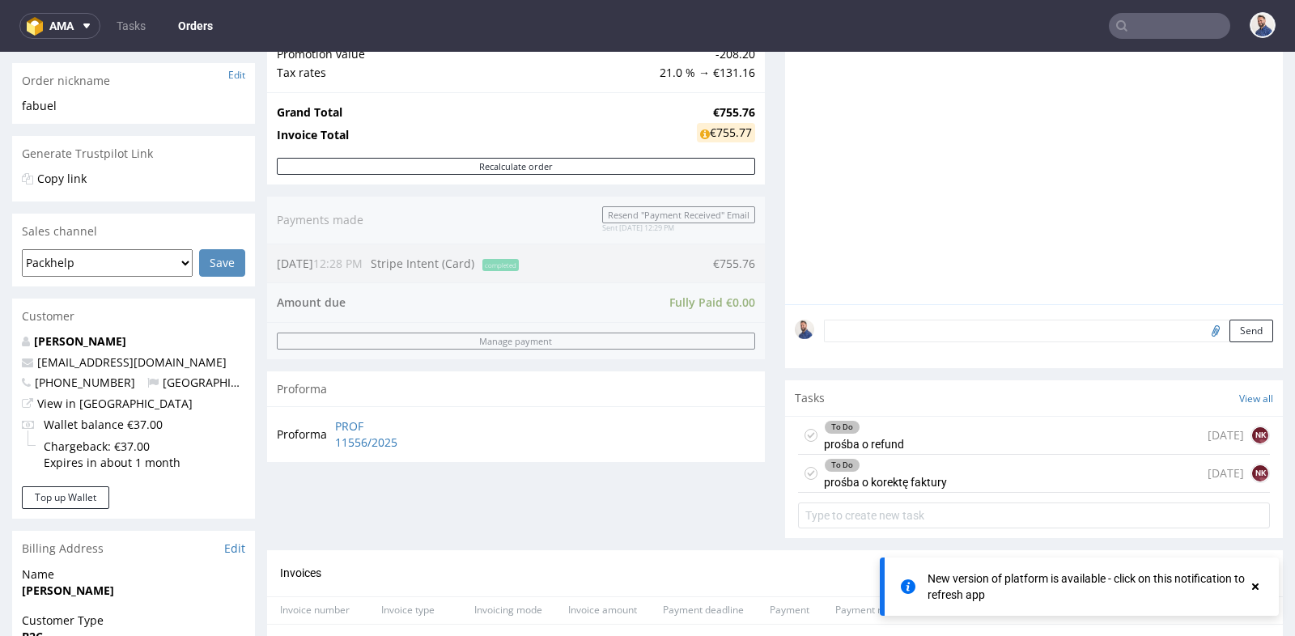
scroll to position [12, 0]
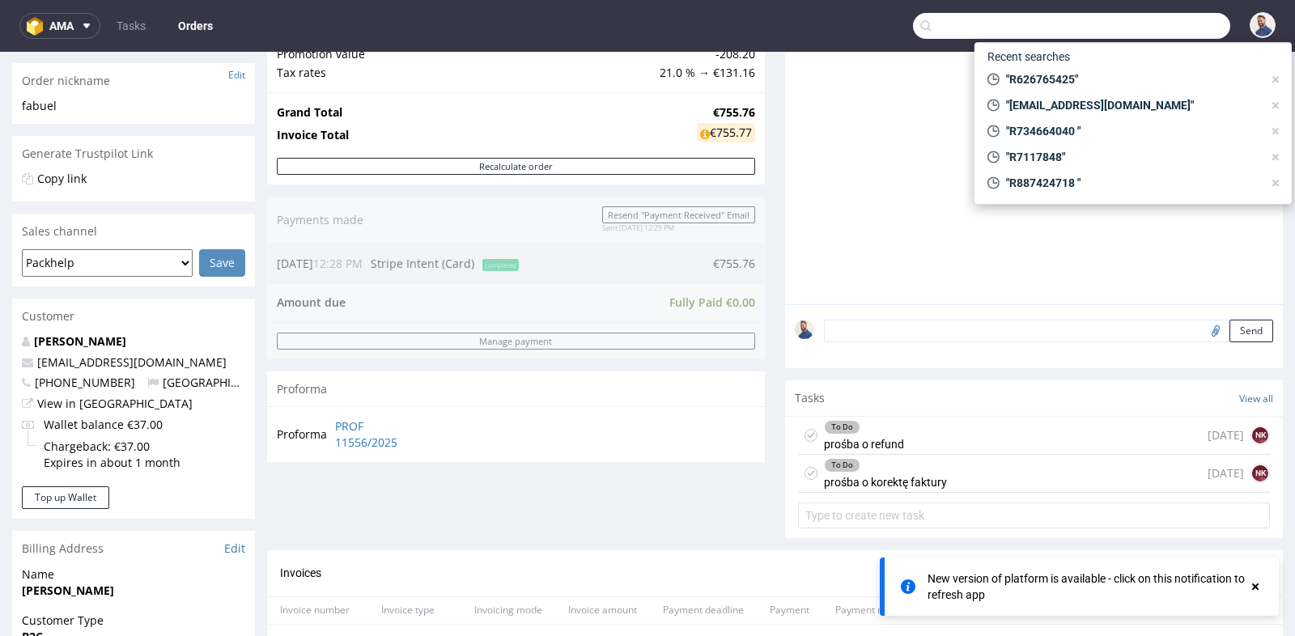
click at [1136, 19] on input "text" at bounding box center [1071, 26] width 317 height 26
paste input "R329055886"
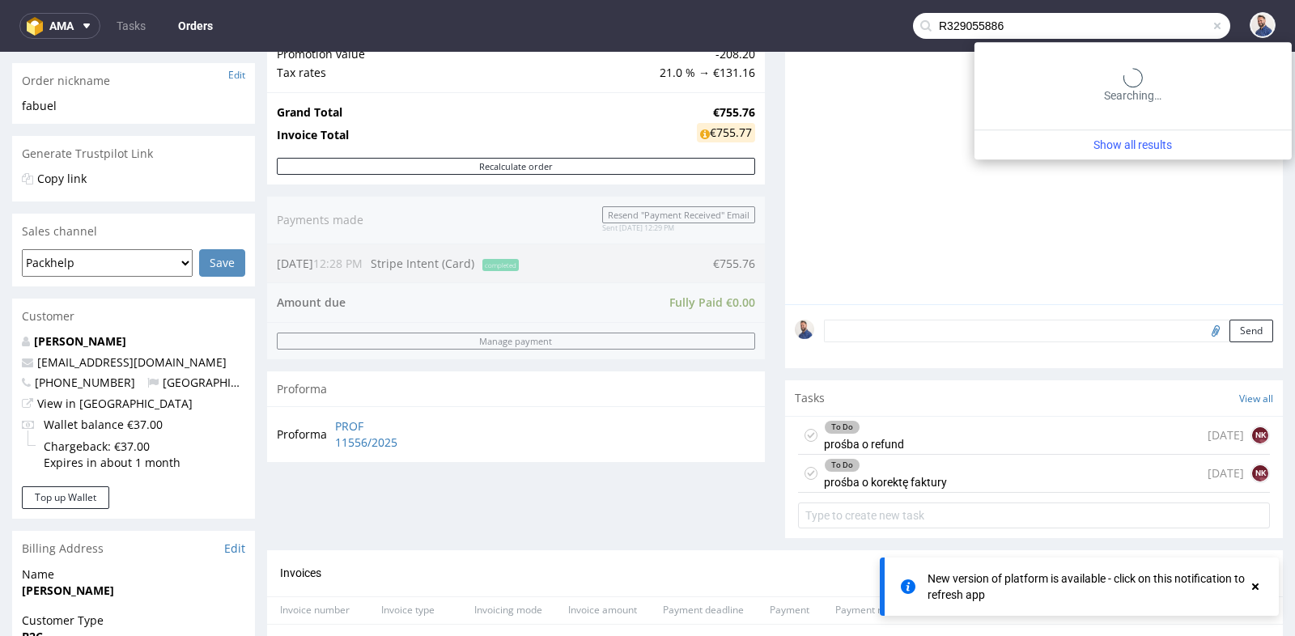
type input "R329055886"
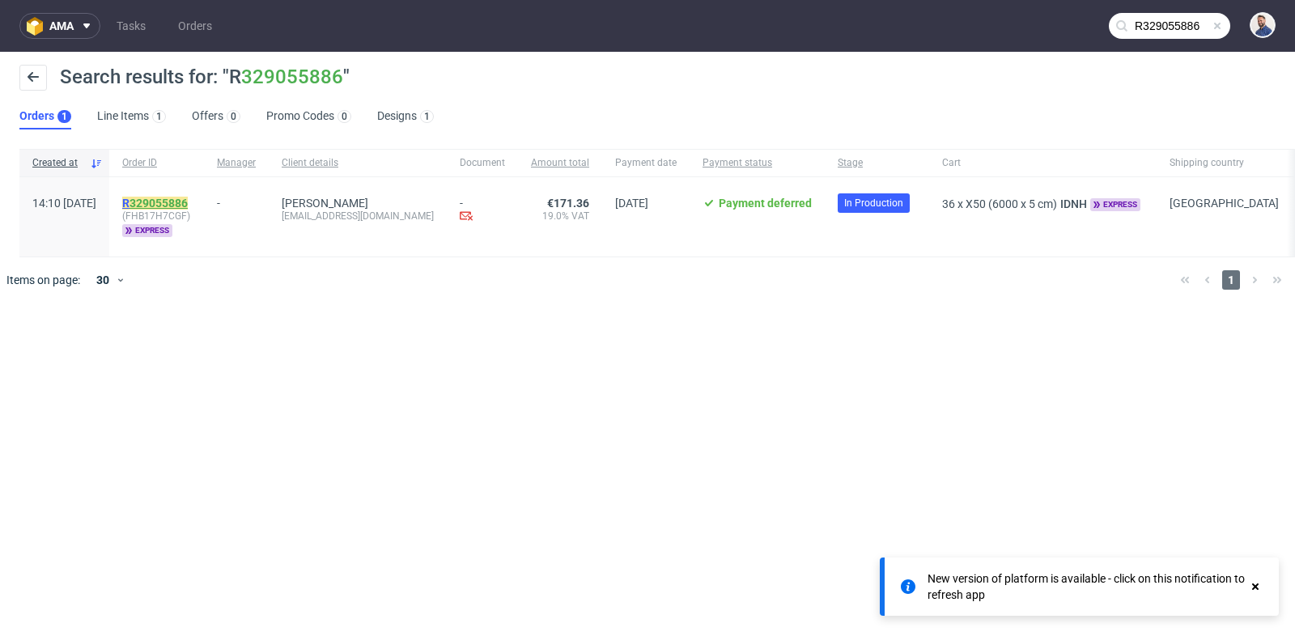
click at [188, 206] on link "329055886" at bounding box center [158, 203] width 58 height 13
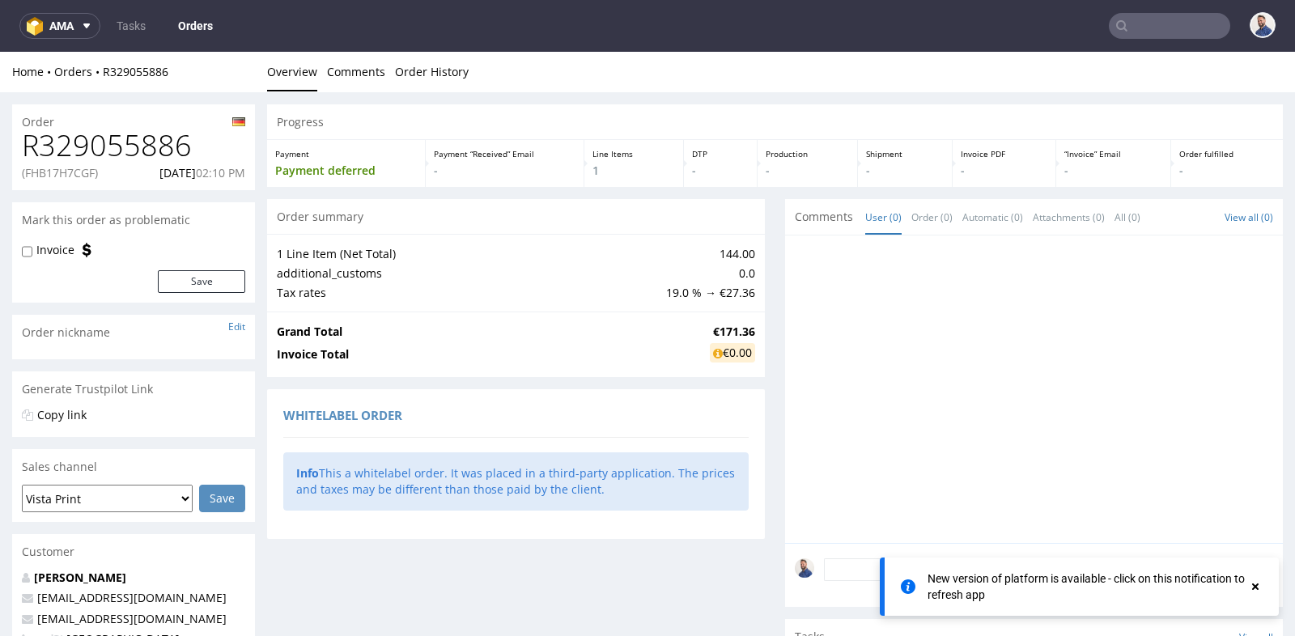
click at [592, 312] on div "Grand Total €171.36 Invoice Total €0.00" at bounding box center [516, 345] width 498 height 66
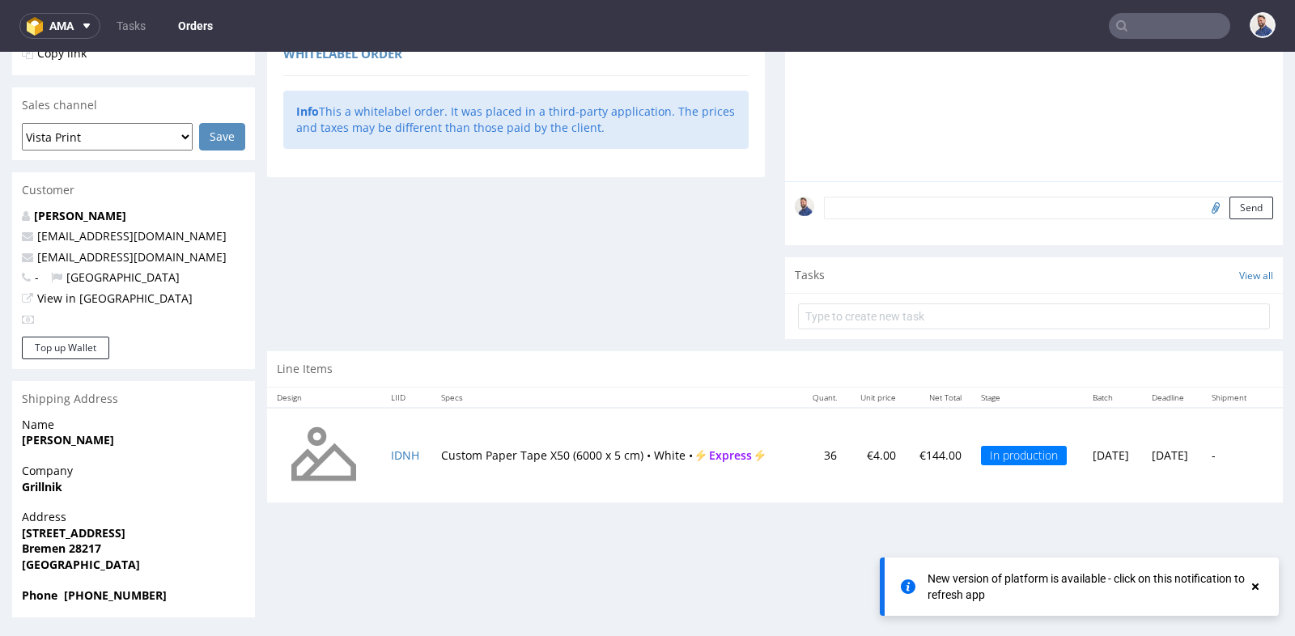
scroll to position [4, 0]
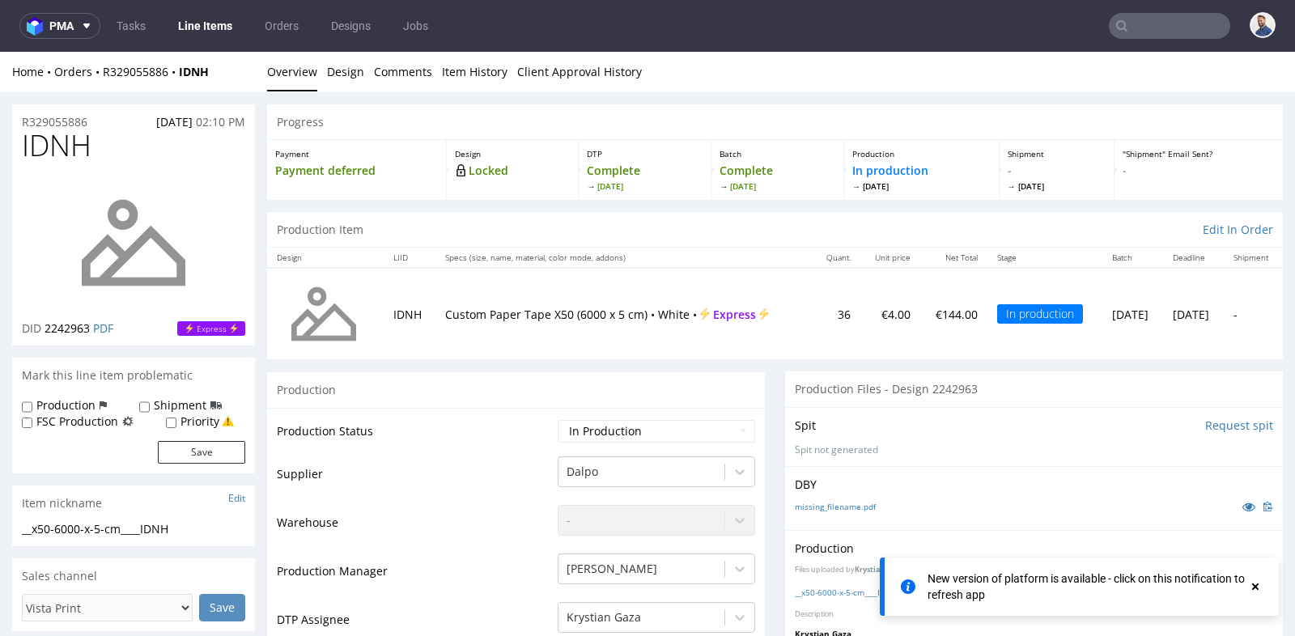
scroll to position [4, 0]
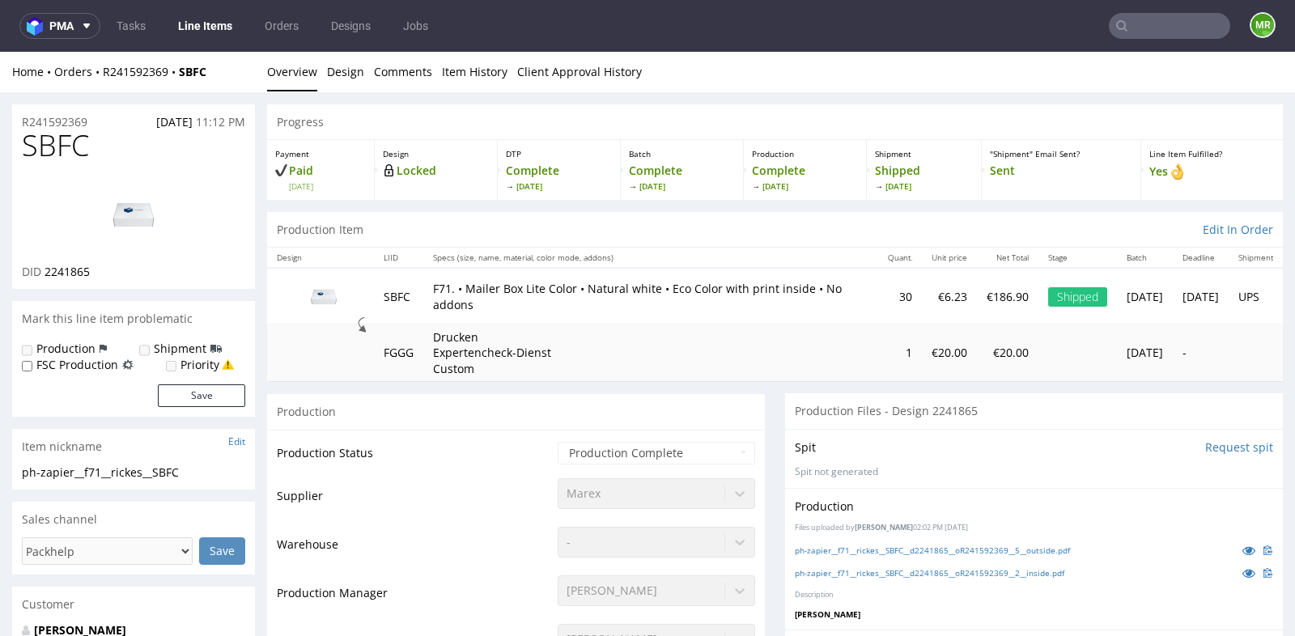
click at [93, 122] on div "R241592369 [DATE] 11:12 PM" at bounding box center [133, 117] width 243 height 26
drag, startPoint x: 93, startPoint y: 122, endPoint x: 15, endPoint y: 121, distance: 77.7
click at [15, 121] on div "R241592369 [DATE] 11:12 PM" at bounding box center [133, 117] width 243 height 26
copy p "R241592369"
